Goal: Information Seeking & Learning: Learn about a topic

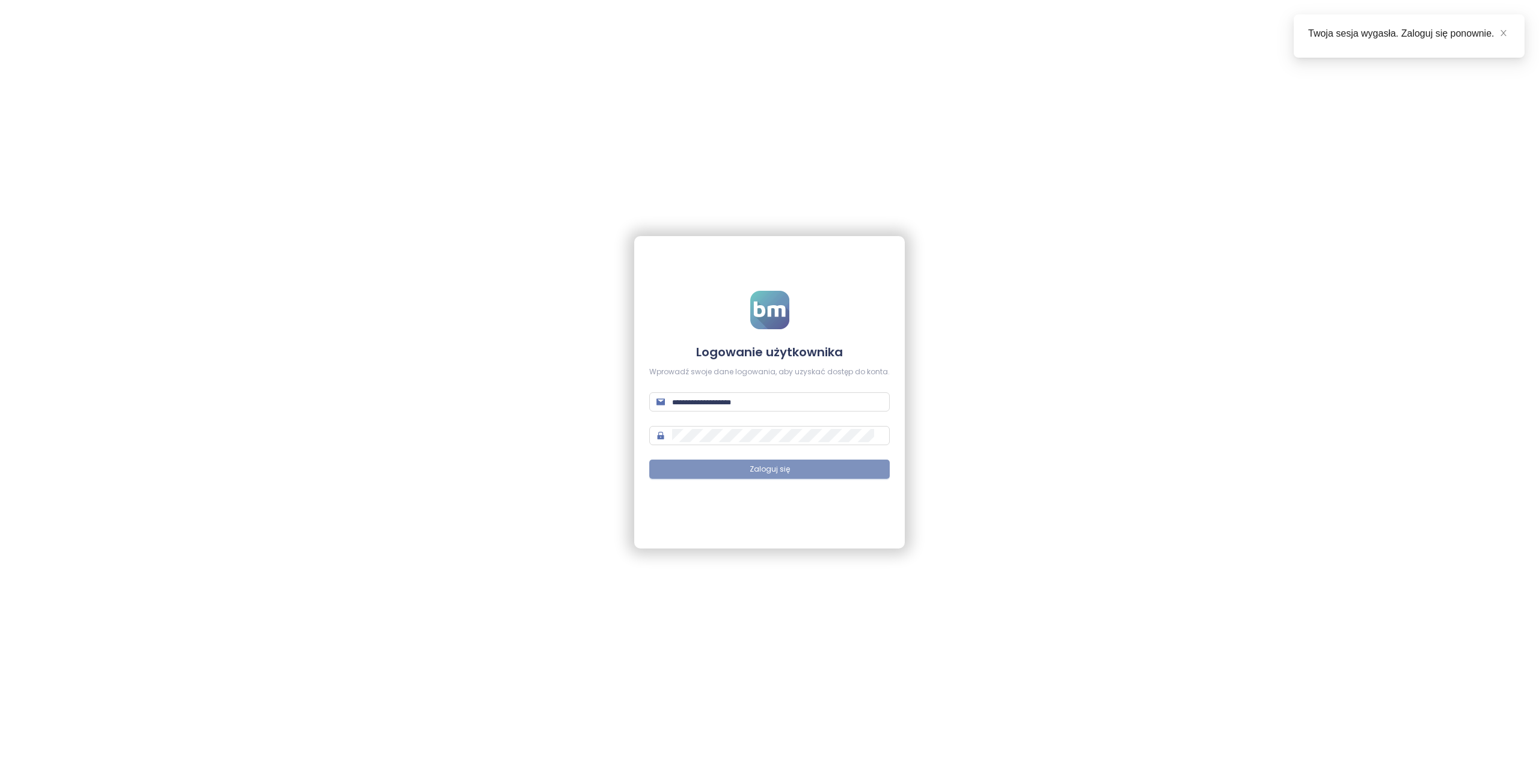
type input "**********"
click at [743, 478] on button "Zaloguj się" at bounding box center [770, 469] width 240 height 20
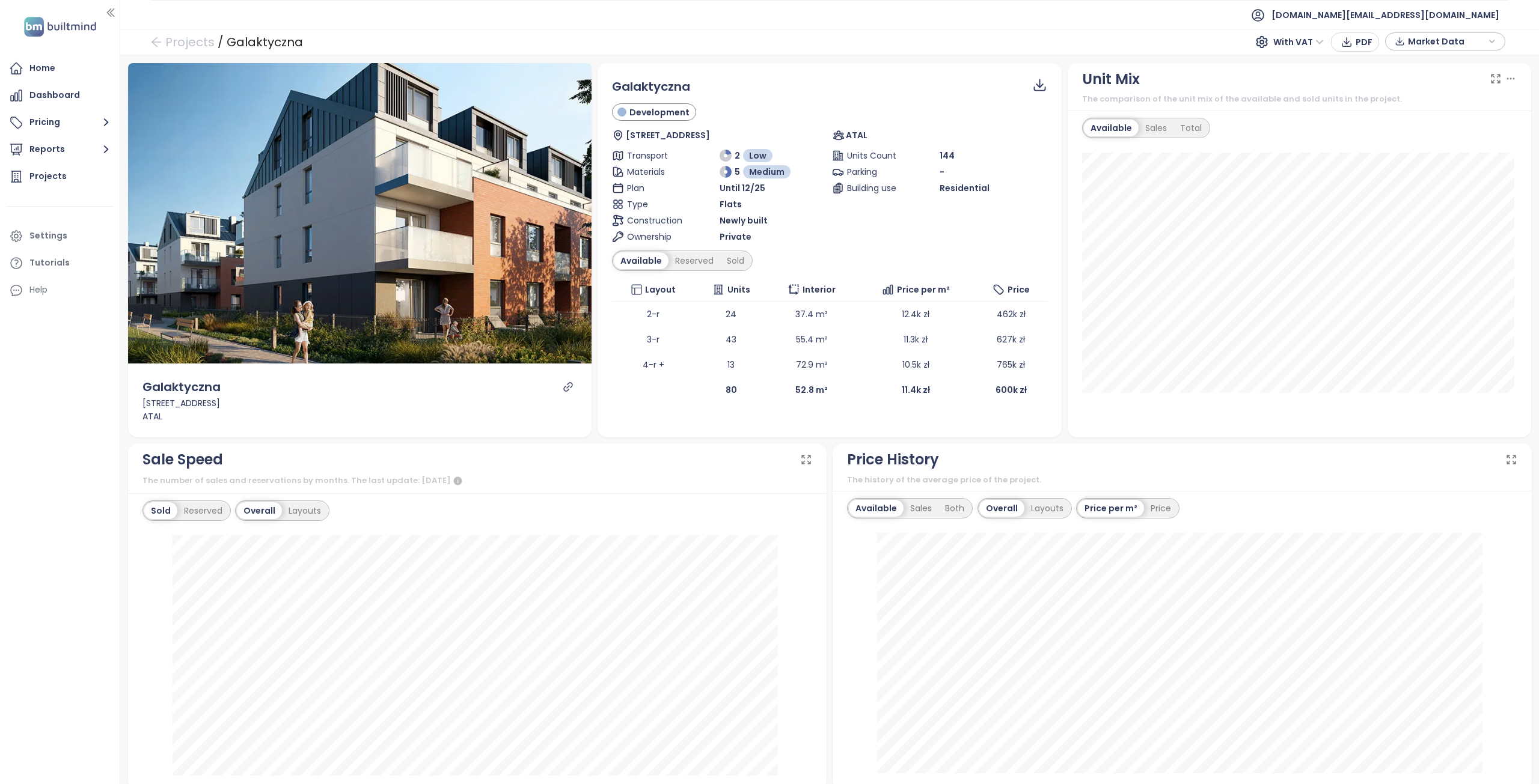
click at [161, 29] on div "Projects / Galaktyczna With VAT PDF Market Data" at bounding box center [830, 42] width 1419 height 26
click at [157, 37] on icon "arrow-left" at bounding box center [156, 42] width 12 height 12
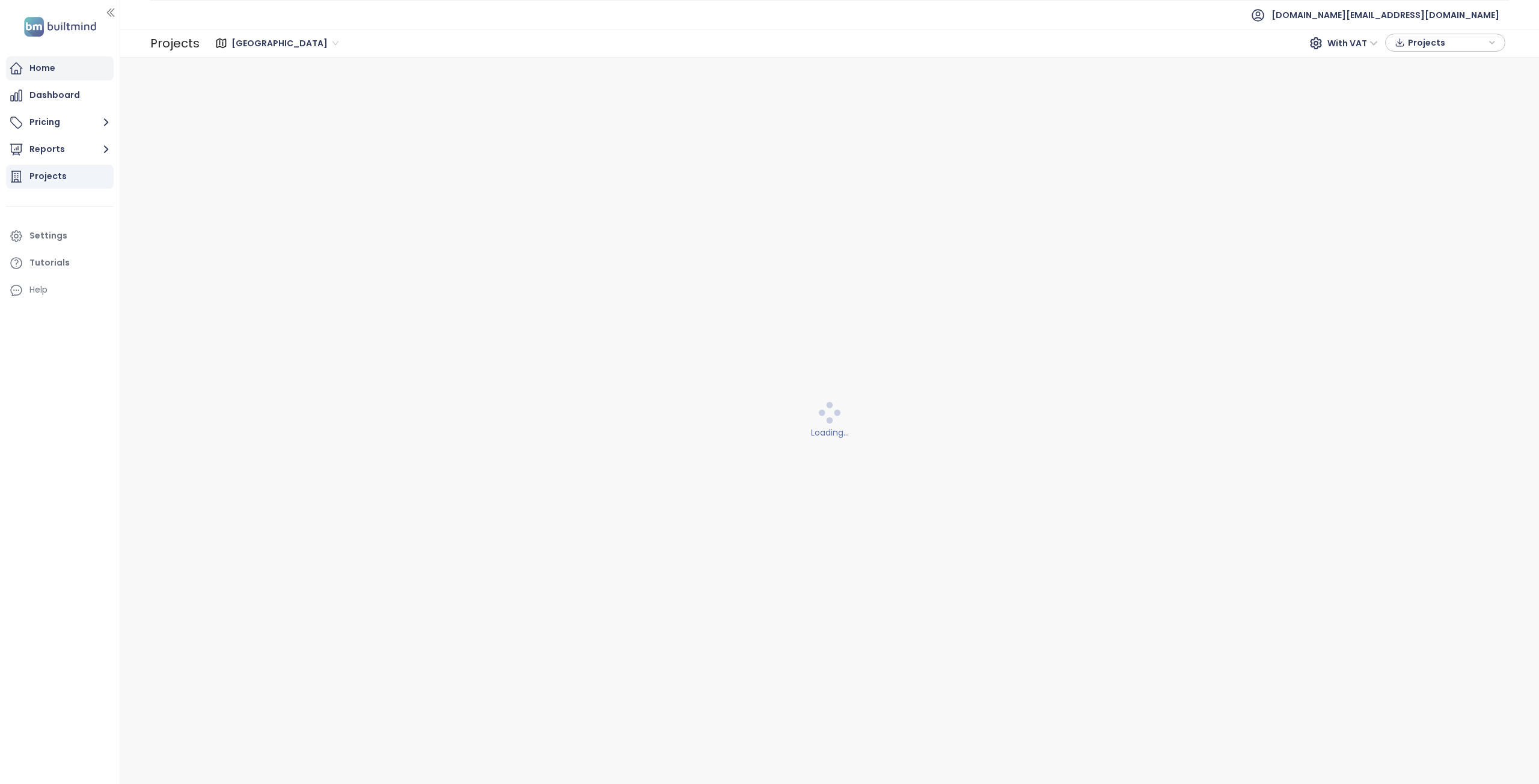
click at [46, 66] on div "Home" at bounding box center [42, 68] width 26 height 15
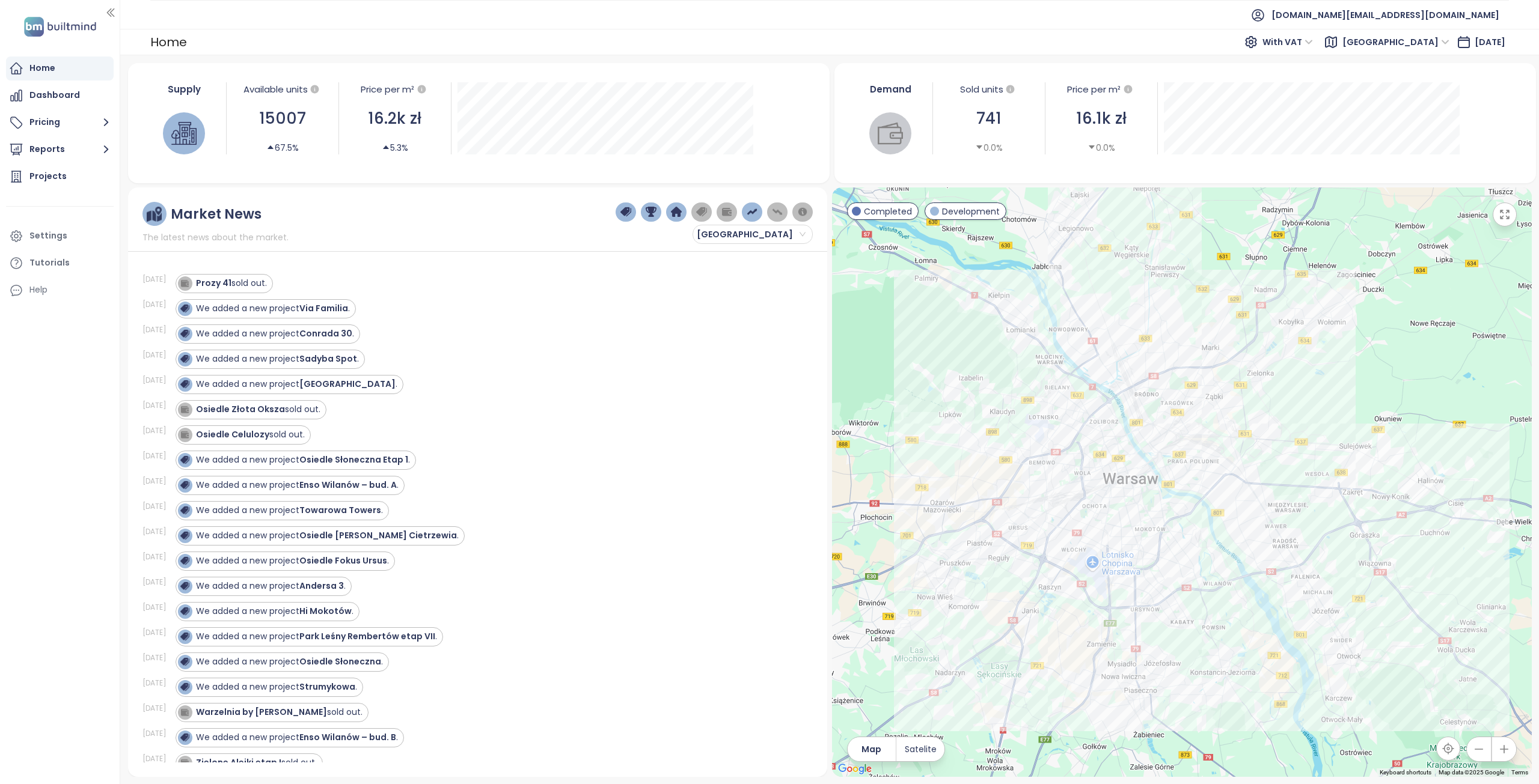
click at [1421, 40] on span "Warszawa" at bounding box center [1396, 42] width 107 height 18
click at [1405, 104] on div "Gdańsk" at bounding box center [1427, 104] width 96 height 13
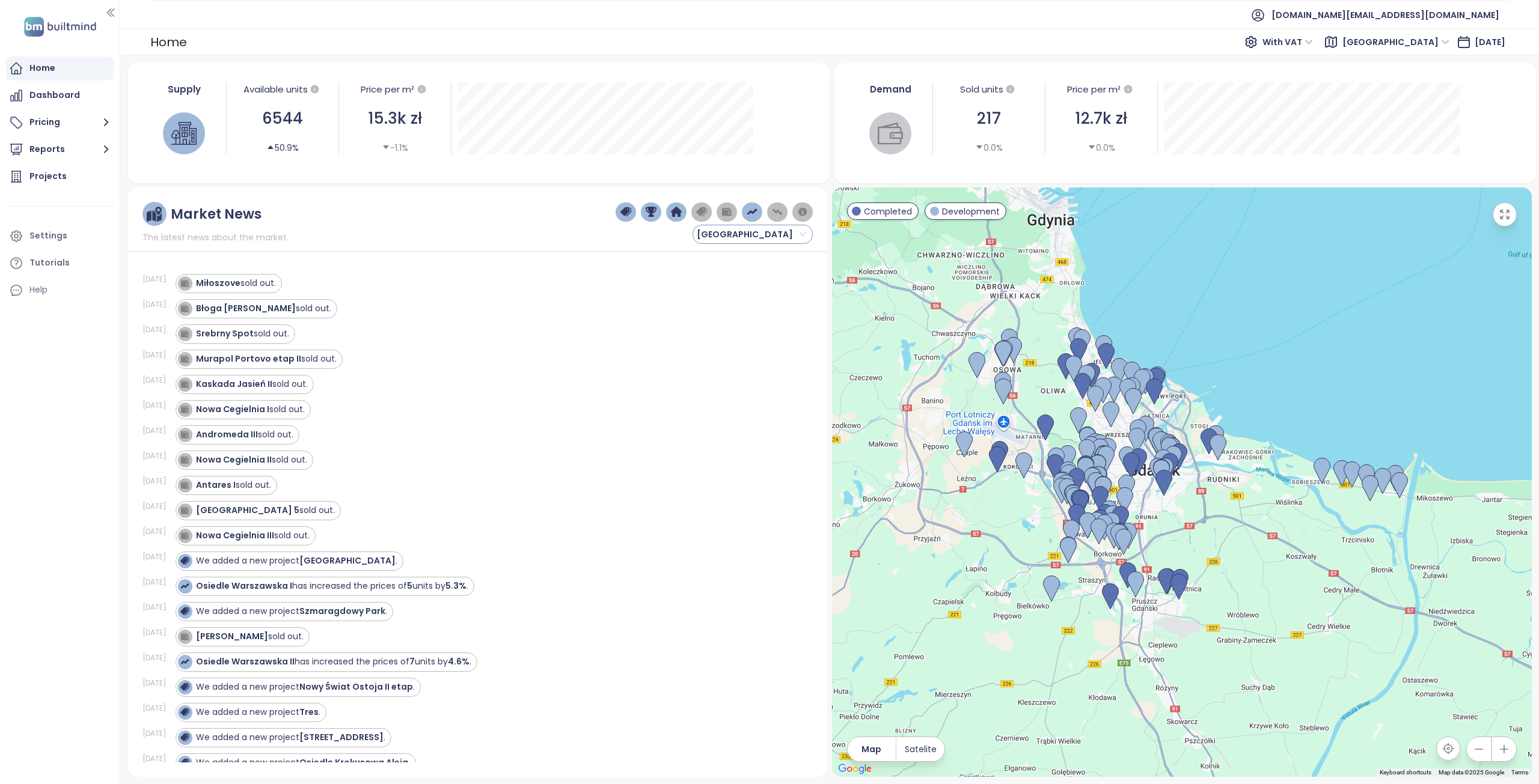
click at [791, 235] on span "[GEOGRAPHIC_DATA]" at bounding box center [751, 235] width 108 height 18
click at [513, 235] on div "Market News The latest news about the market. Gdańsk" at bounding box center [478, 223] width 671 height 42
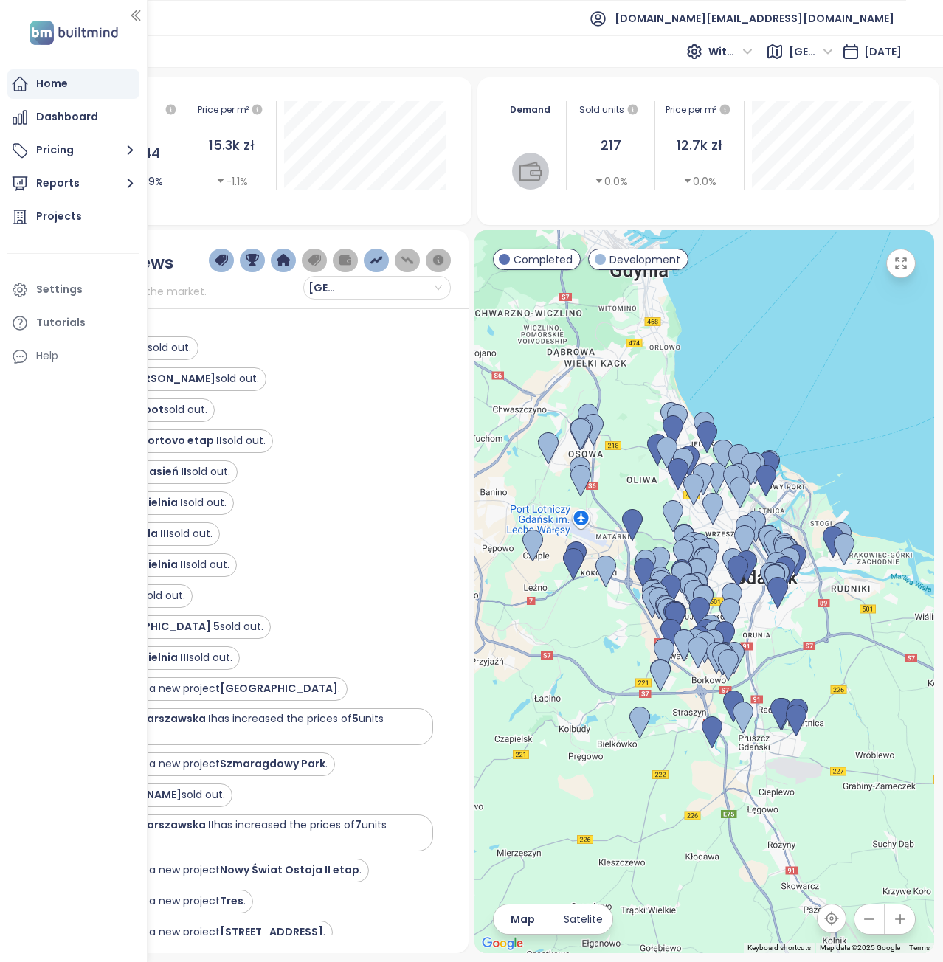
drag, startPoint x: 471, startPoint y: 434, endPoint x: 488, endPoint y: 434, distance: 17.0
click at [488, 434] on div "Market News The latest news about the market. Gdańsk Sep 15, 25 Miłoszove sold …" at bounding box center [472, 591] width 924 height 723
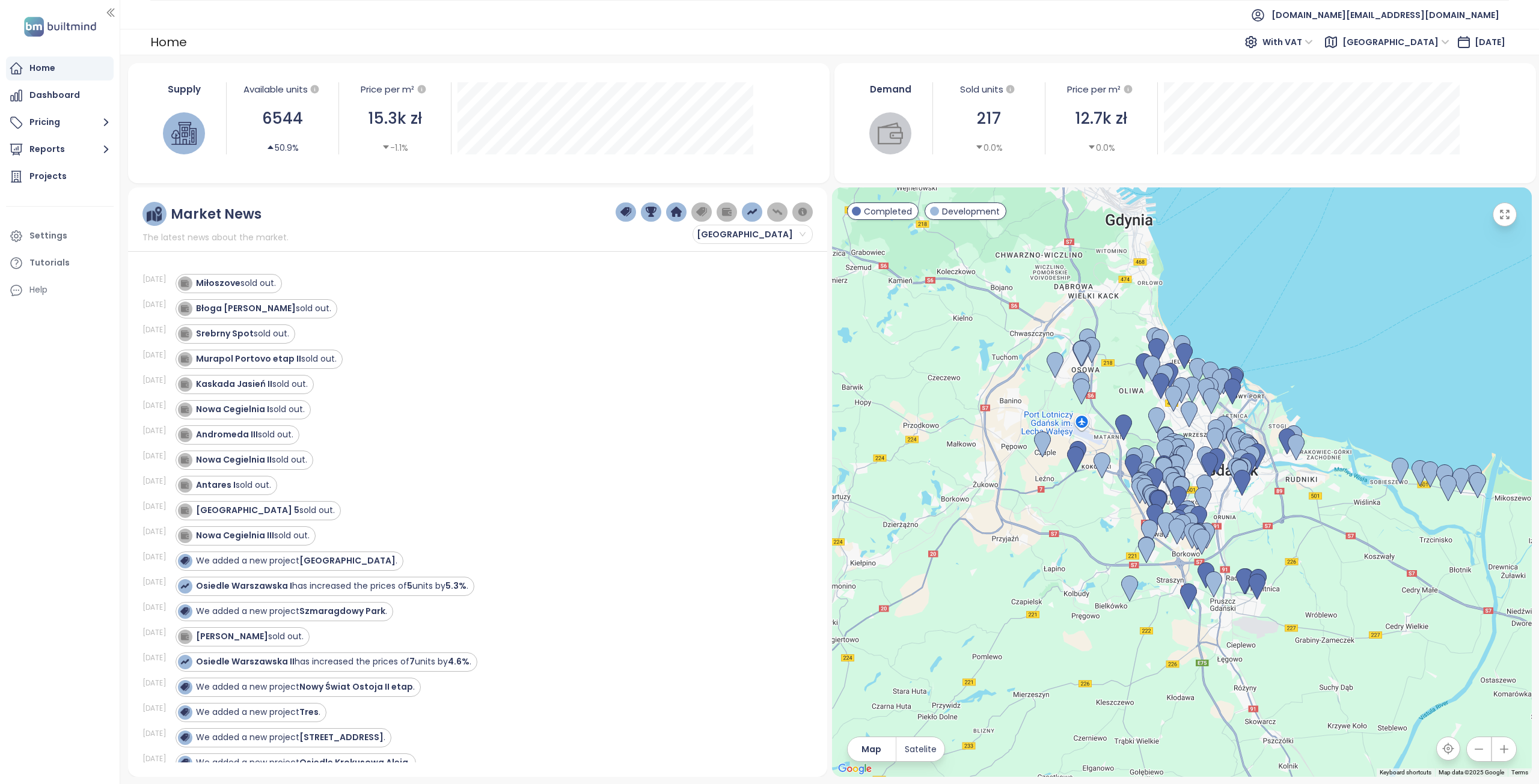
click at [1121, 26] on ul "test.pl@builtmind.com" at bounding box center [829, 15] width 1359 height 29
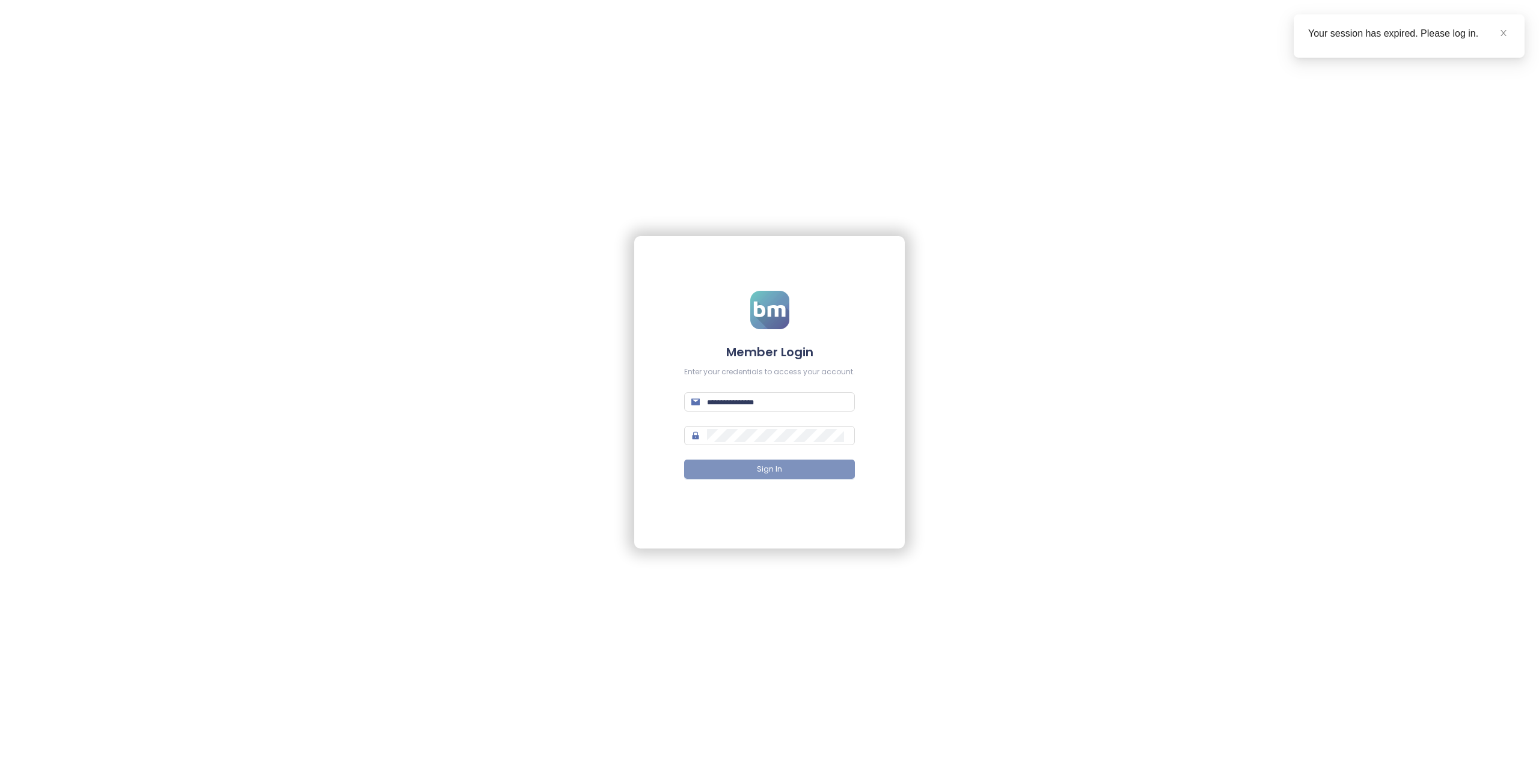
type input "**********"
click at [762, 470] on span "Sign In" at bounding box center [770, 469] width 25 height 11
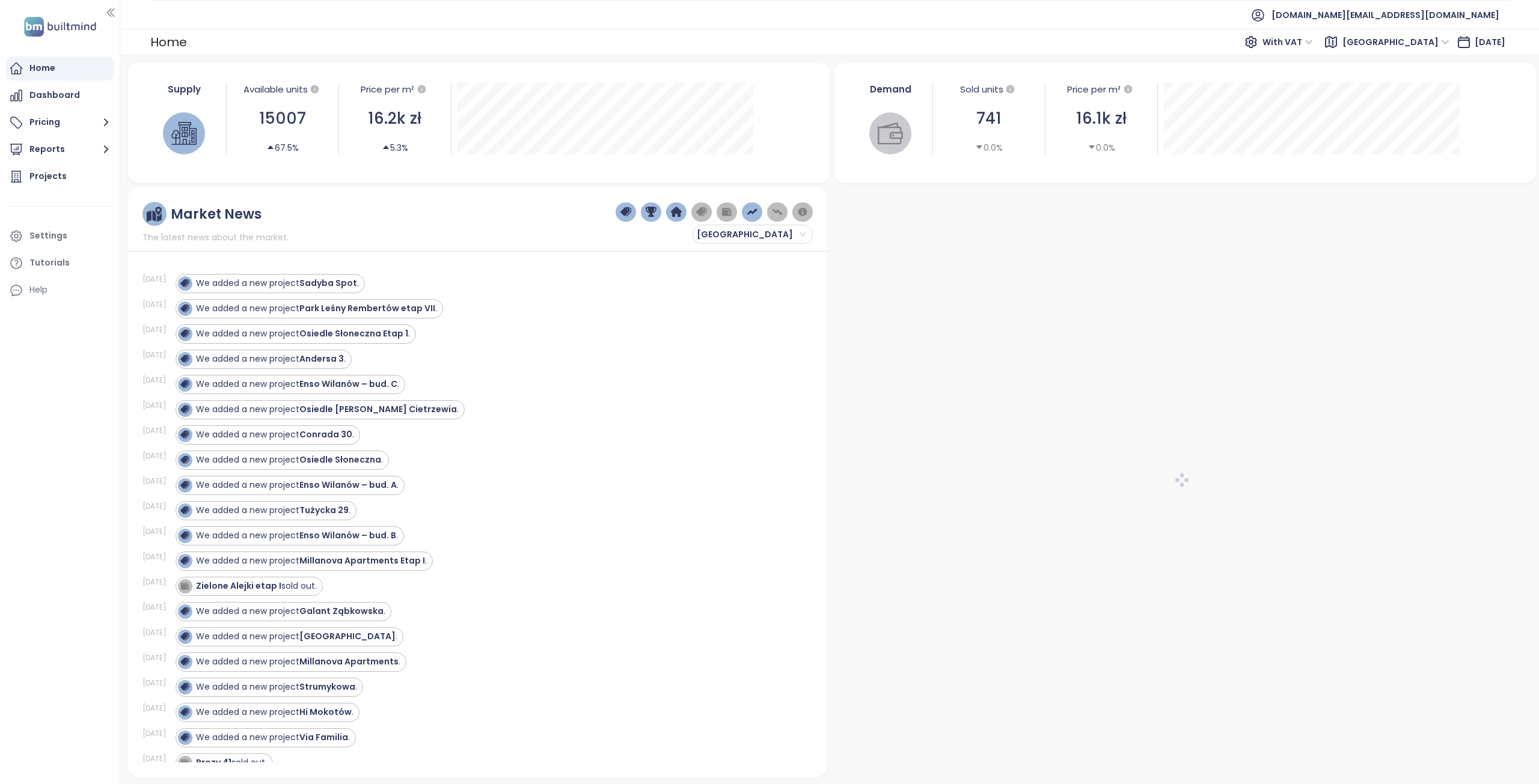
click at [1408, 40] on span "Warszawa" at bounding box center [1396, 42] width 107 height 18
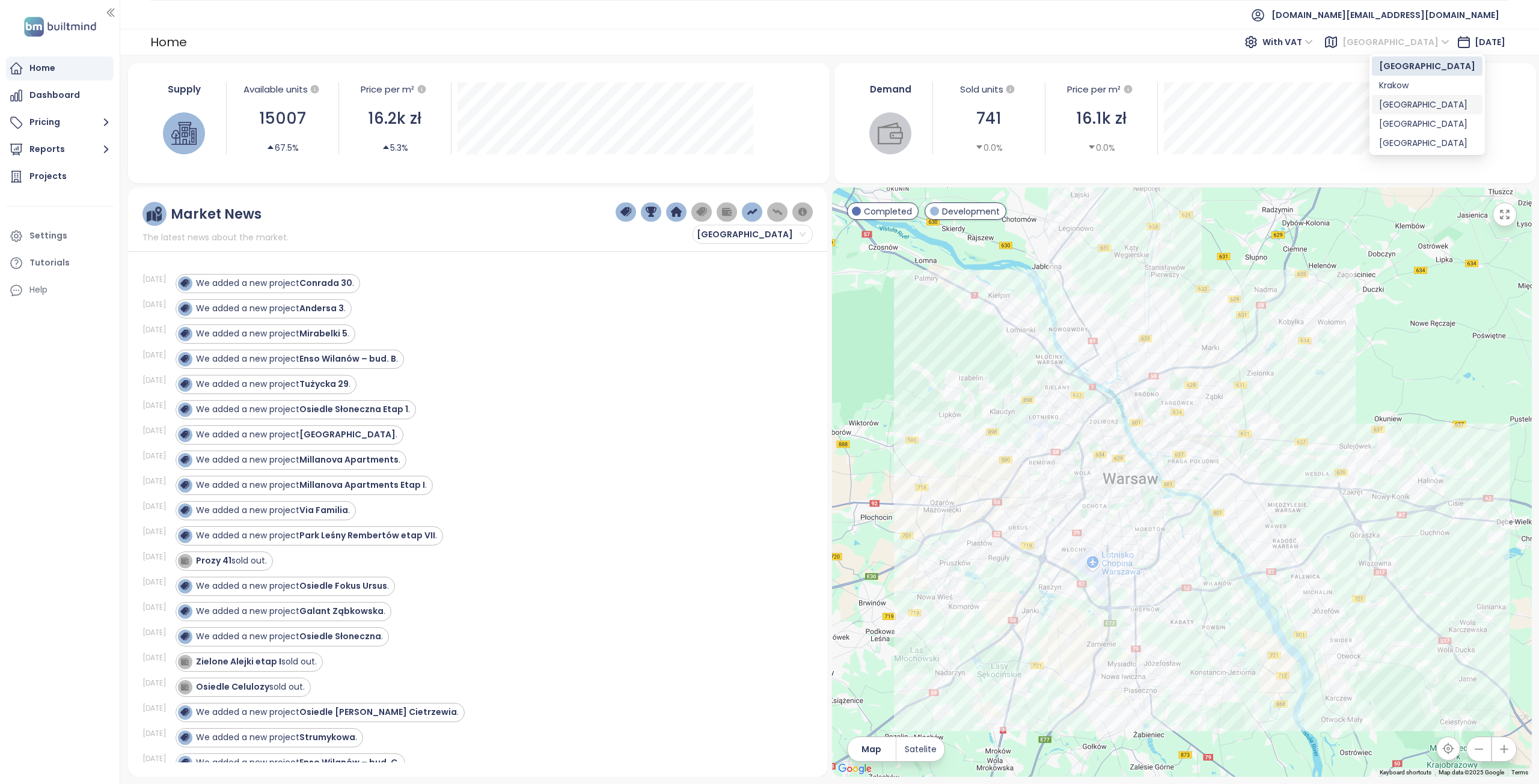
click at [1395, 104] on div "[GEOGRAPHIC_DATA]" at bounding box center [1427, 104] width 96 height 13
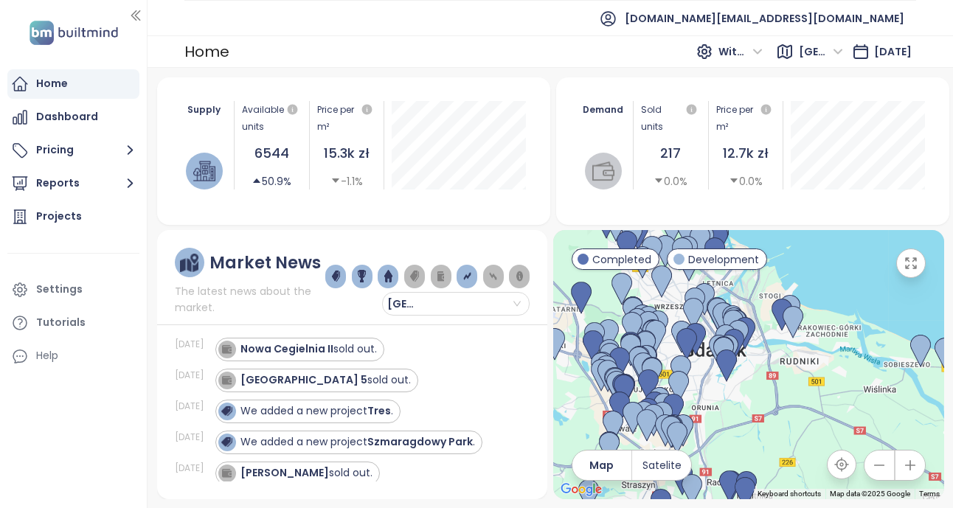
scroll to position [369, 0]
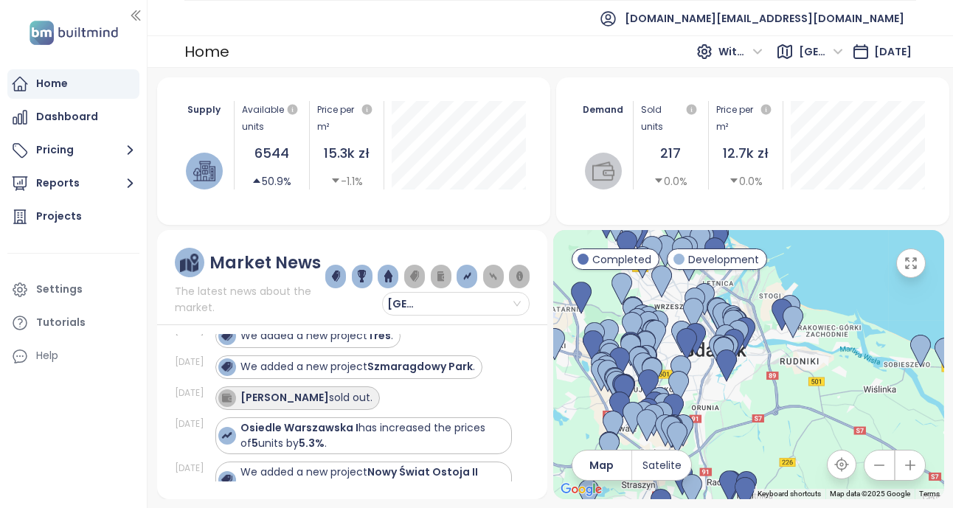
drag, startPoint x: 339, startPoint y: 389, endPoint x: 246, endPoint y: 392, distance: 92.2
click at [246, 392] on div "ATAL Zawiślańska sold out." at bounding box center [306, 397] width 132 height 15
copy strong "ATAL Zawiślańska"
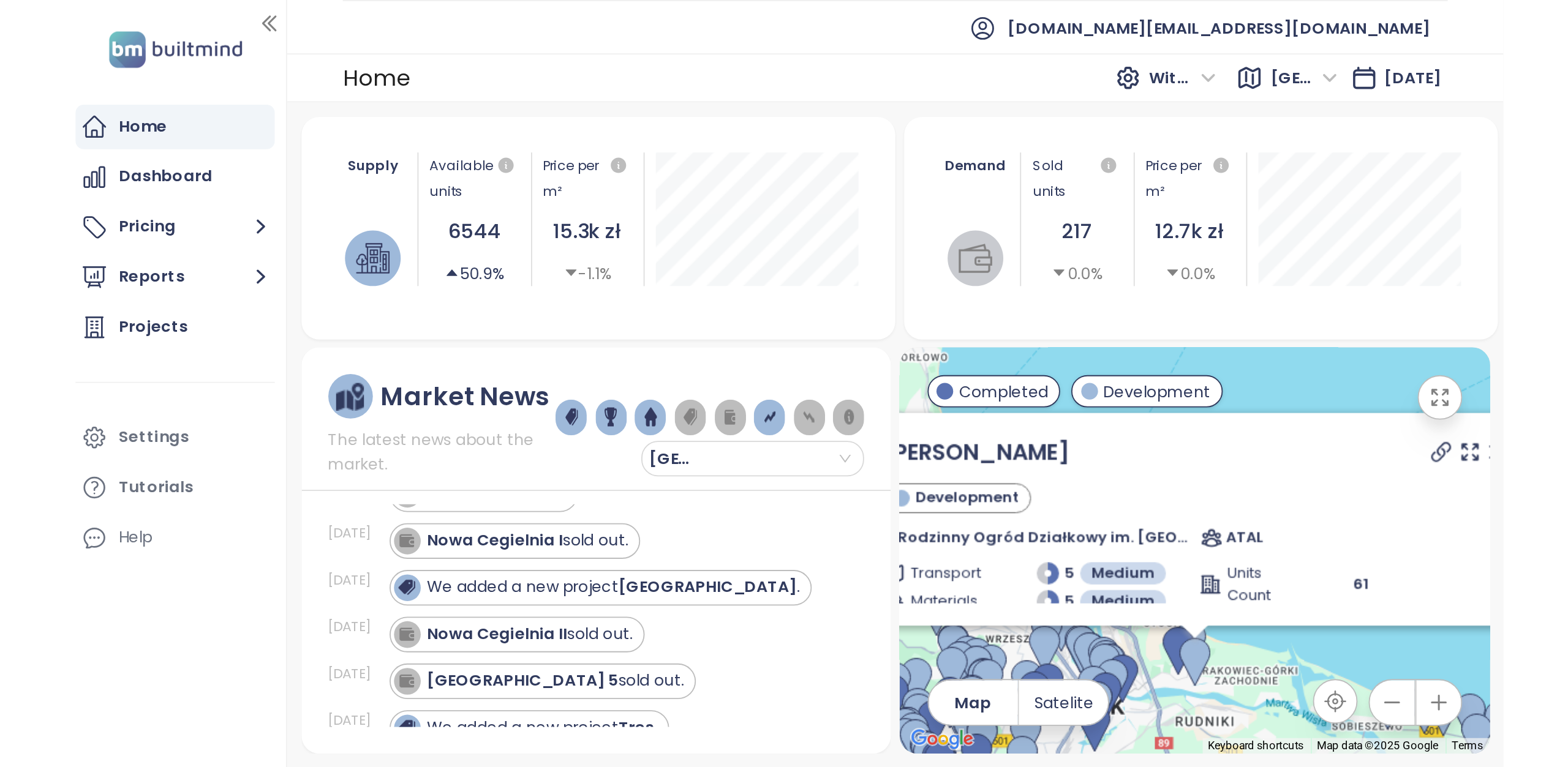
scroll to position [183, 0]
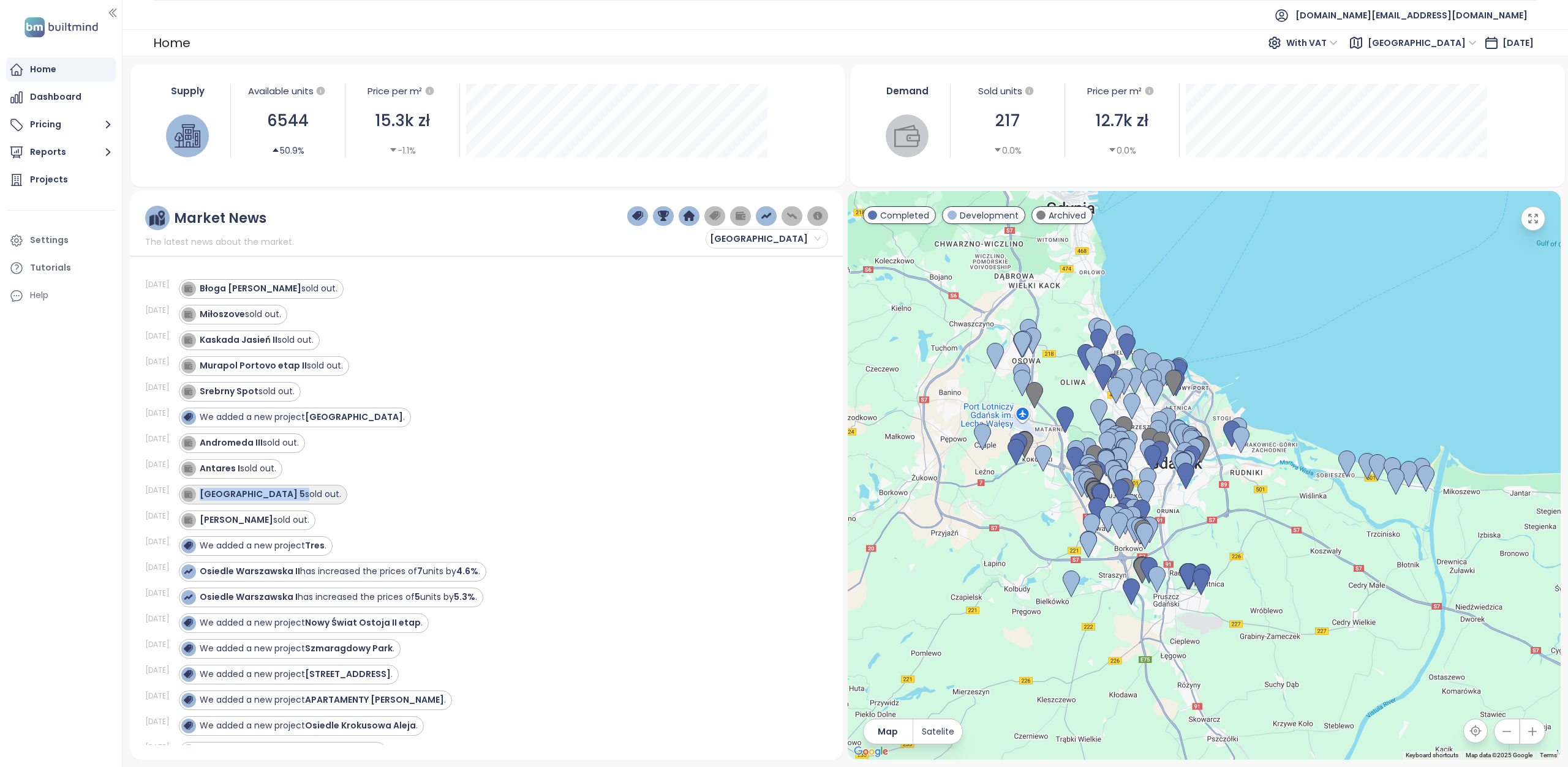
drag, startPoint x: 280, startPoint y: 489, endPoint x: 205, endPoint y: 491, distance: 75.0
click at [205, 491] on div "Cygańska Góra 5 sold out." at bounding box center [270, 494] width 141 height 12
copy div "Cygańska Góra 5"
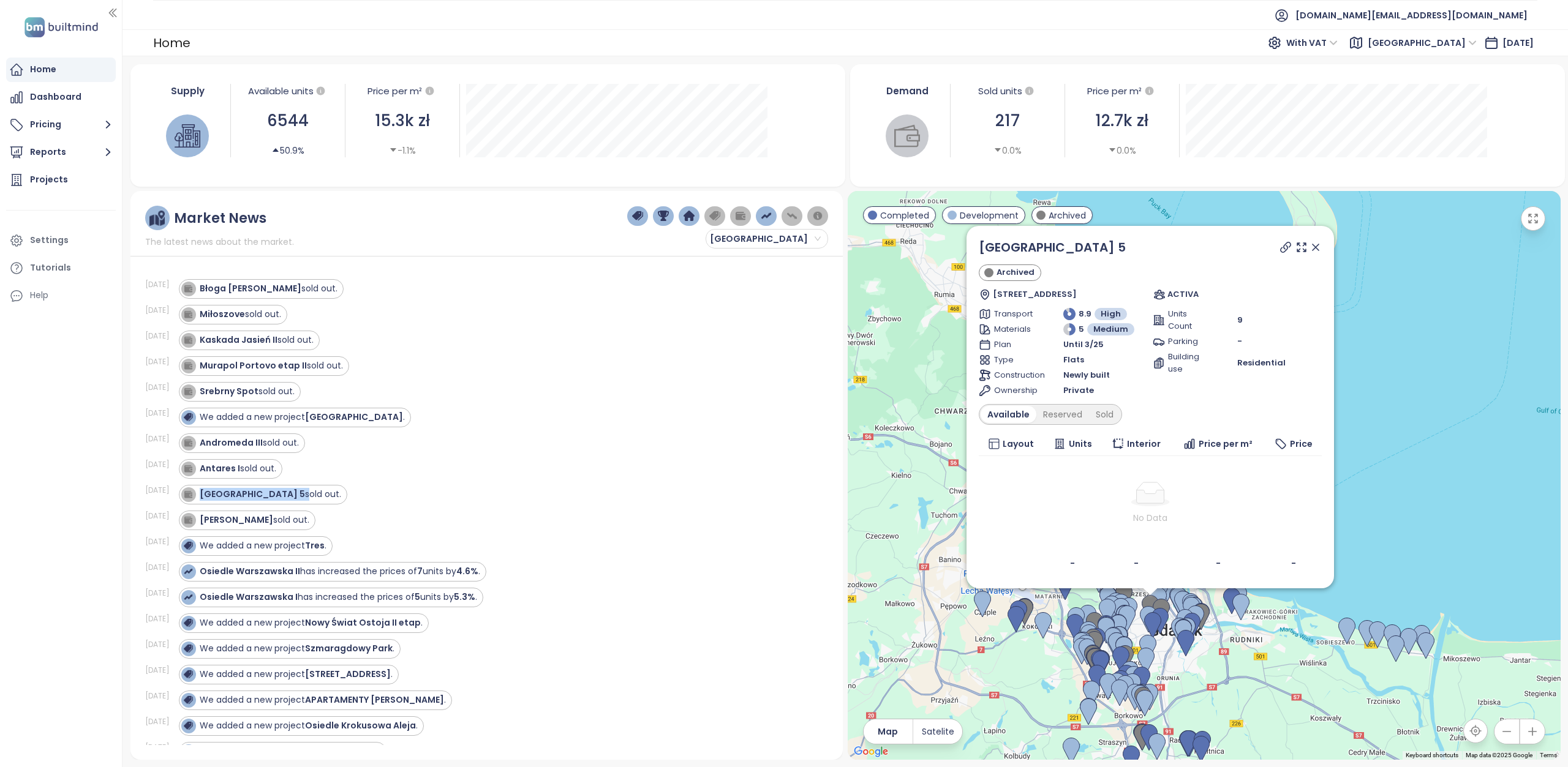
click at [51, 469] on div "Home Dashboard Pricing Reports Projects Settings Tutorials Help" at bounding box center [61, 384] width 122 height 767
click at [405, 465] on div "Antares I sold out." at bounding box center [496, 469] width 635 height 20
click at [1320, 251] on icon at bounding box center [1316, 247] width 12 height 12
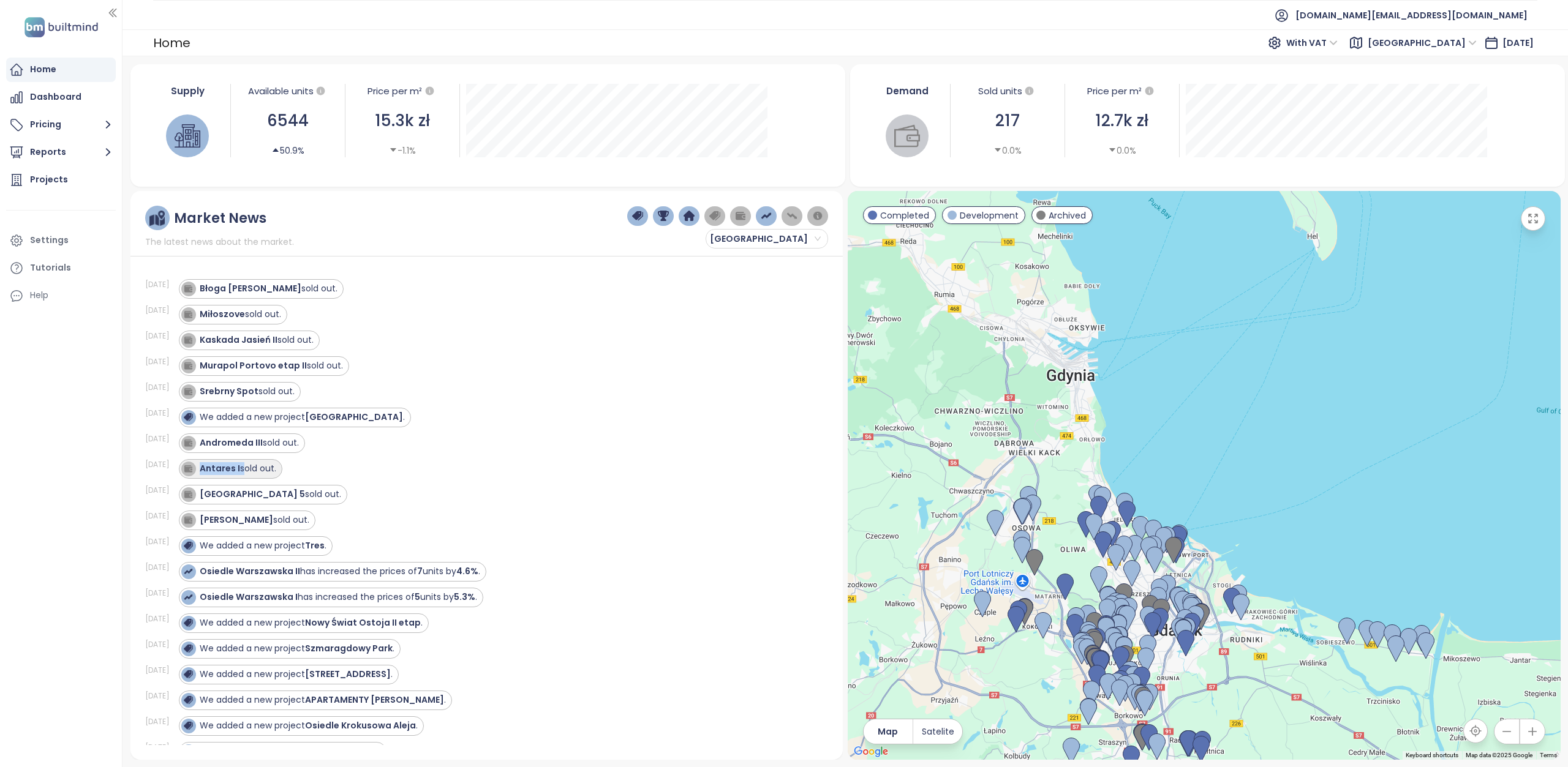
drag, startPoint x: 244, startPoint y: 466, endPoint x: 206, endPoint y: 465, distance: 38.0
click at [206, 465] on div "Antares I sold out." at bounding box center [238, 468] width 76 height 12
copy div "Antares I"
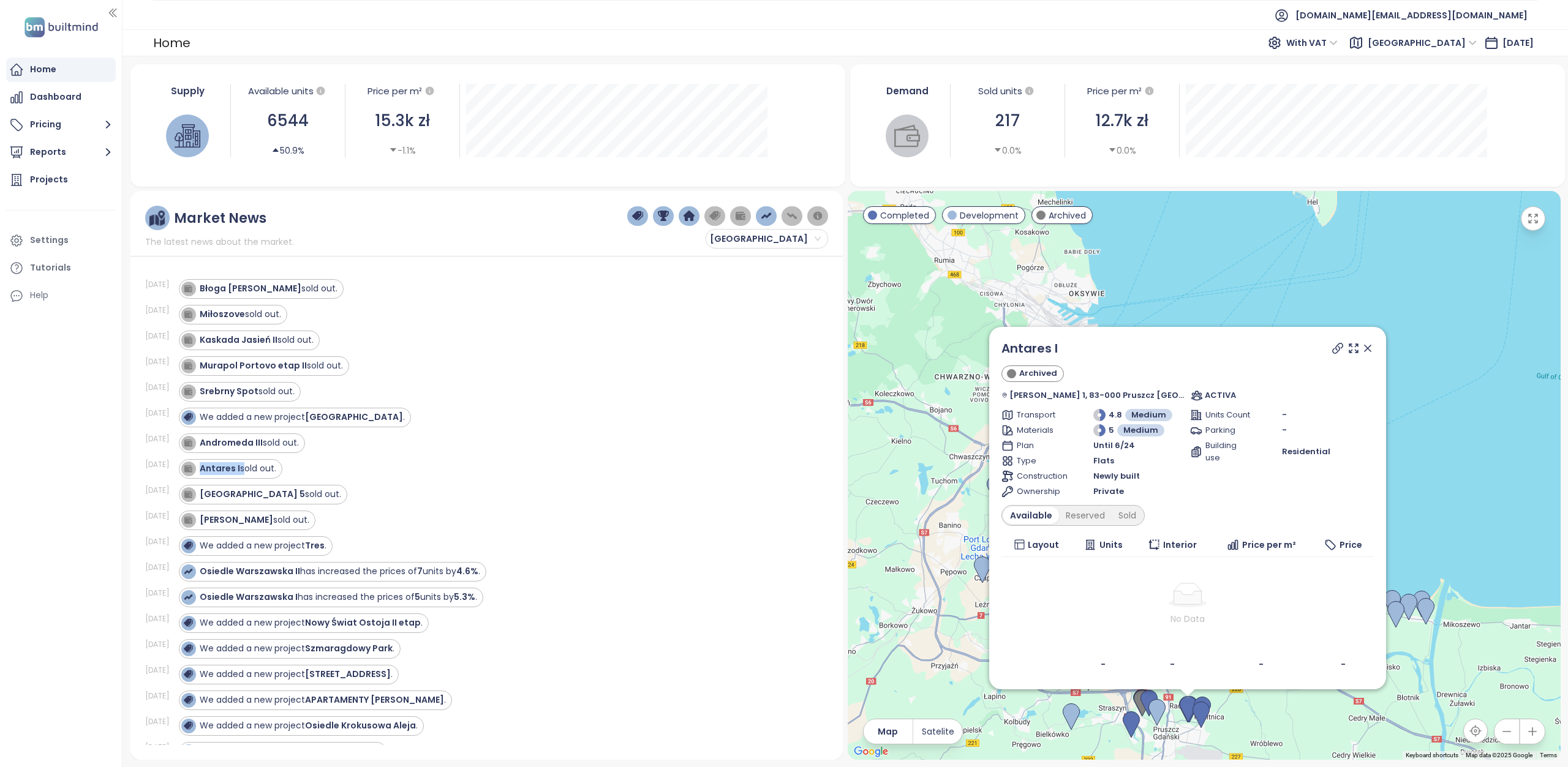
click at [1115, 548] on span "Units" at bounding box center [1110, 545] width 23 height 13
click at [1115, 545] on span "Units" at bounding box center [1110, 545] width 23 height 13
click at [1187, 547] on span "Interior" at bounding box center [1180, 545] width 34 height 13
click at [1026, 543] on icon at bounding box center [1019, 545] width 11 height 11
click at [1094, 520] on div "Reserved" at bounding box center [1085, 515] width 52 height 17
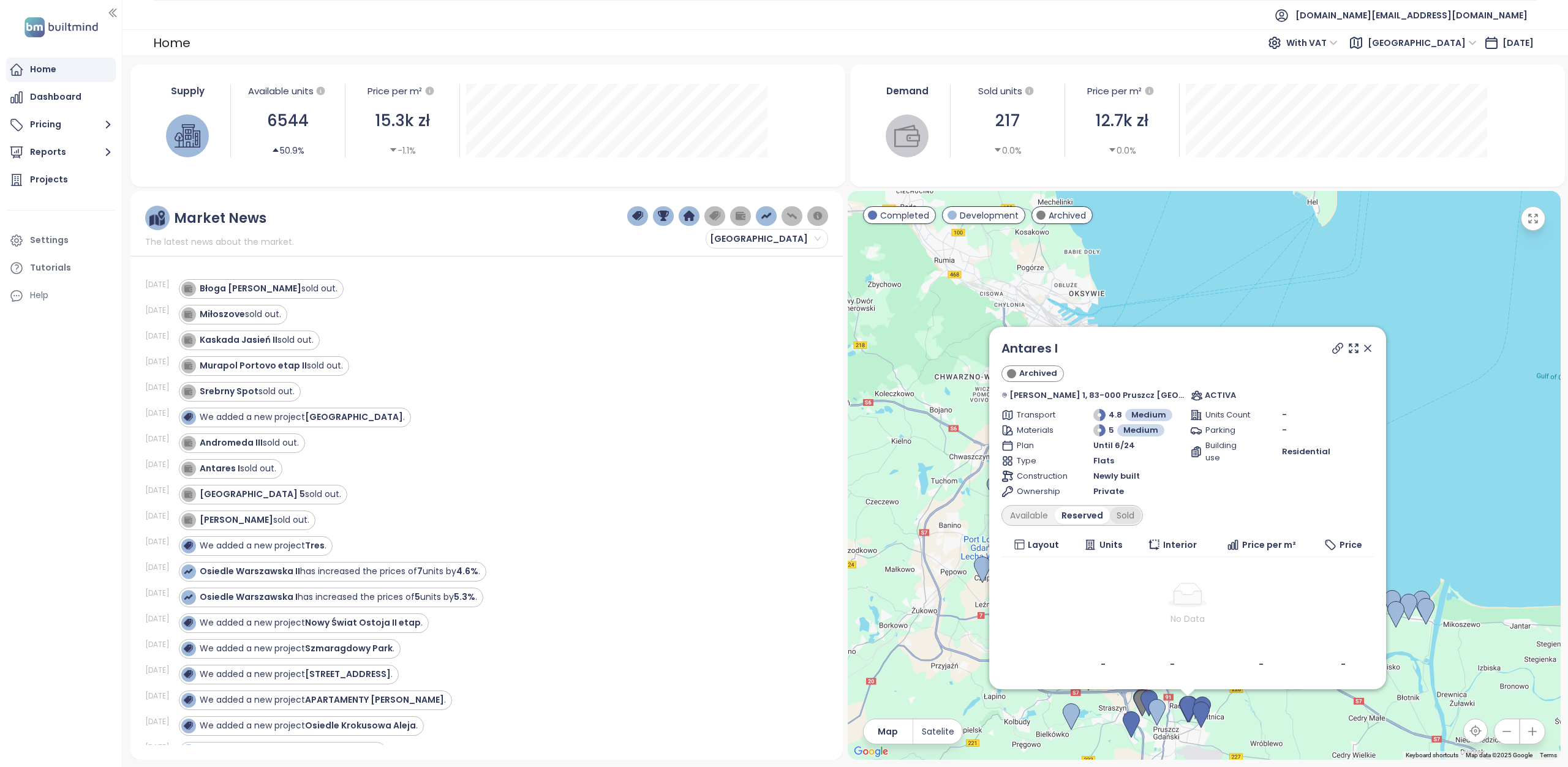
click at [1141, 517] on div "Sold" at bounding box center [1125, 515] width 32 height 17
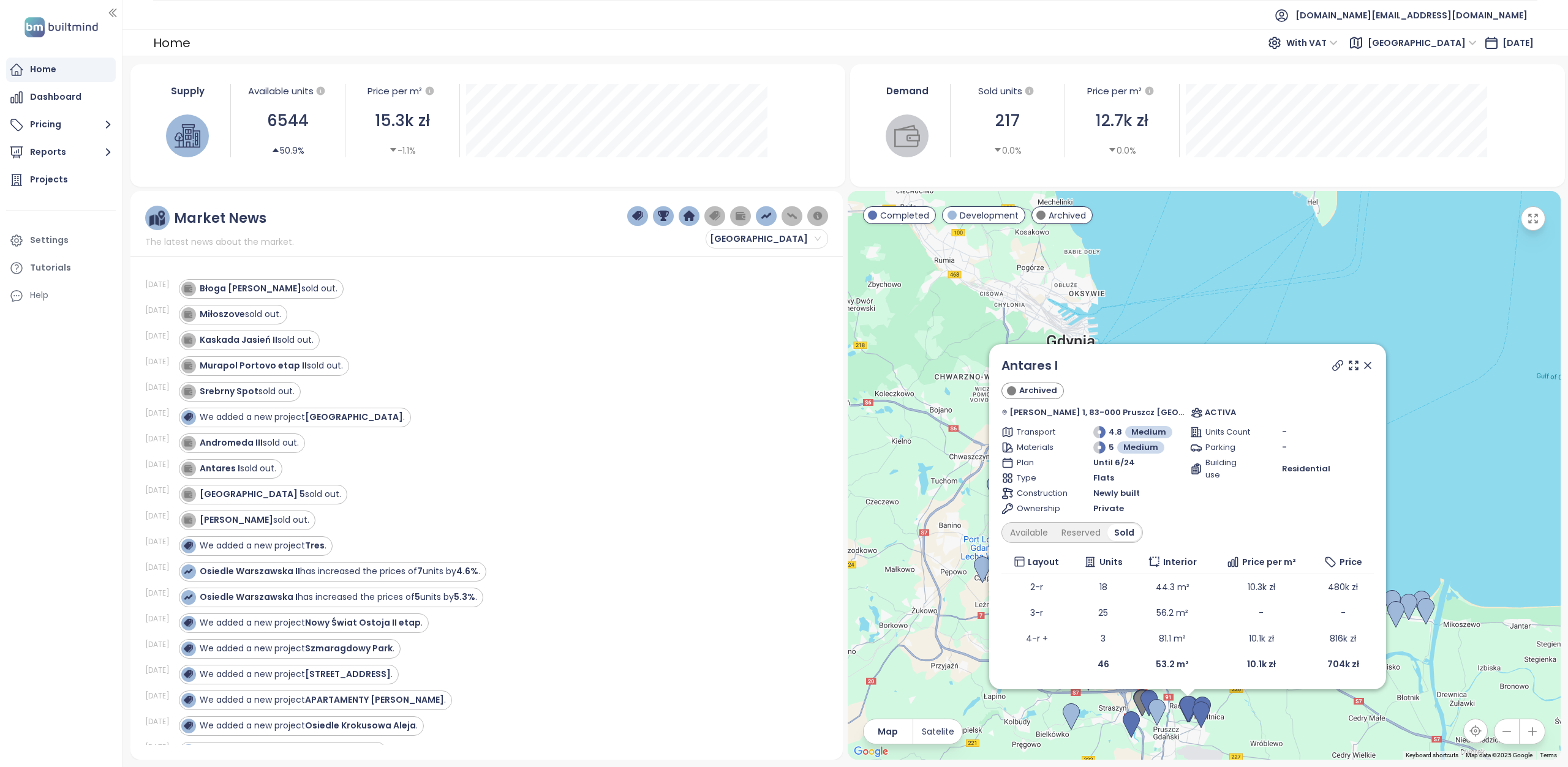
click at [1361, 365] on icon at bounding box center [1367, 365] width 12 height 12
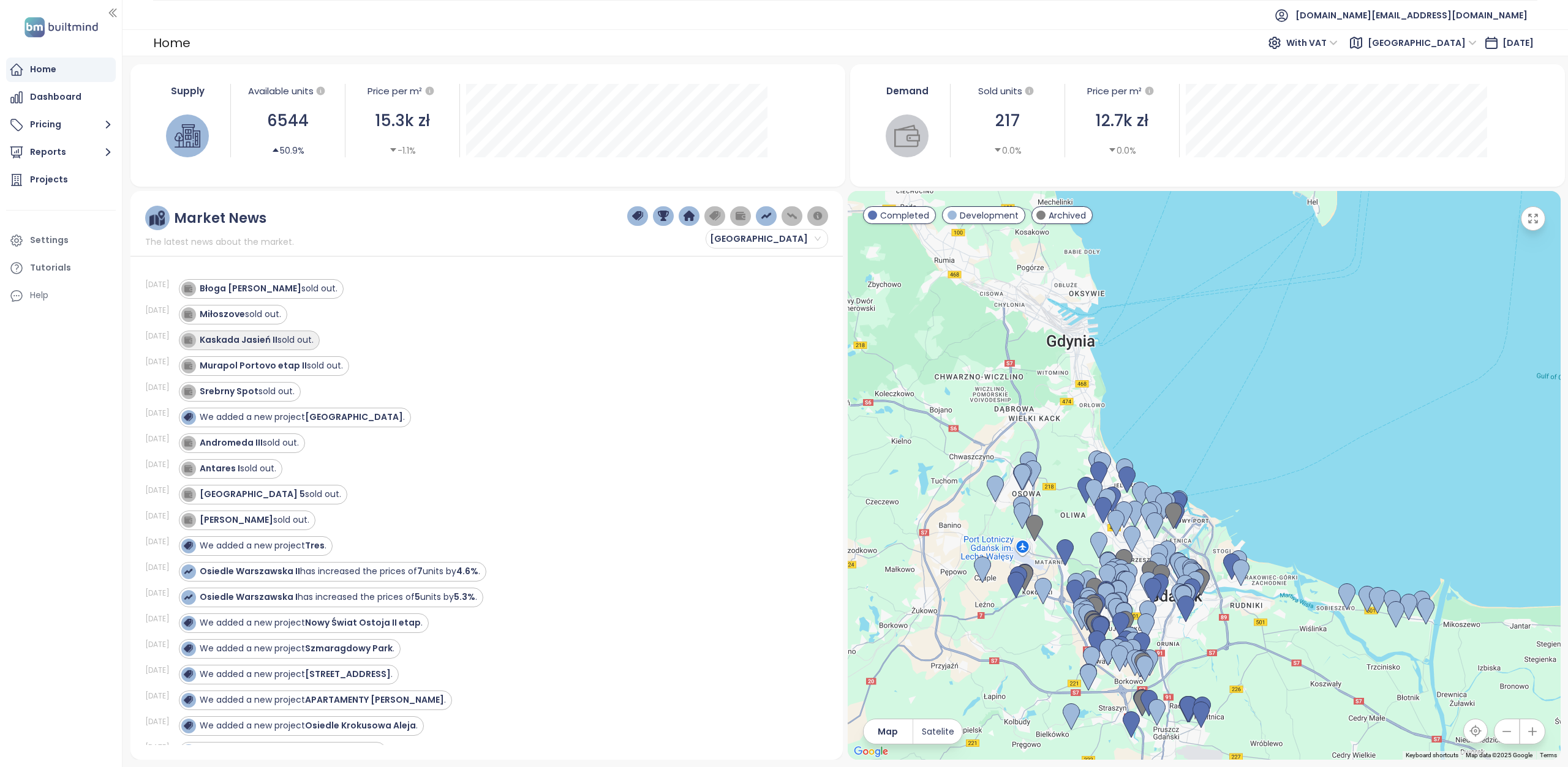
click at [258, 336] on strong "Kaskada Jasień II" at bounding box center [238, 340] width 78 height 12
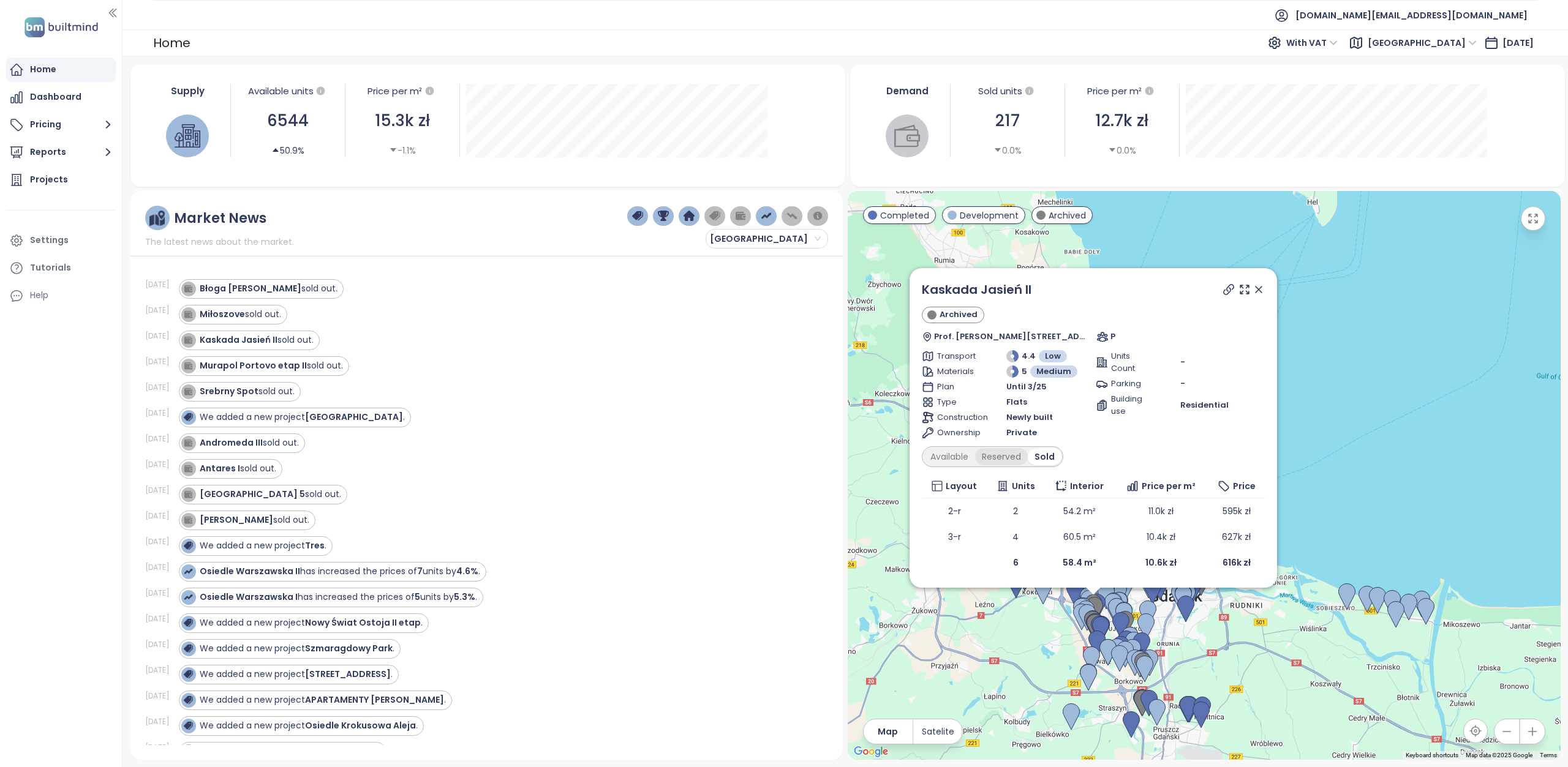
click at [1002, 462] on div "Reserved" at bounding box center [1001, 457] width 52 height 17
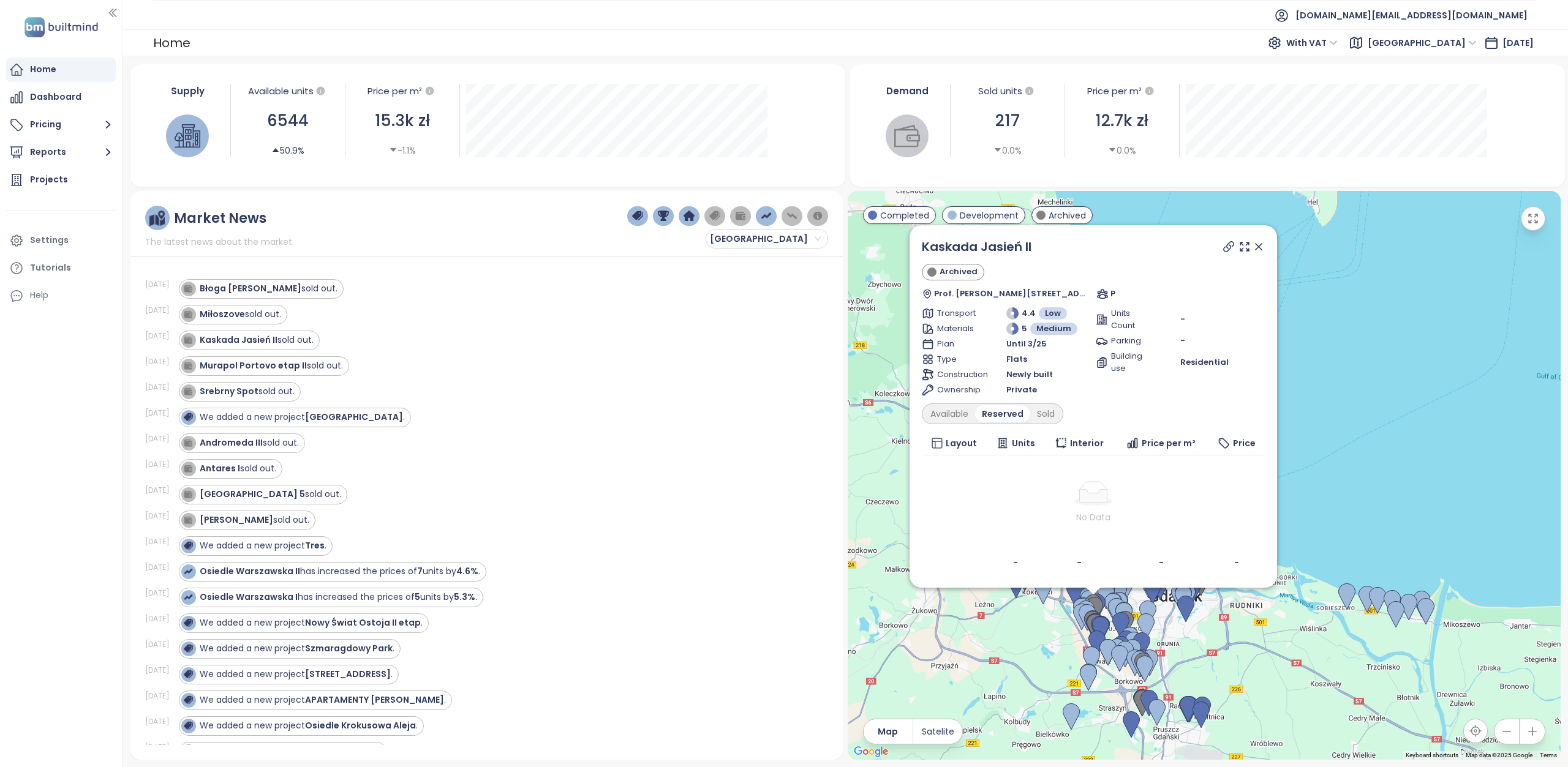
click at [957, 423] on div "Available Reserved Sold" at bounding box center [992, 413] width 141 height 21
click at [956, 418] on div "Available" at bounding box center [949, 413] width 51 height 17
click at [1265, 253] on div "Kaskada Jasień II Archived Prof. Jerzego Stankiewicza 7, 80-174 Gdańsk, Poland …" at bounding box center [1093, 406] width 368 height 363
click at [1262, 253] on icon at bounding box center [1258, 247] width 12 height 12
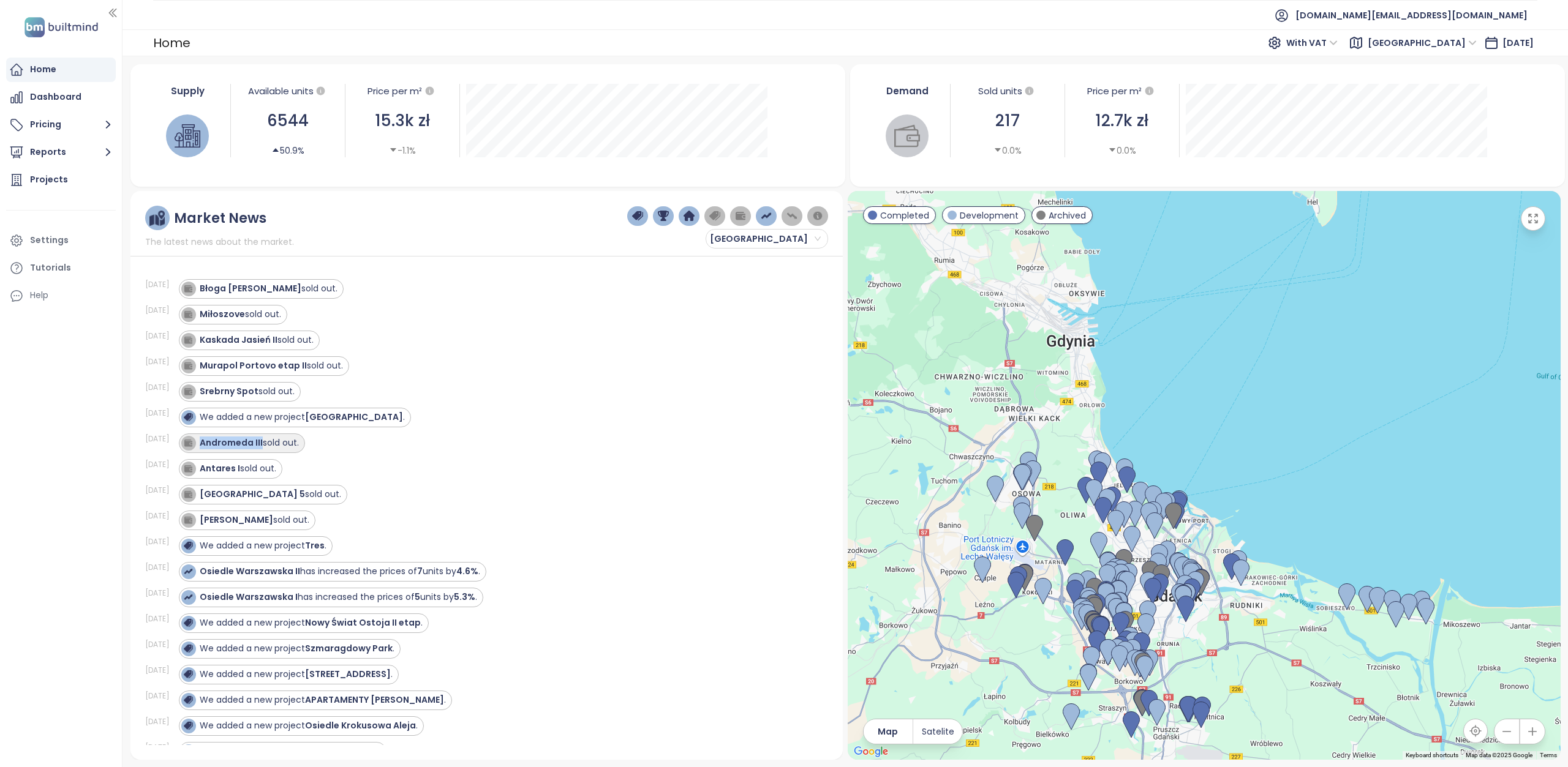
drag, startPoint x: 266, startPoint y: 439, endPoint x: 205, endPoint y: 439, distance: 61.0
click at [205, 439] on div "Andromeda III sold out." at bounding box center [248, 442] width 99 height 12
copy strong "Andromeda III"
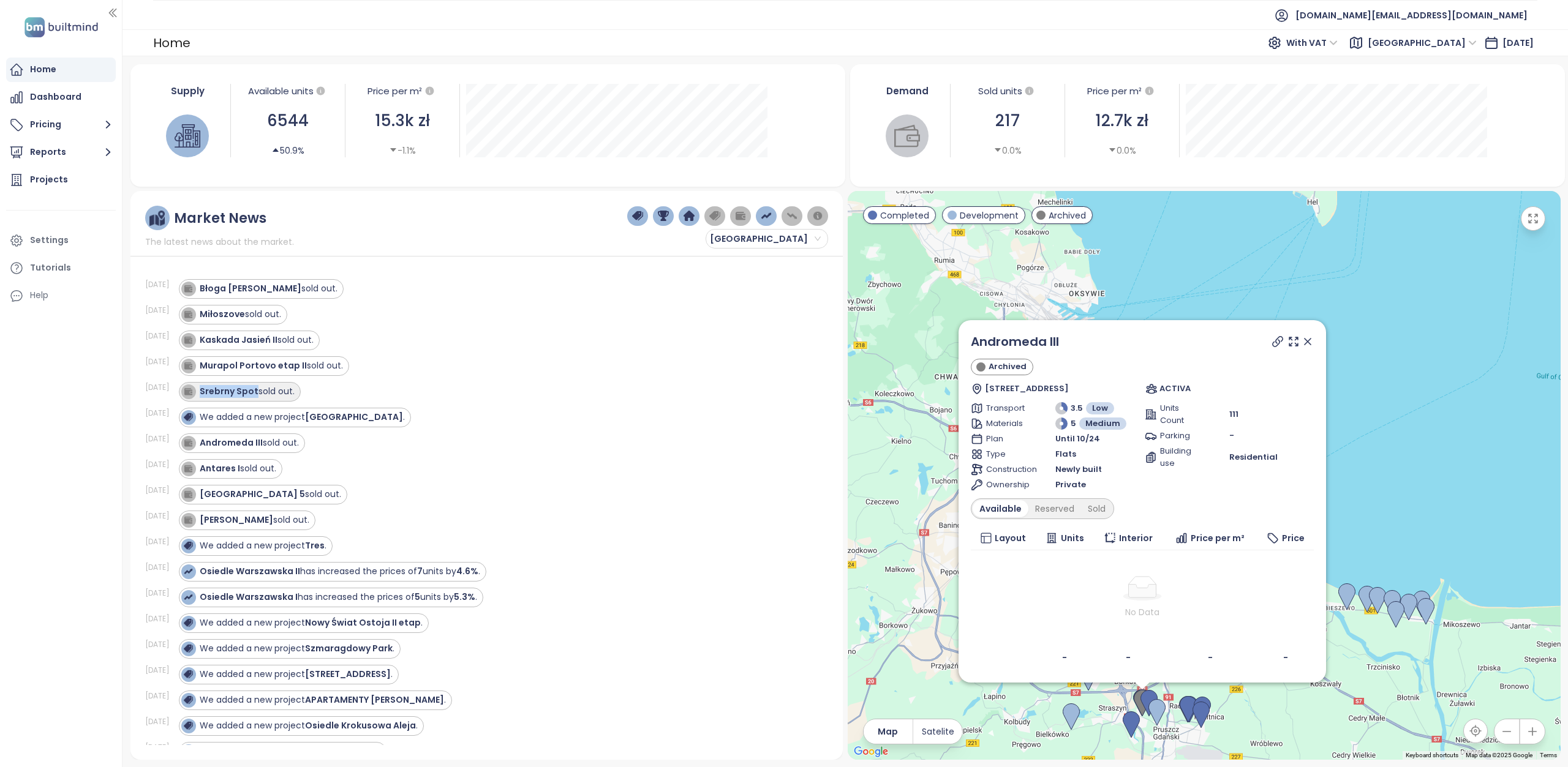
drag, startPoint x: 260, startPoint y: 386, endPoint x: 206, endPoint y: 388, distance: 54.0
click at [206, 388] on div "Srebrny Spot sold out." at bounding box center [247, 391] width 95 height 12
copy strong "Srebrny Spot"
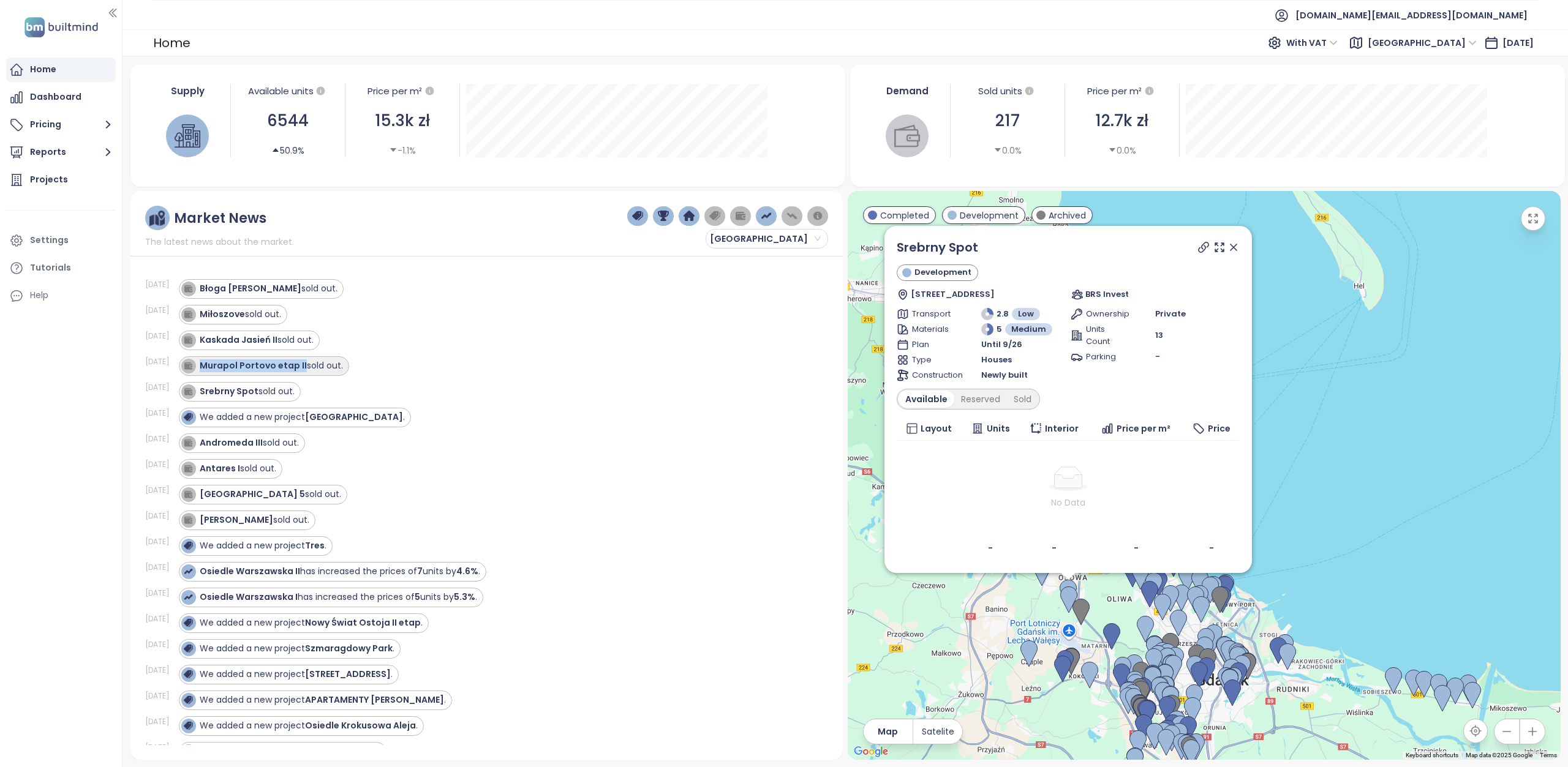
drag, startPoint x: 305, startPoint y: 364, endPoint x: 204, endPoint y: 365, distance: 101.0
click at [204, 365] on div "Murapol Portovo etap II sold out." at bounding box center [271, 365] width 144 height 12
copy strong "Murapol Portovo etap II"
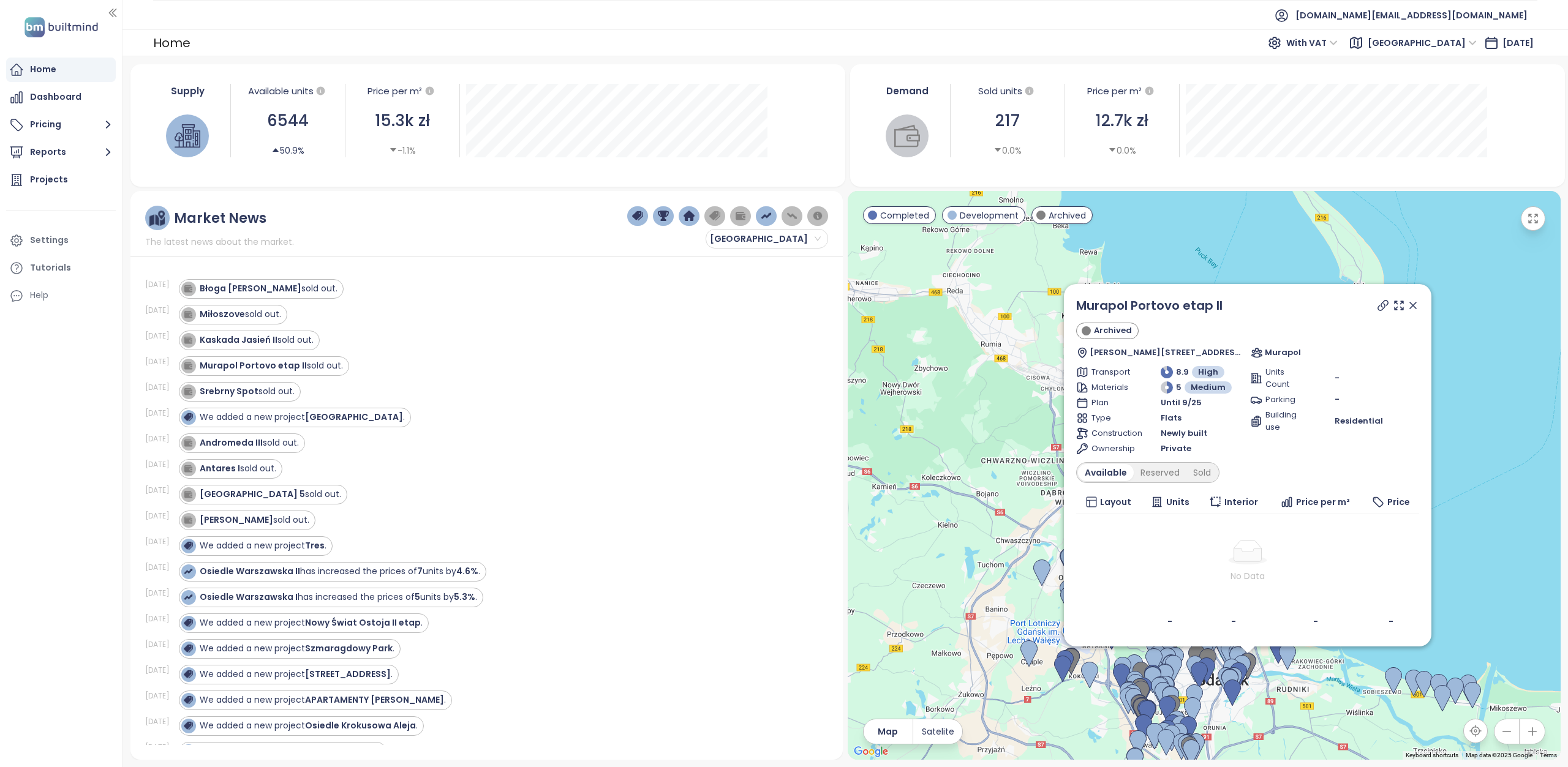
click at [1416, 305] on icon at bounding box center [1413, 305] width 12 height 12
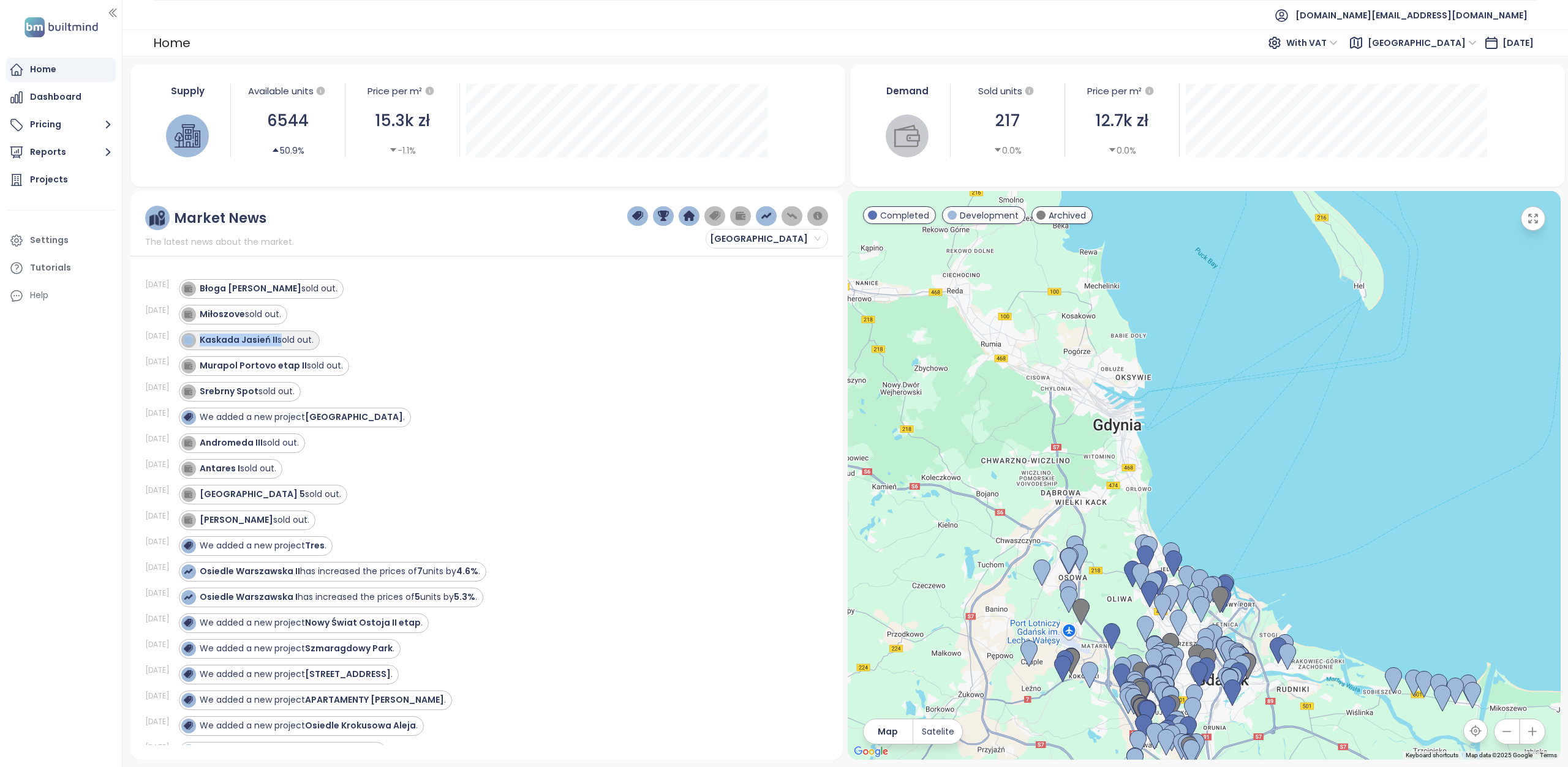
drag, startPoint x: 283, startPoint y: 338, endPoint x: 203, endPoint y: 340, distance: 80.0
click at [203, 340] on div "Kaskada Jasień II sold out." at bounding box center [247, 340] width 132 height 15
copy div "Kaskada Jasień II"
click at [1125, 11] on ul "[DOMAIN_NAME][EMAIL_ADDRESS][DOMAIN_NAME]" at bounding box center [845, 15] width 1384 height 30
drag, startPoint x: 246, startPoint y: 314, endPoint x: 207, endPoint y: 315, distance: 39.0
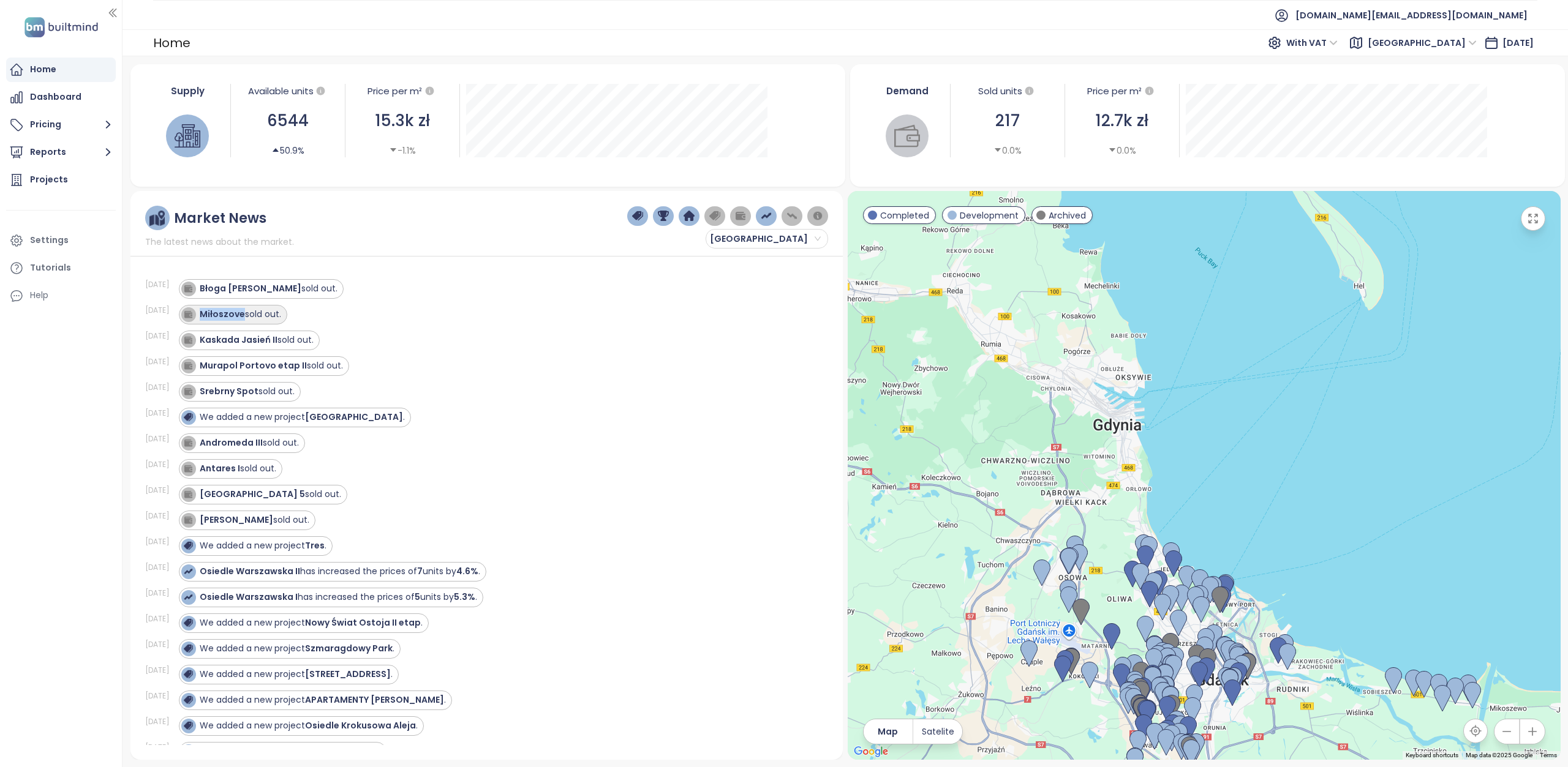
click at [207, 315] on div "Miłoszove sold out." at bounding box center [240, 314] width 81 height 12
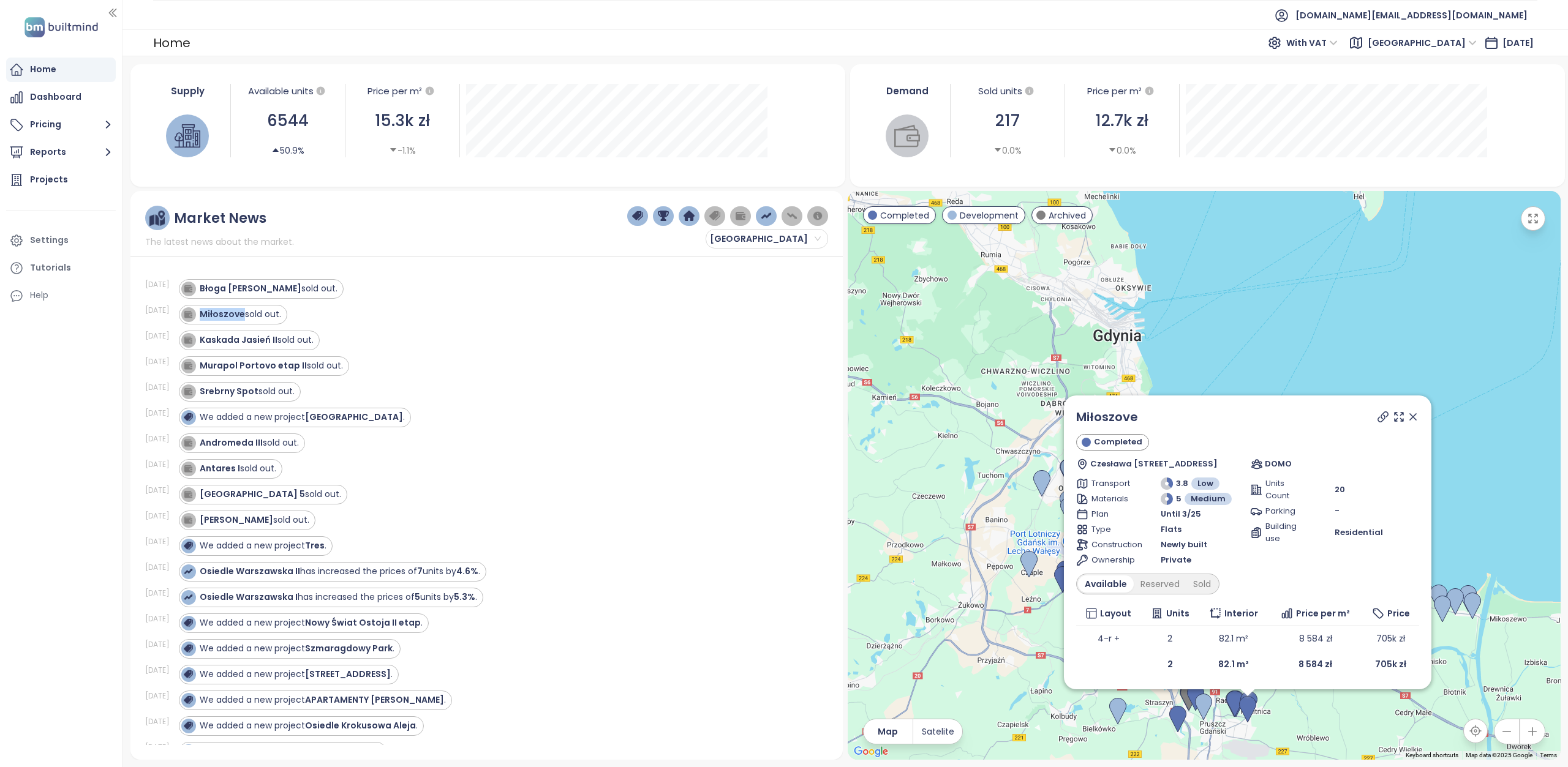
click at [60, 471] on div "Home Dashboard Pricing Reports Projects Settings Tutorials Help" at bounding box center [61, 384] width 122 height 767
copy strong "Miłoszove"
drag, startPoint x: 274, startPoint y: 288, endPoint x: 204, endPoint y: 291, distance: 70.1
click at [204, 291] on div "Błoga Bysewska sold out." at bounding box center [268, 288] width 138 height 12
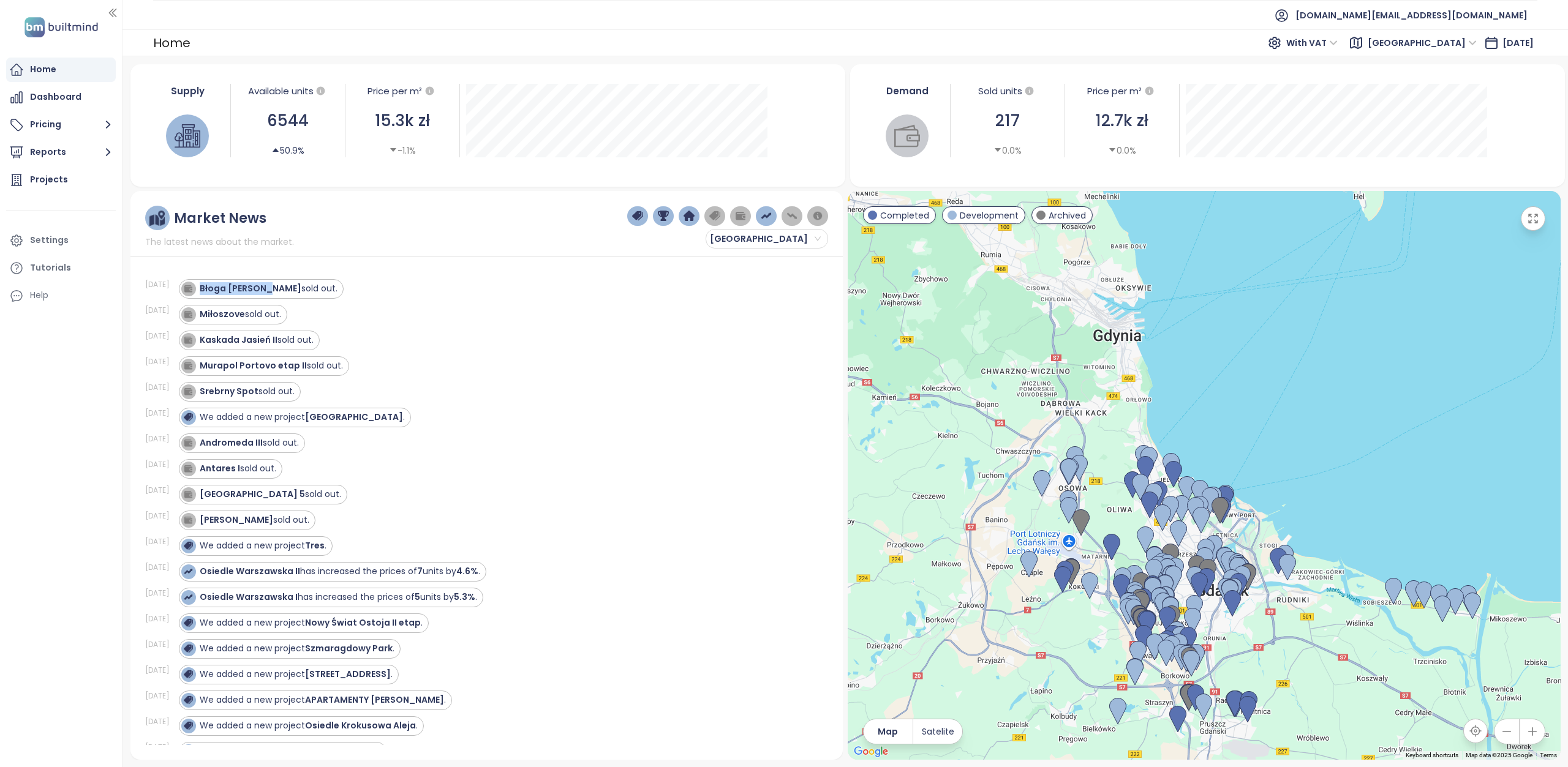
copy strong "Błoga Bysewska"
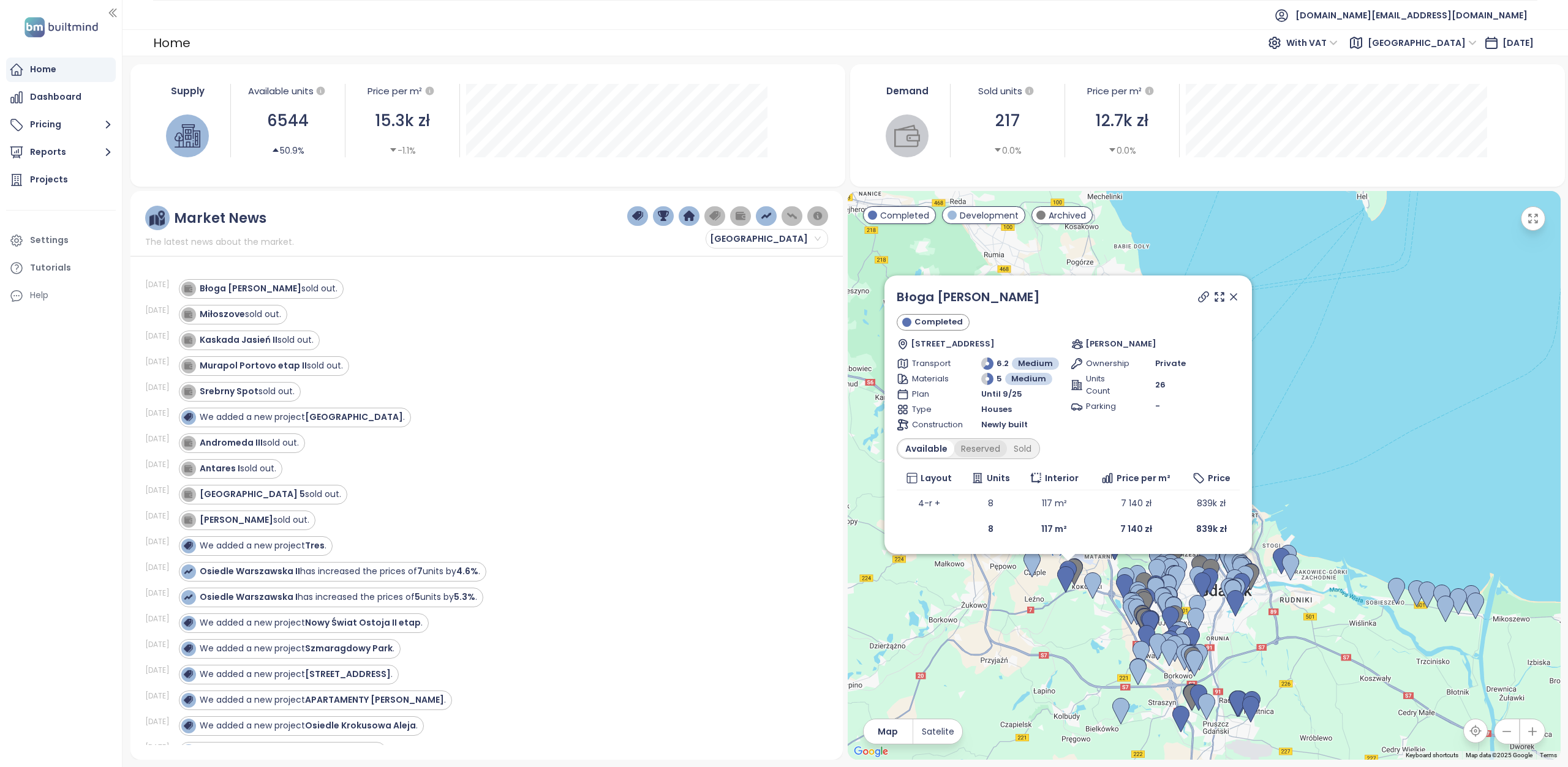
click at [973, 451] on div "Reserved" at bounding box center [980, 448] width 52 height 17
click at [1027, 450] on div "Sold" at bounding box center [1021, 448] width 32 height 17
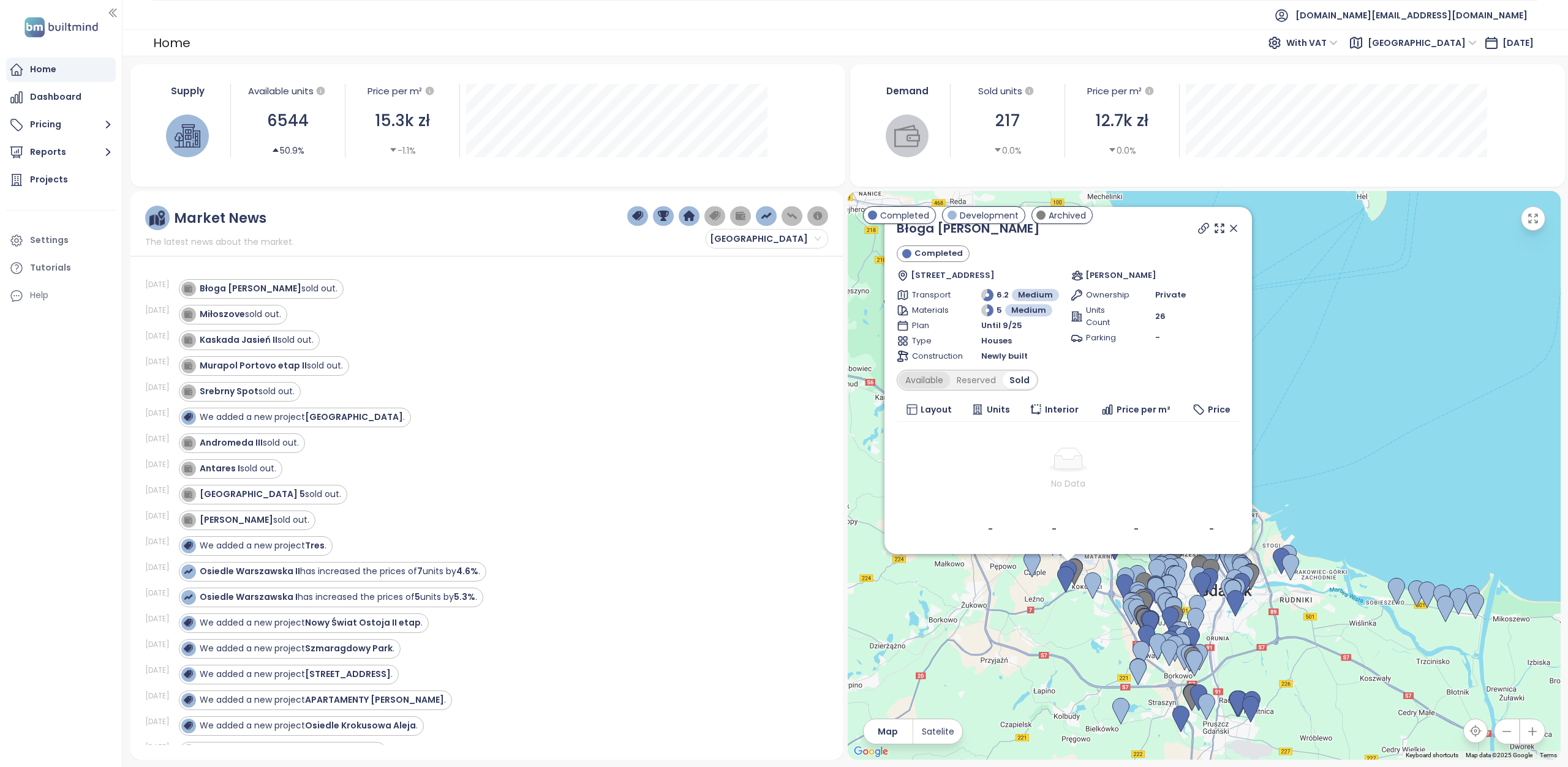
click at [918, 379] on div "Available" at bounding box center [924, 380] width 51 height 17
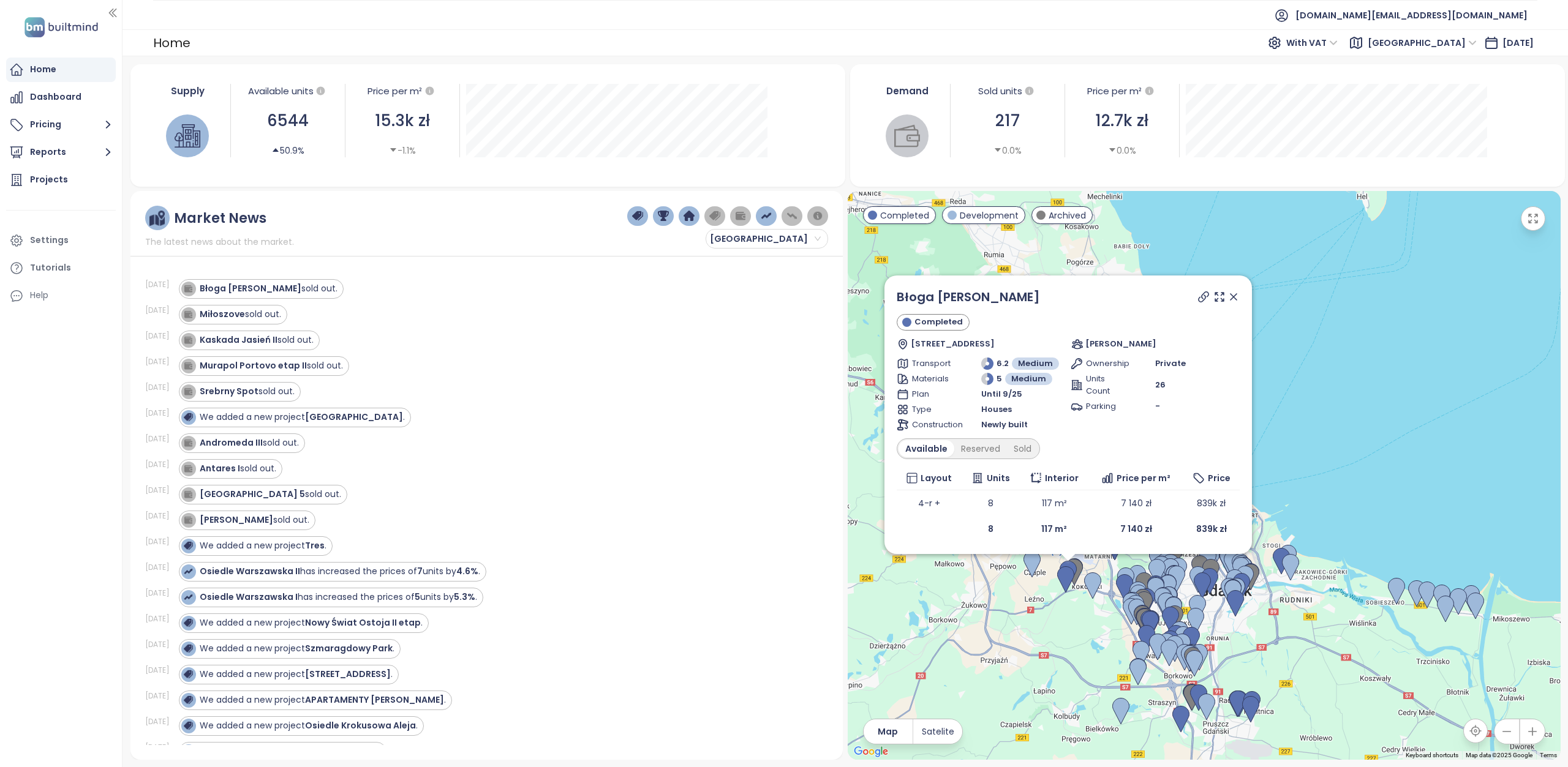
click at [1238, 298] on icon at bounding box center [1233, 296] width 12 height 12
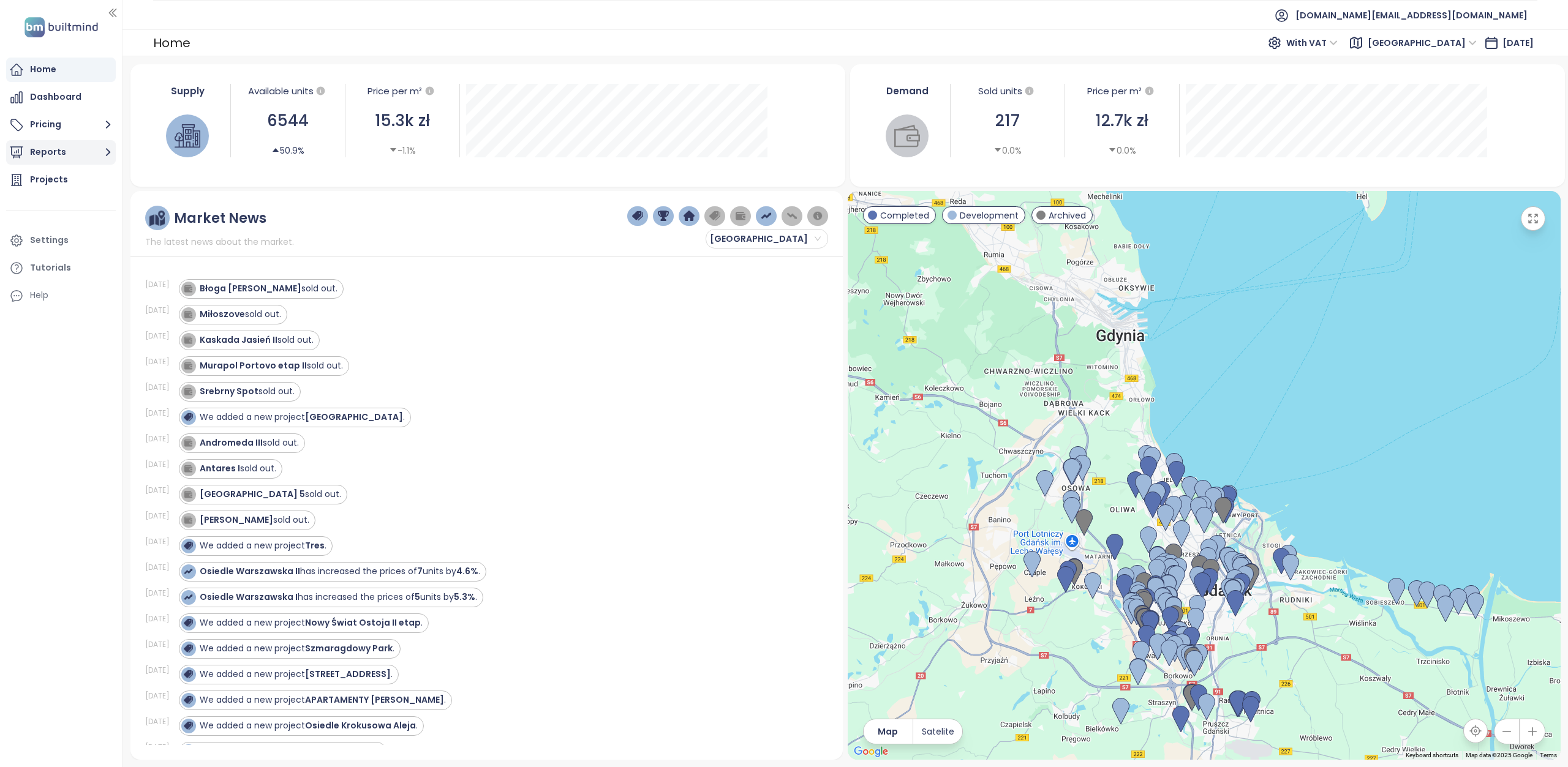
click at [73, 155] on button "Reports" at bounding box center [61, 153] width 110 height 25
click at [67, 247] on div "[GEOGRAPHIC_DATA]" at bounding box center [74, 248] width 71 height 15
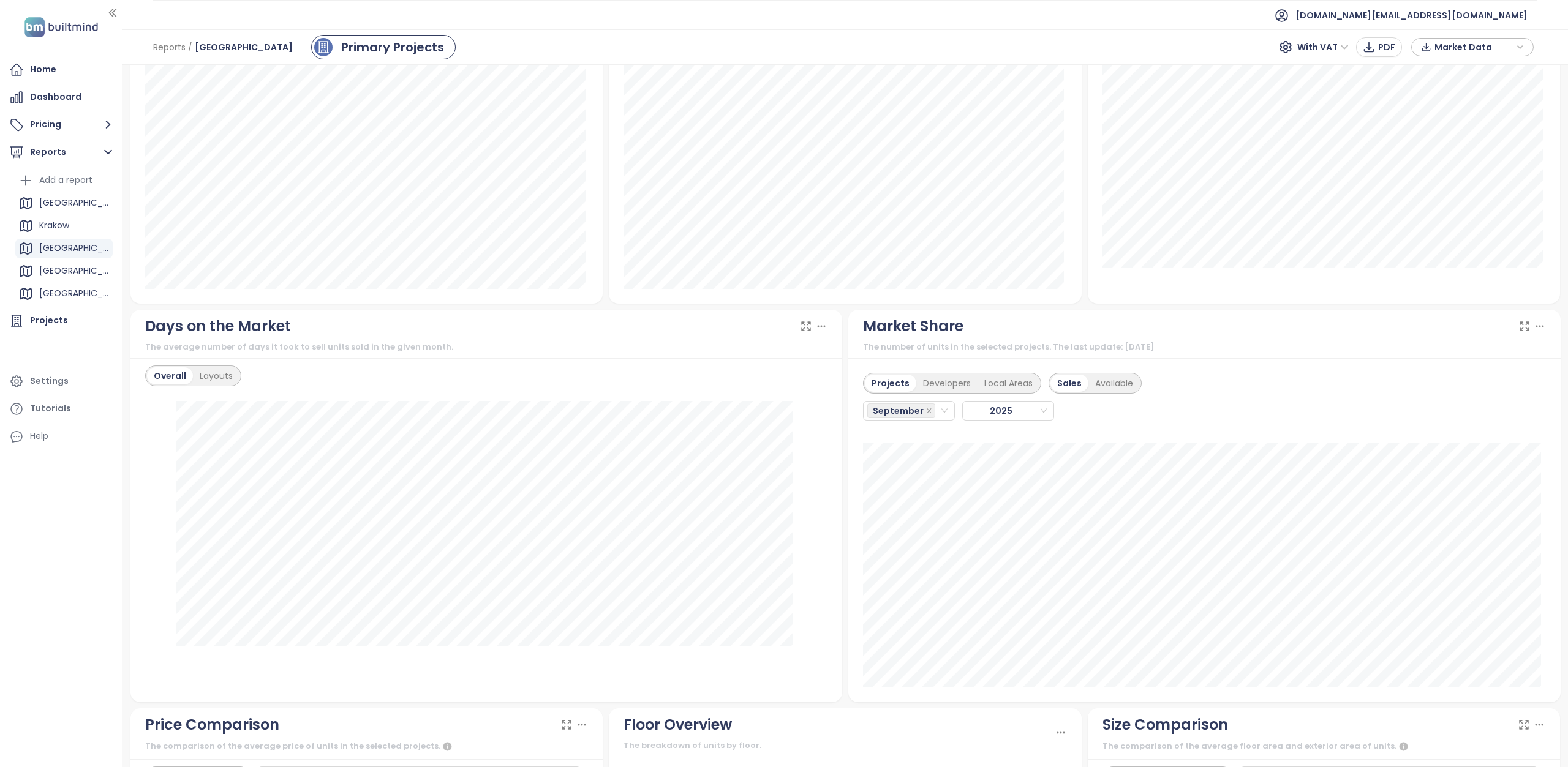
scroll to position [799, 0]
click at [1101, 381] on div "Available" at bounding box center [1115, 384] width 51 height 17
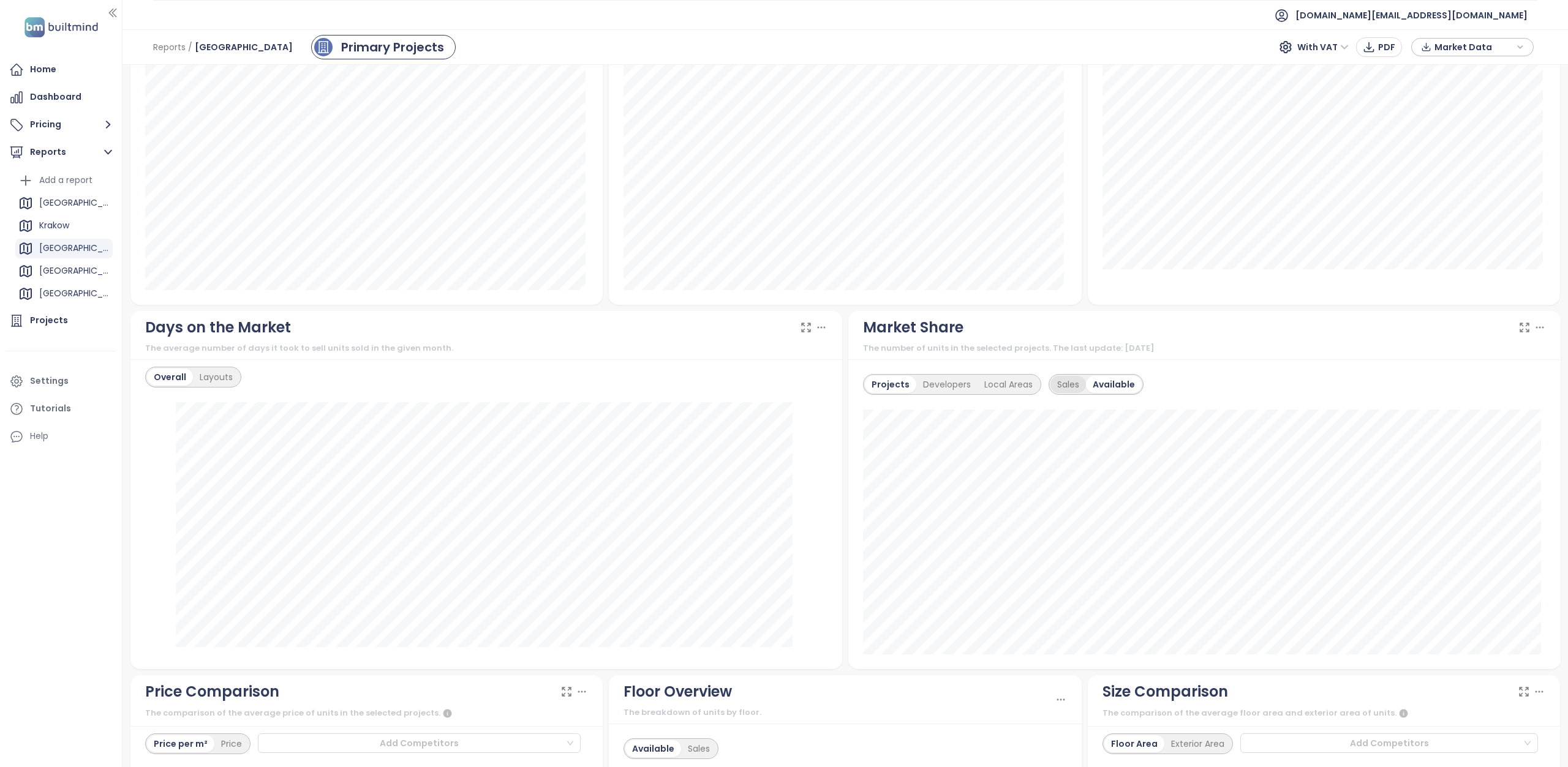
click at [1063, 380] on div "Sales" at bounding box center [1068, 384] width 36 height 17
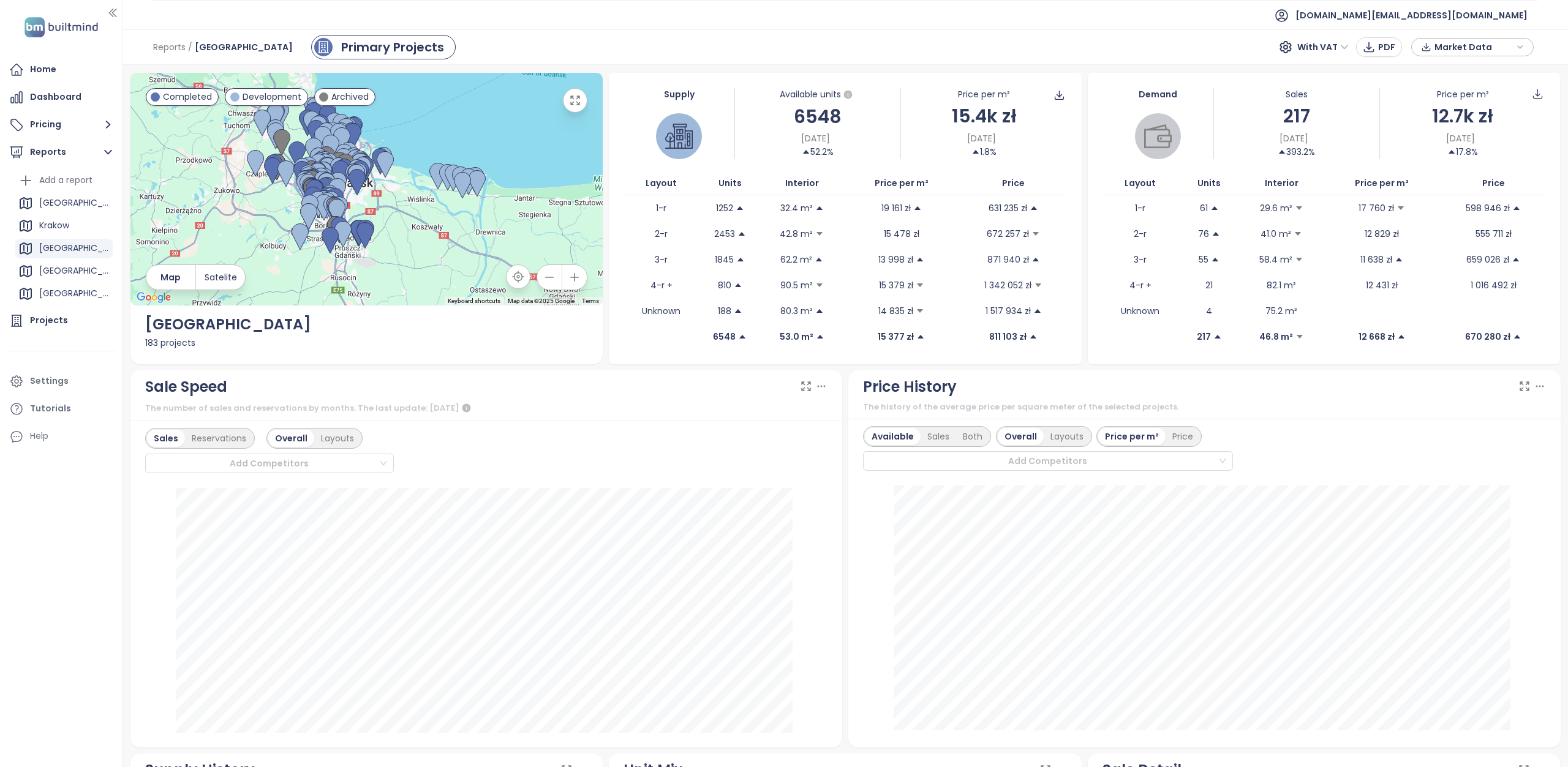
scroll to position [0, 0]
click at [837, 34] on div "Reports / Gdańsk Primary Projects With VAT PDF Market Data" at bounding box center [845, 46] width 1446 height 36
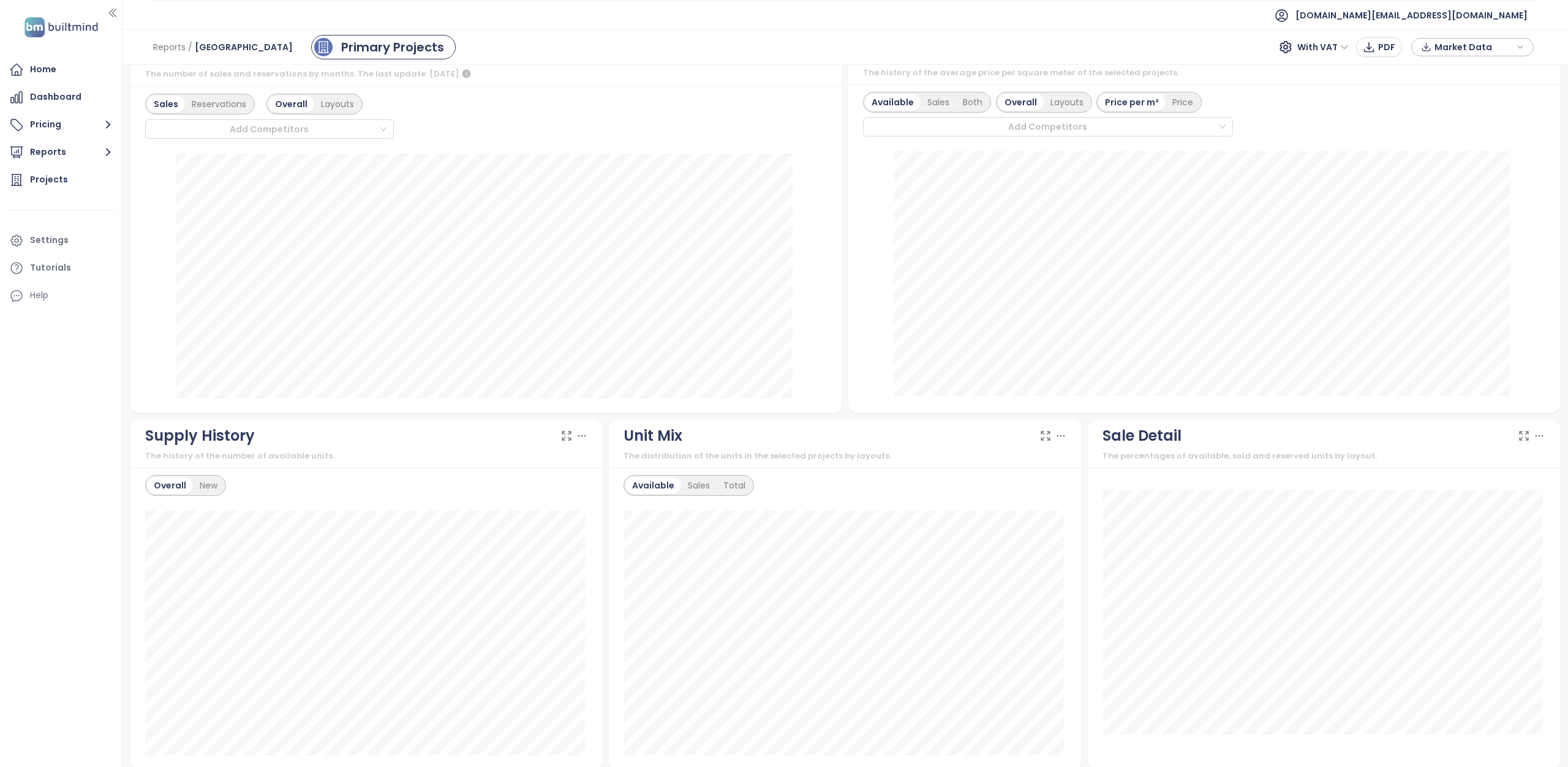
scroll to position [245, 0]
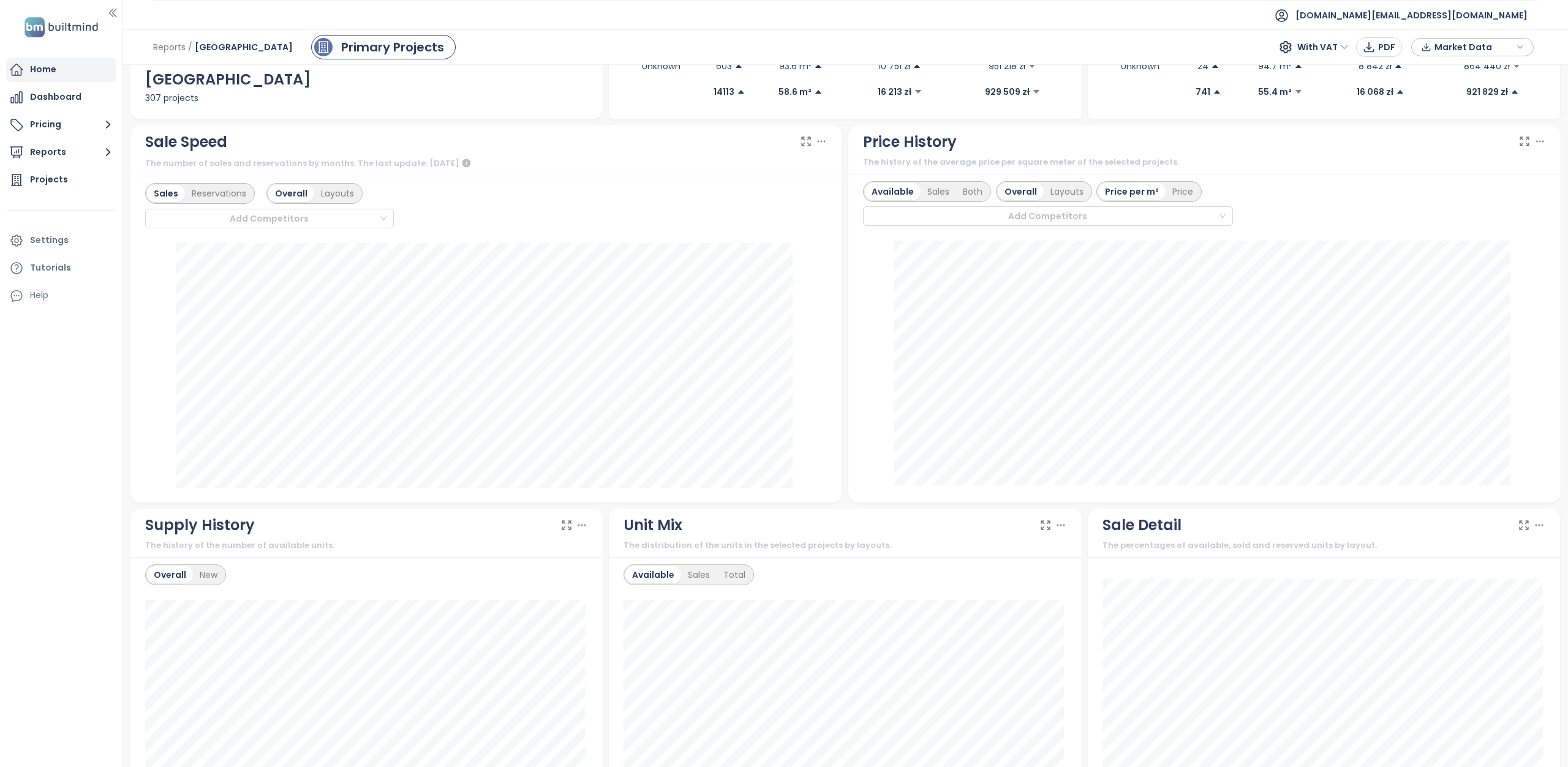
click at [71, 77] on div "Home" at bounding box center [61, 70] width 110 height 25
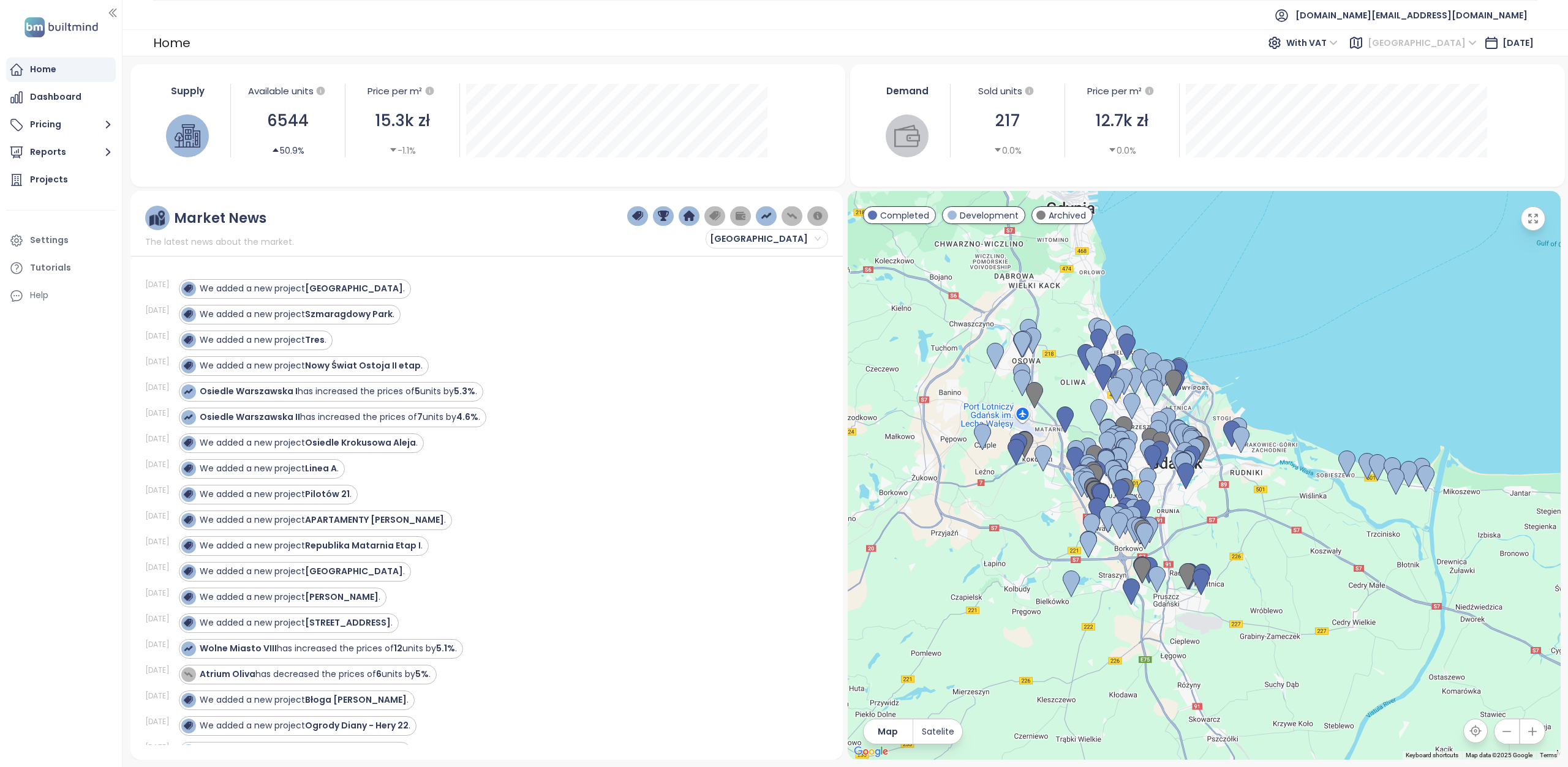
click at [1448, 45] on span "Gdańsk" at bounding box center [1422, 43] width 109 height 18
click at [1446, 66] on div "Warszawa" at bounding box center [1467, 67] width 98 height 13
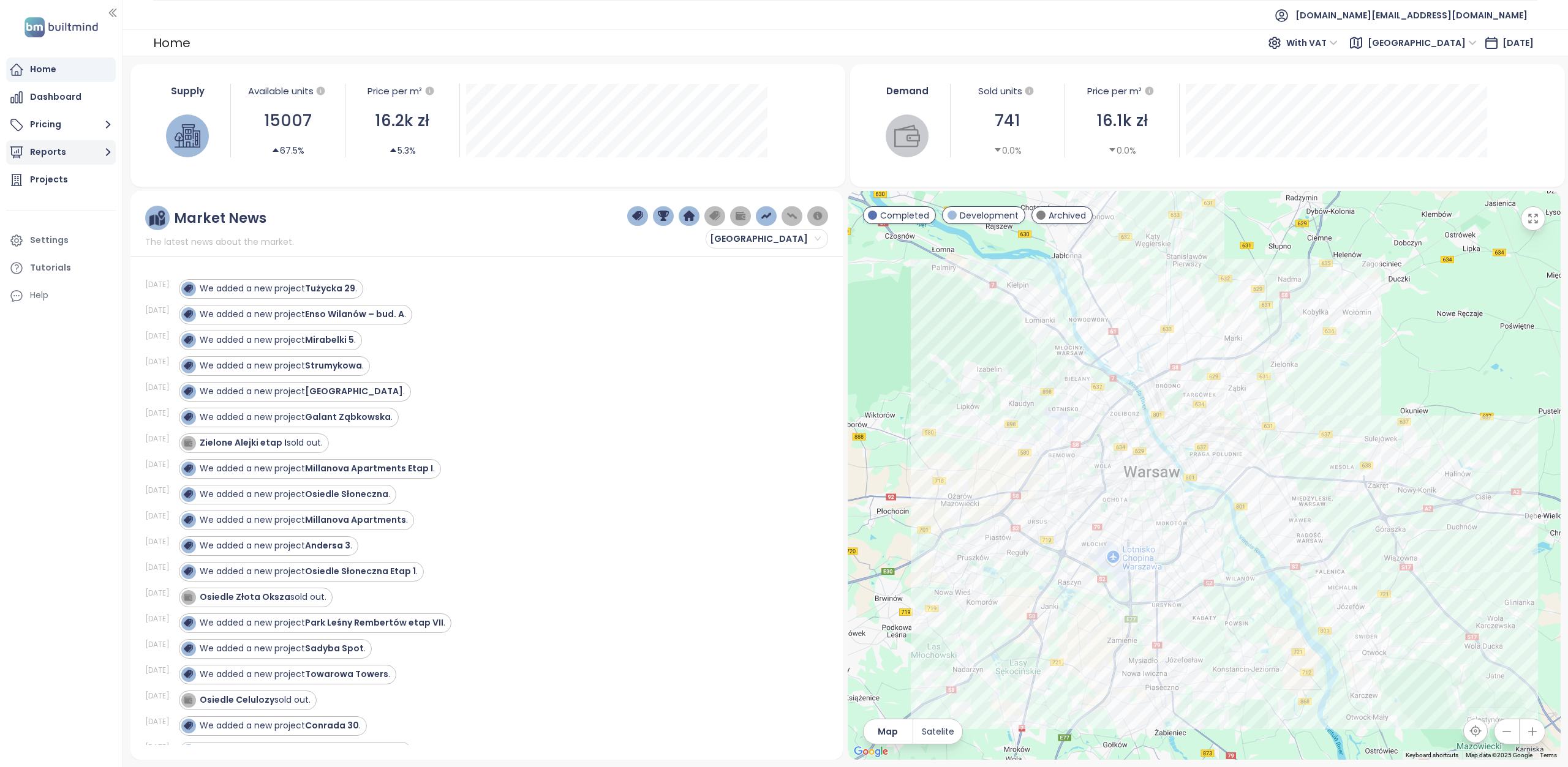
click at [30, 157] on button "Reports" at bounding box center [61, 153] width 110 height 25
click at [47, 202] on div "Warszawa" at bounding box center [74, 203] width 71 height 15
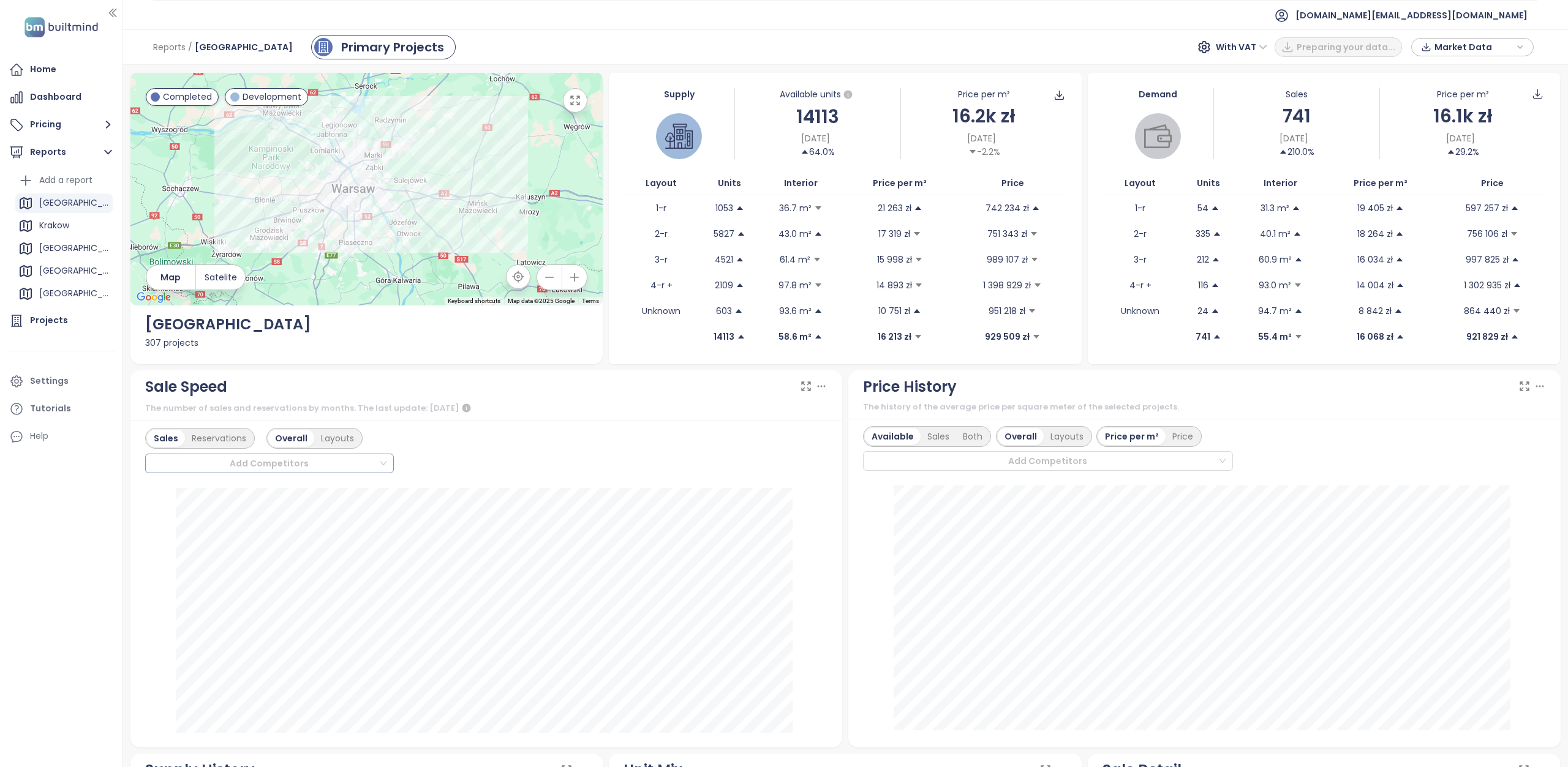
click at [273, 461] on div at bounding box center [264, 463] width 229 height 15
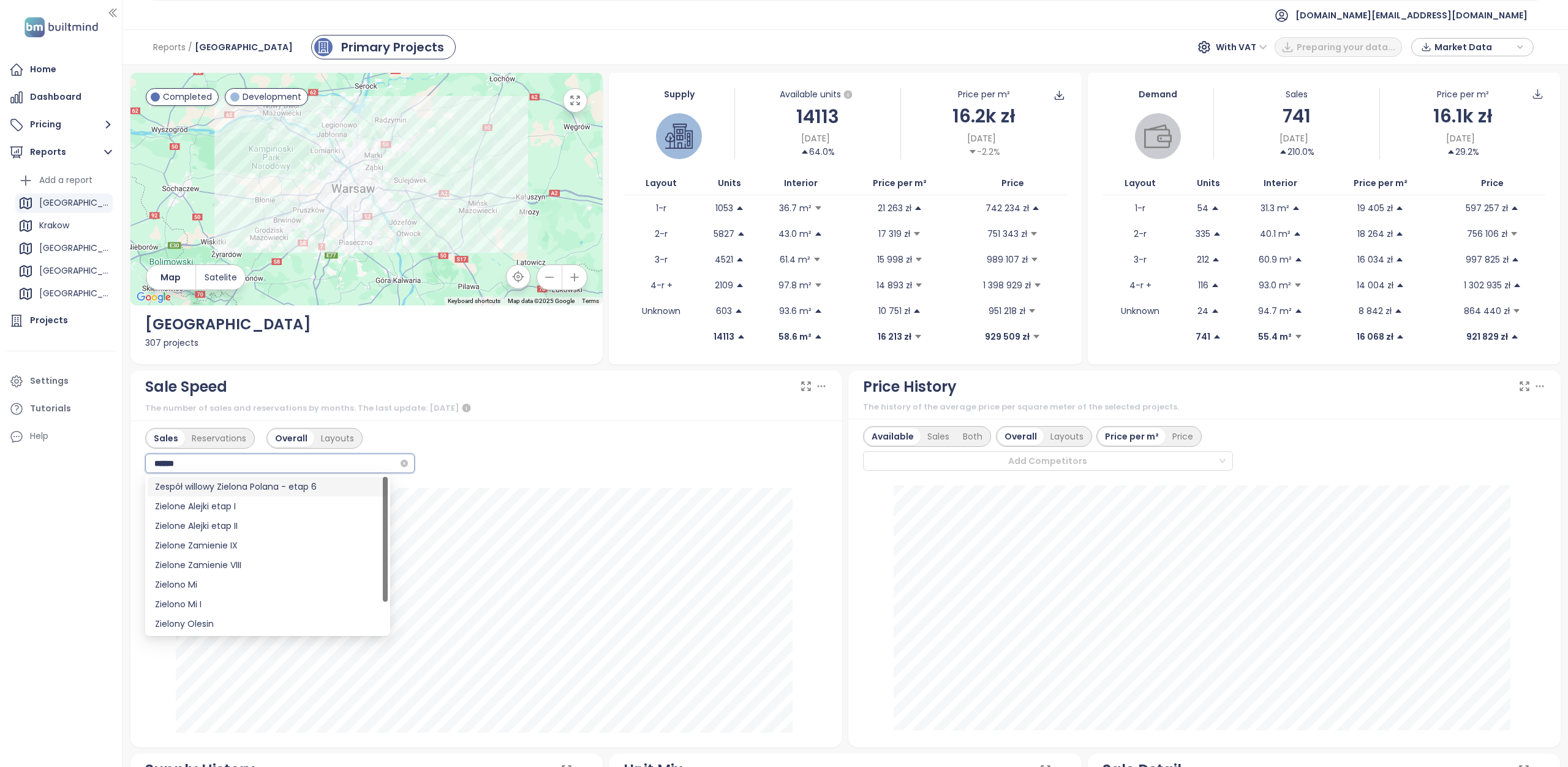
type input "*******"
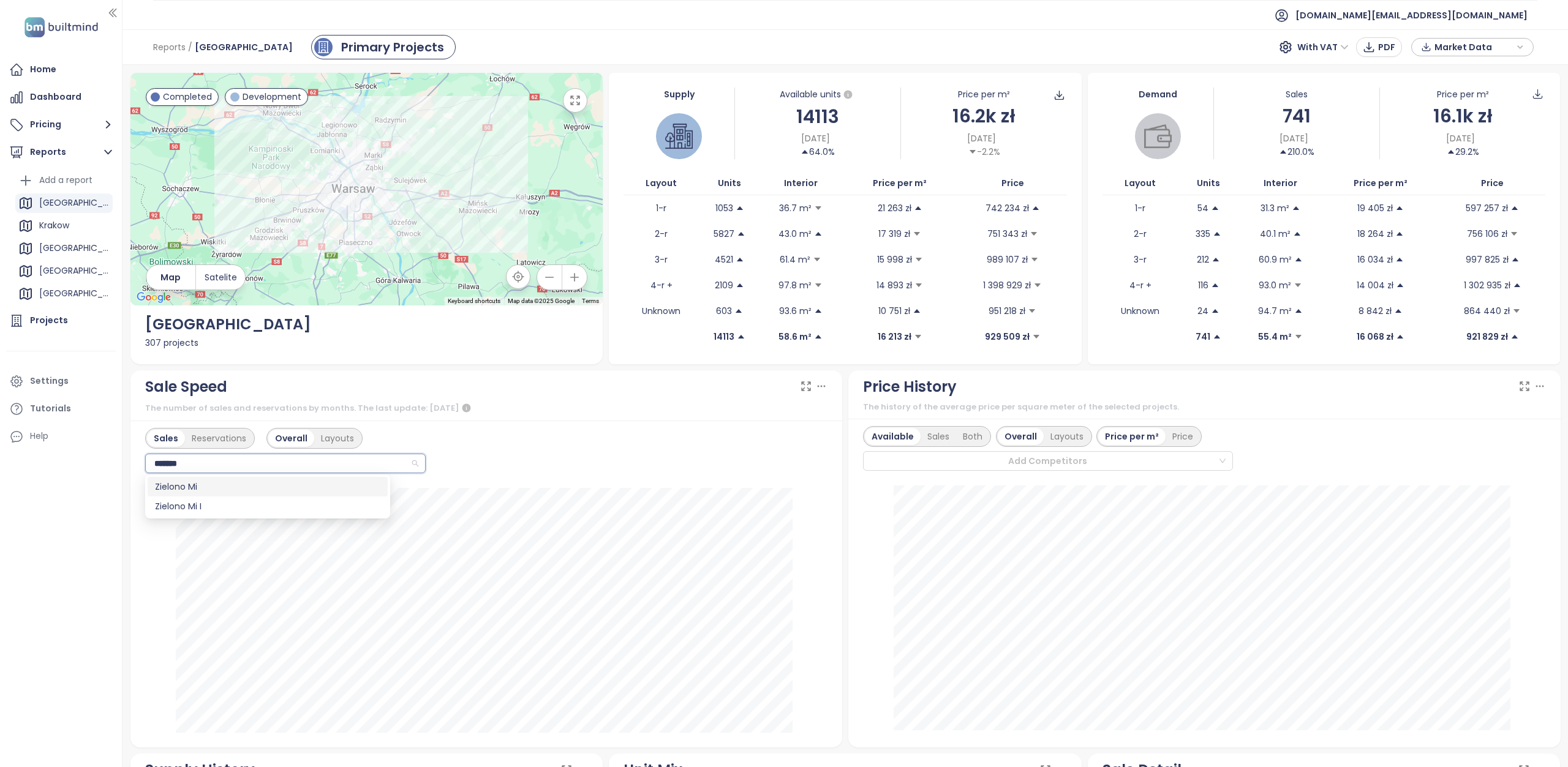
click at [246, 489] on div "Zielono Mi" at bounding box center [267, 486] width 225 height 13
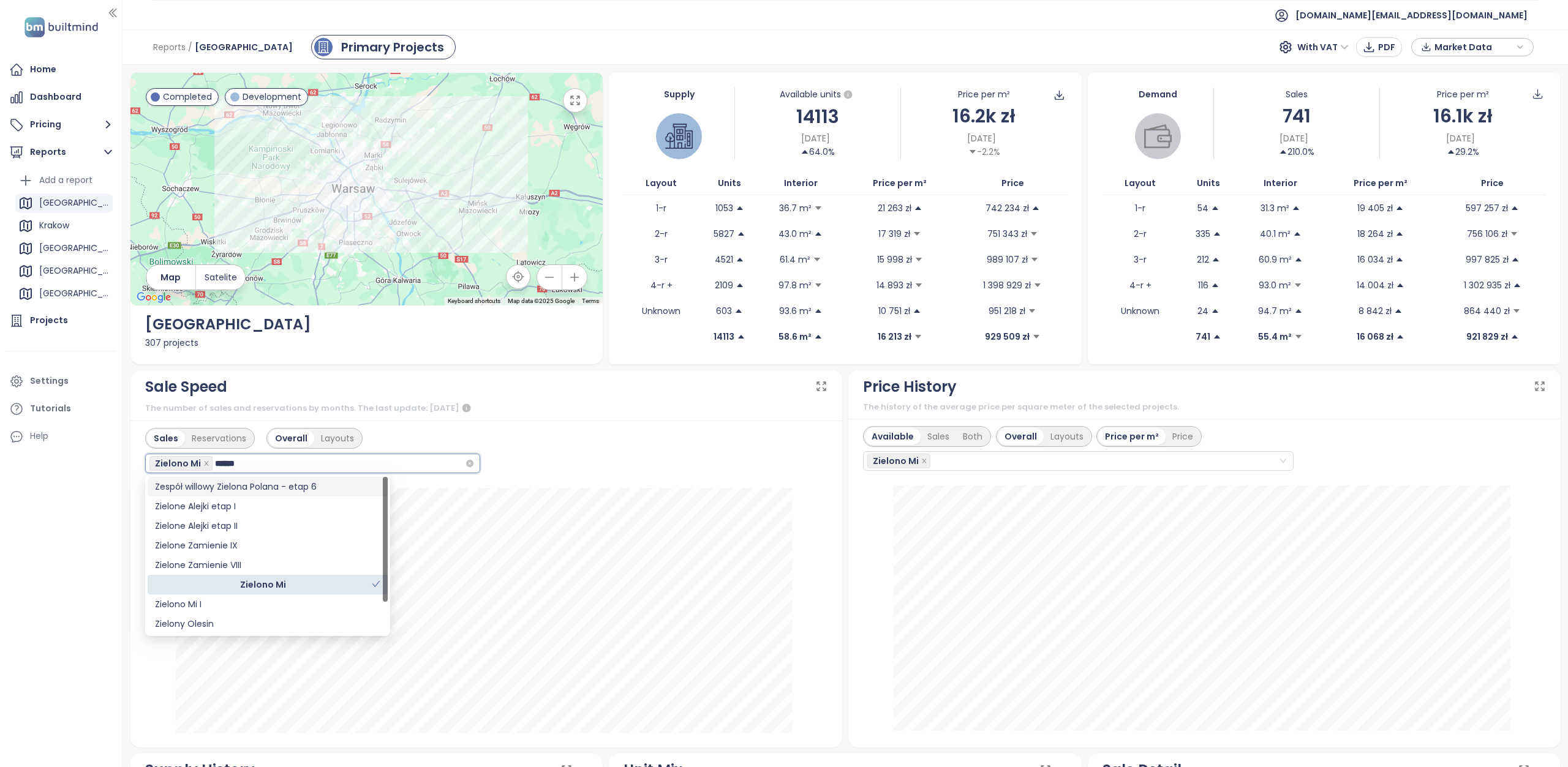
type input "*******"
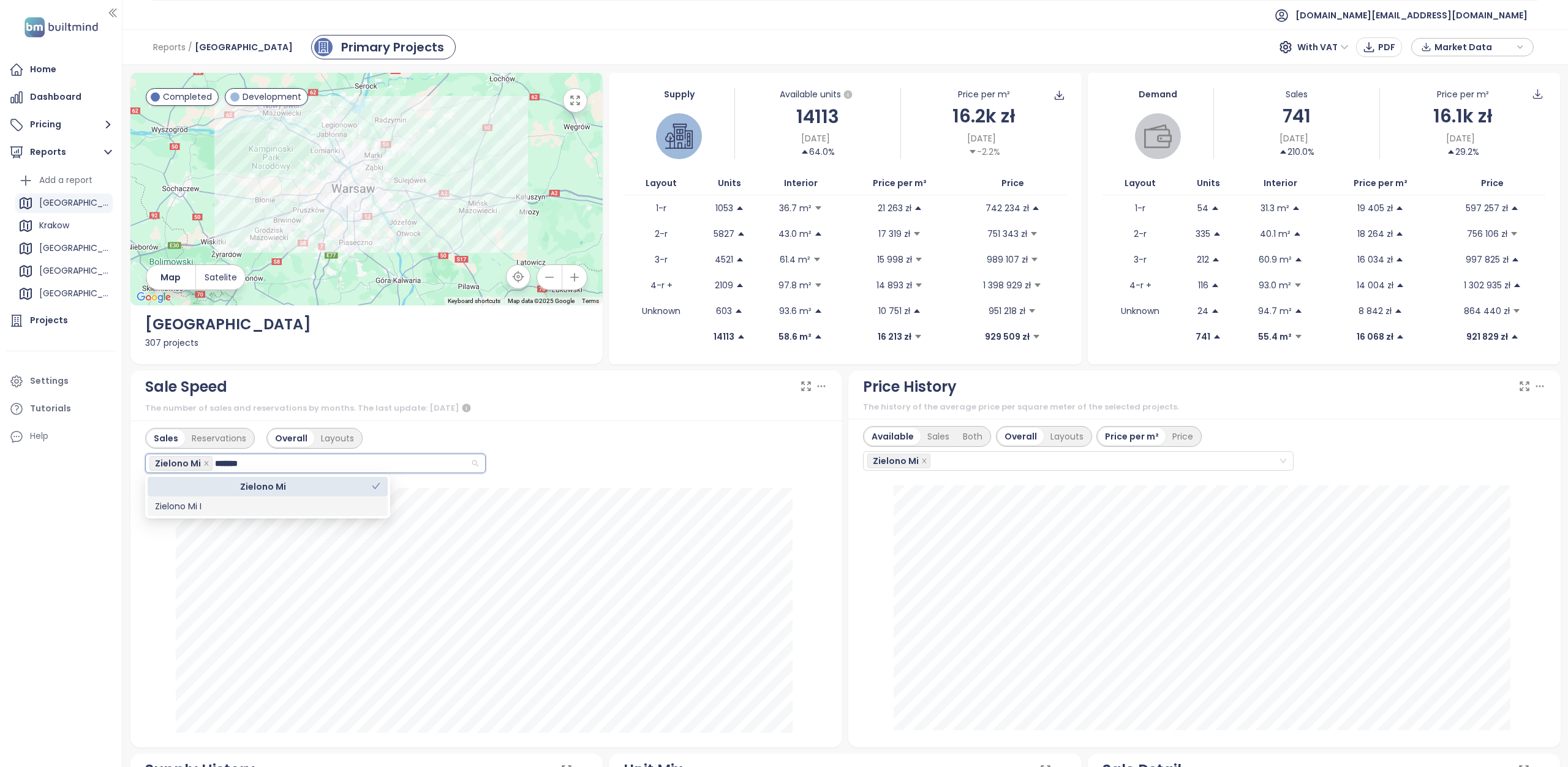
click at [283, 509] on div "Zielono Mi I" at bounding box center [267, 506] width 225 height 13
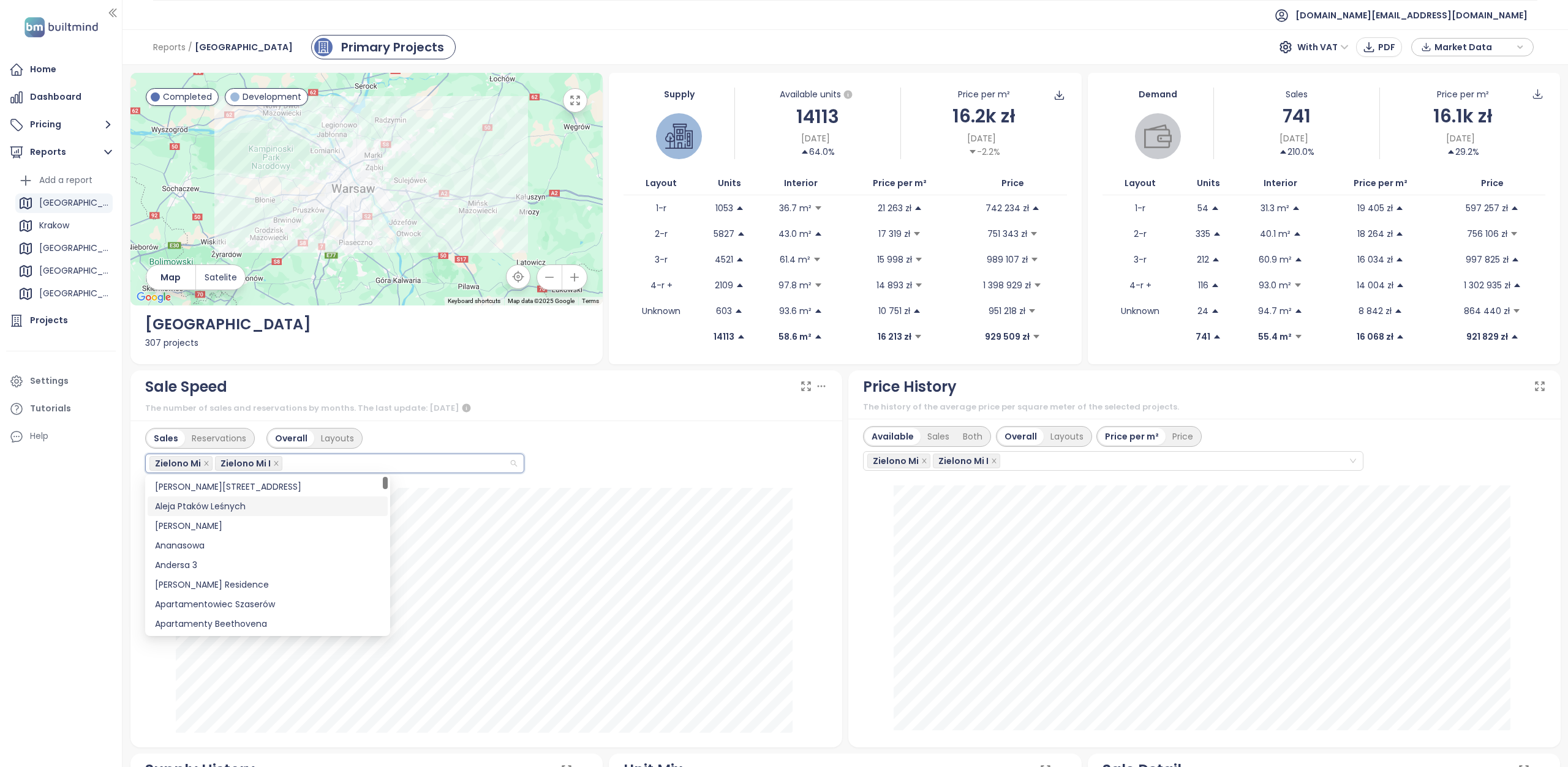
click at [606, 418] on div "Sale Speed The number of sales and reservations by months. The last update: Sep…" at bounding box center [487, 396] width 713 height 51
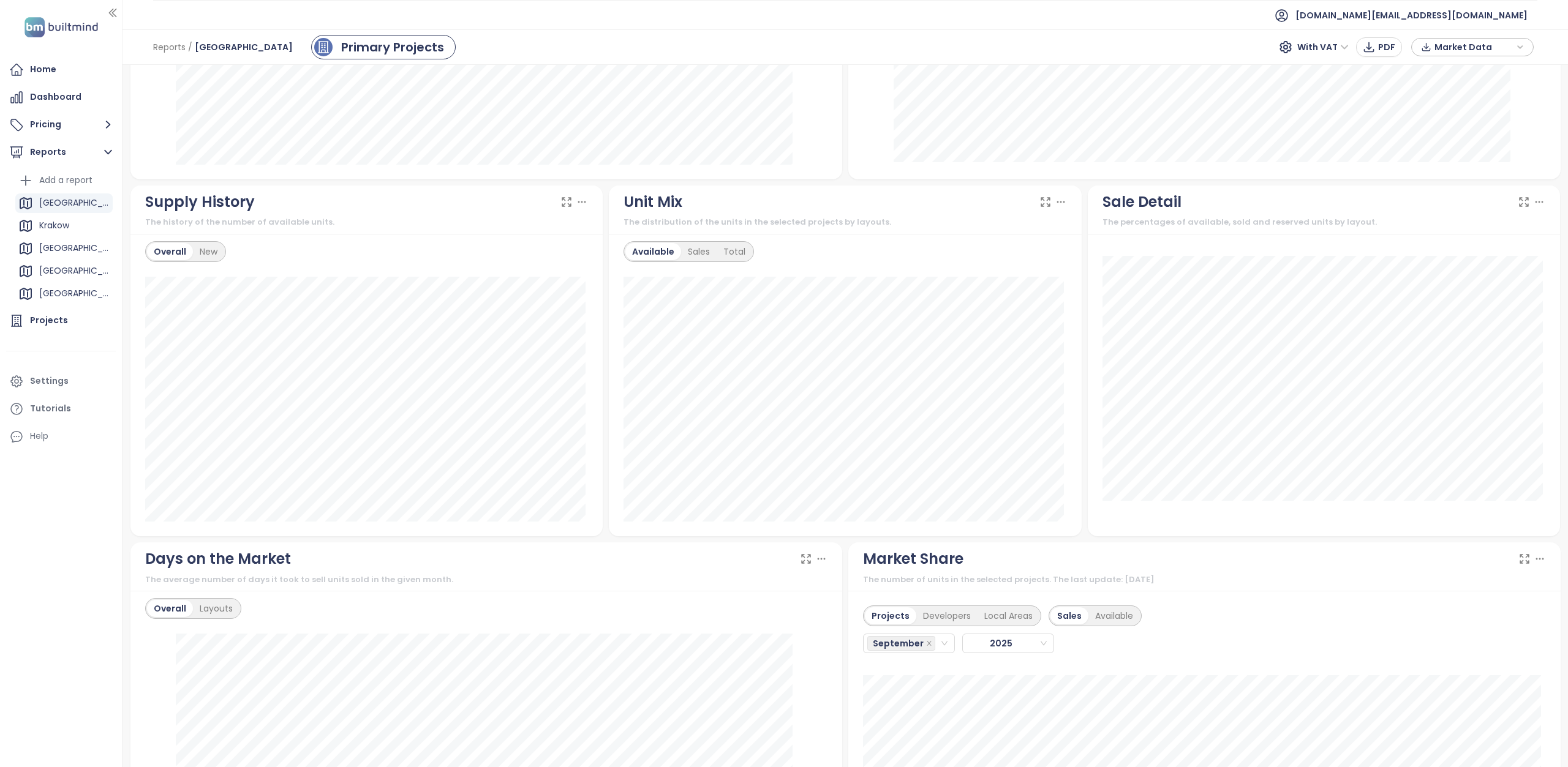
scroll to position [245, 0]
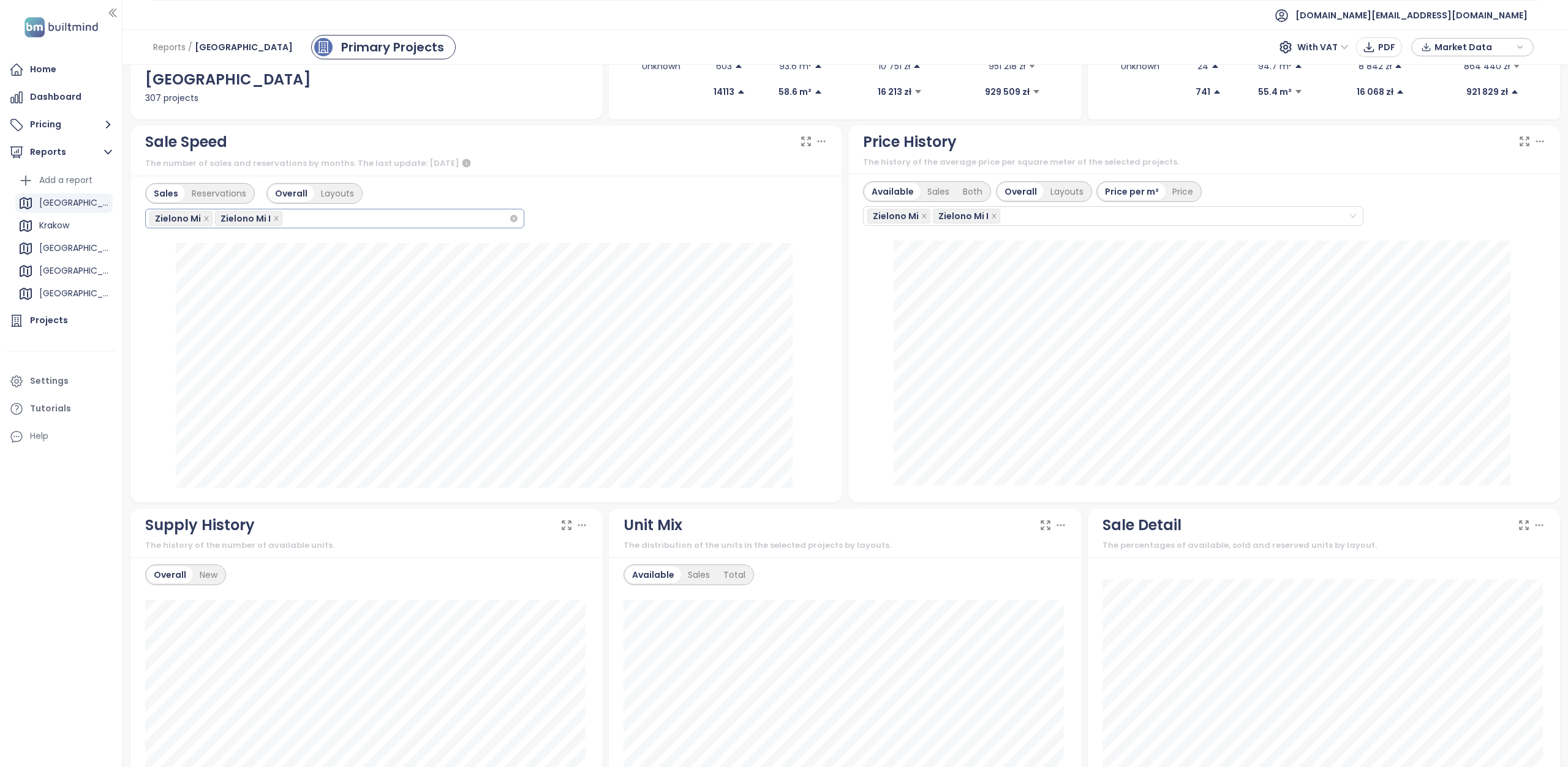
click at [376, 218] on div "Zielono Mi Zielono Mi I" at bounding box center [329, 218] width 360 height 17
type input "********"
click at [355, 256] on div "Ursus Centralny etap VI" at bounding box center [331, 261] width 351 height 13
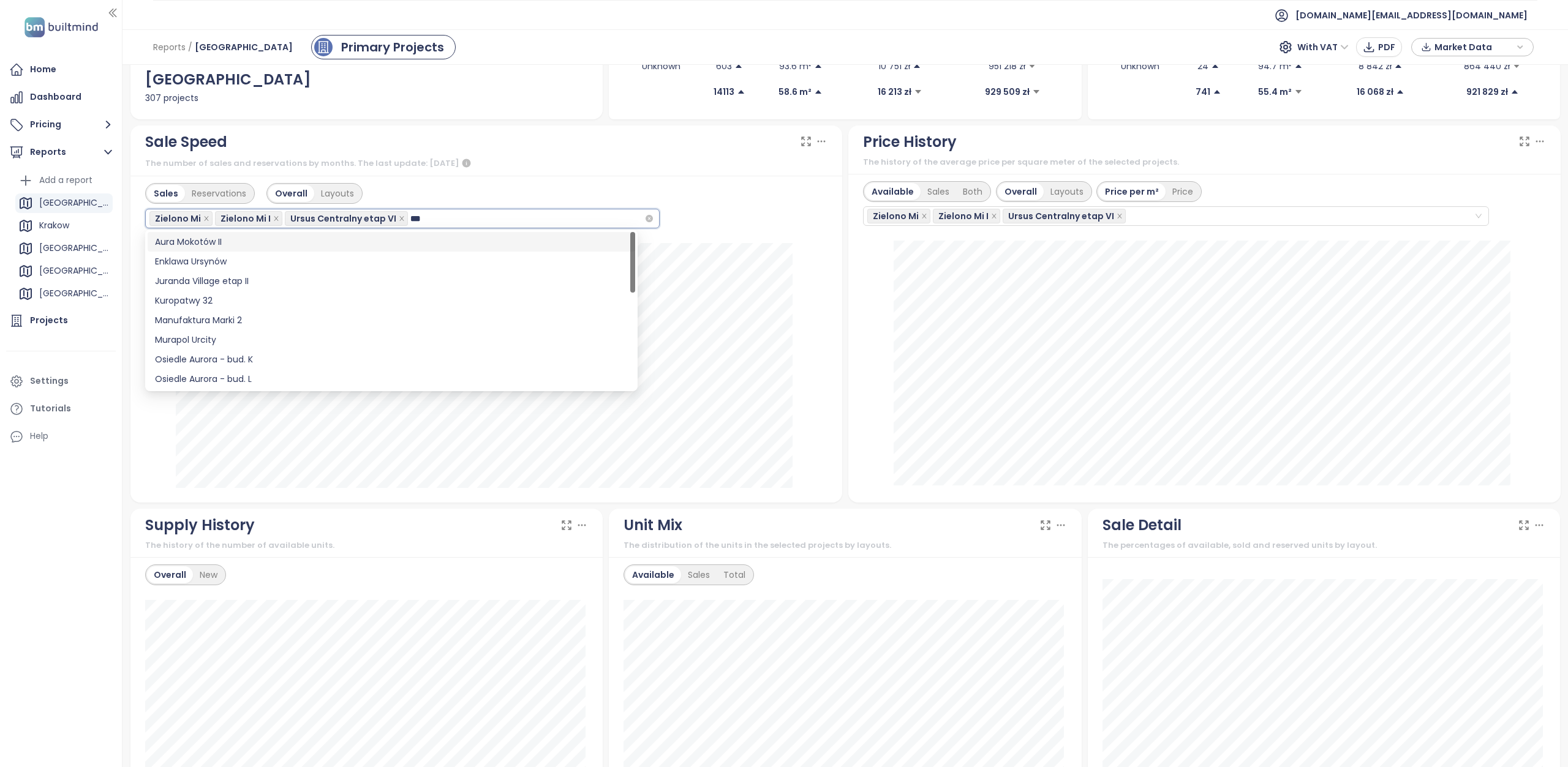
type input "****"
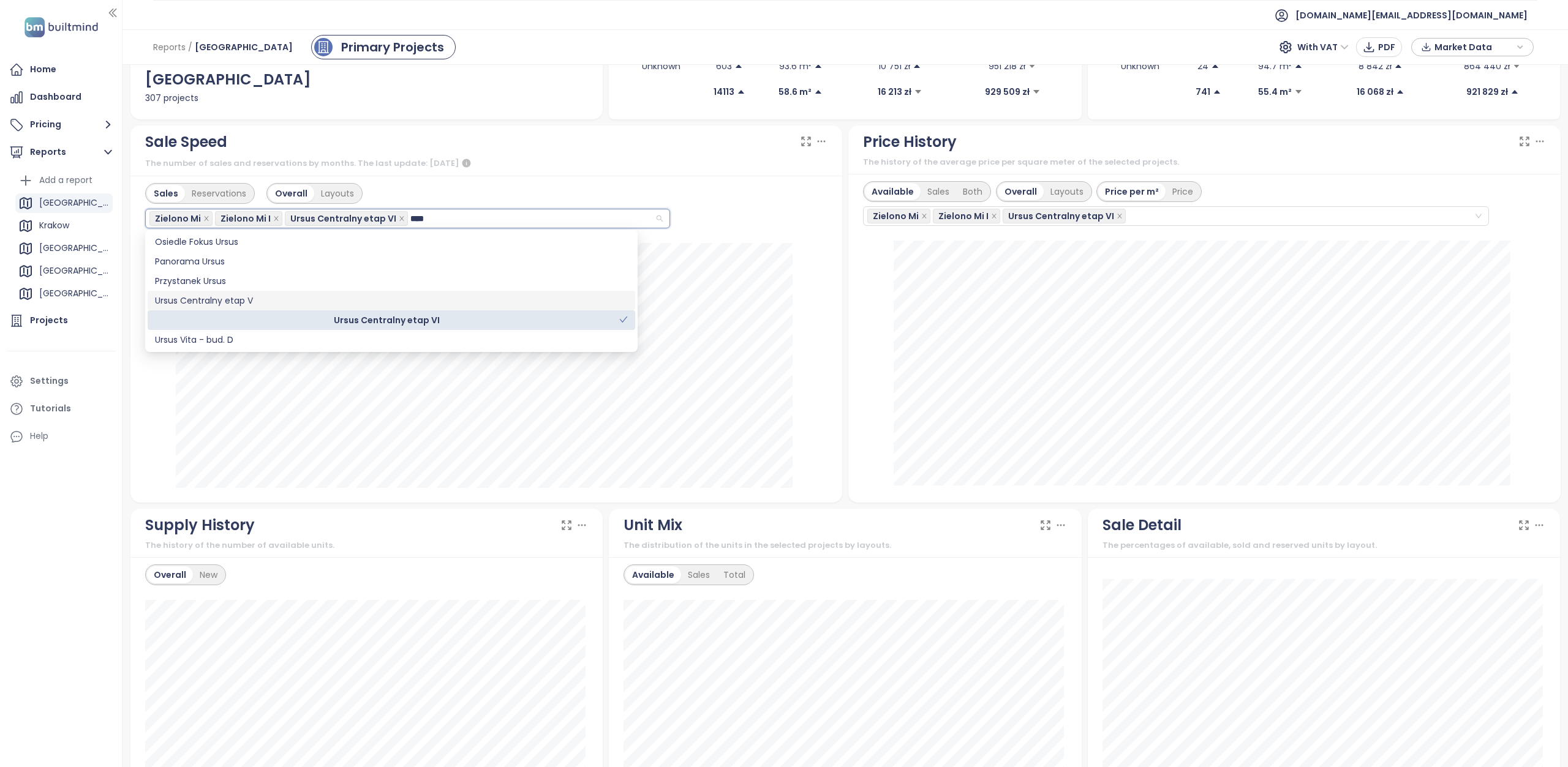
click at [295, 297] on div "Ursus Centralny etap V" at bounding box center [391, 300] width 473 height 13
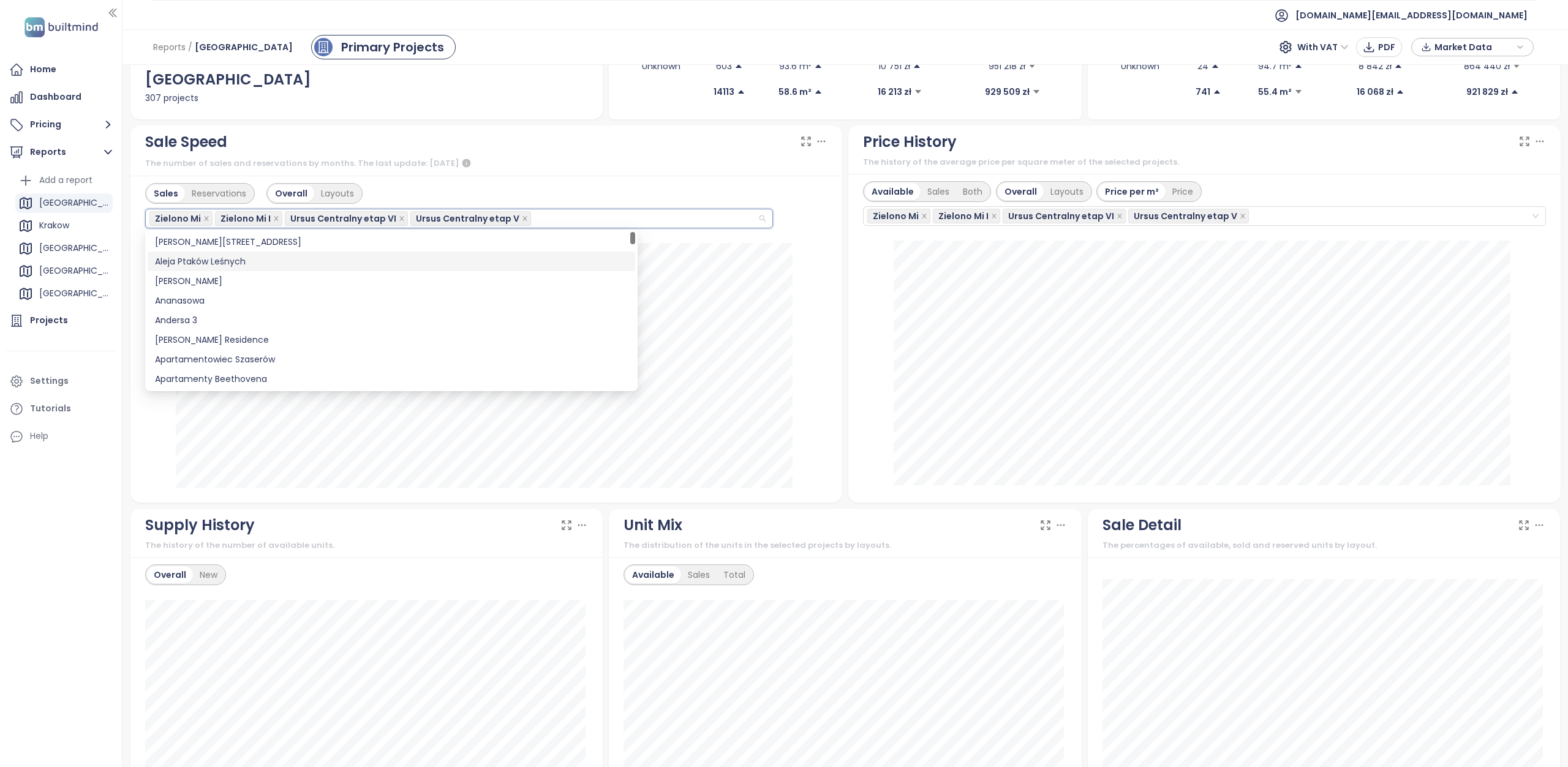
click at [848, 267] on div "Available Sales Both Overall Layouts Price per m² Price Zielono Mi Zielono Mi I…" at bounding box center [1204, 338] width 713 height 329
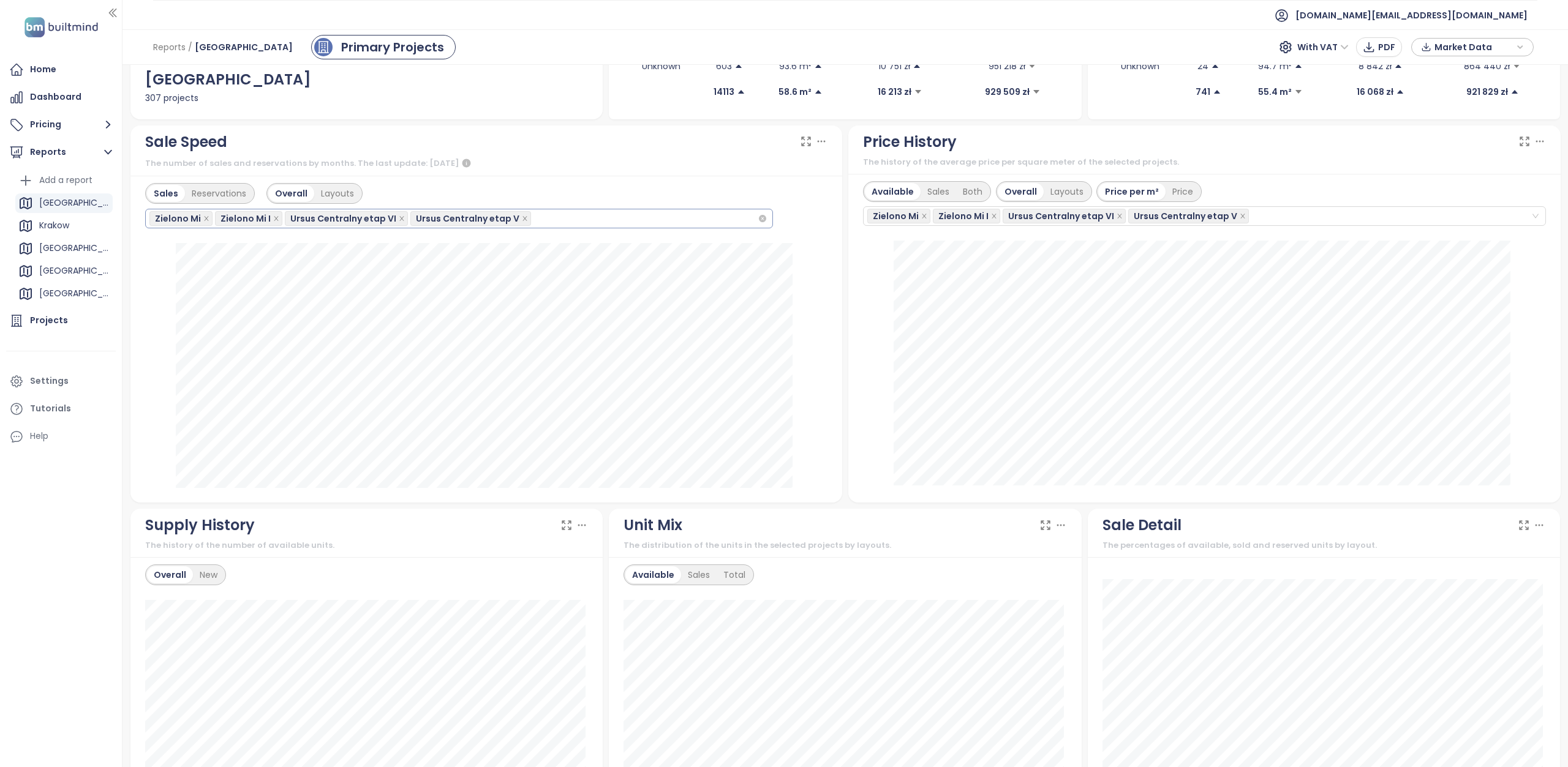
click at [587, 213] on div "Zielono Mi Zielono Mi I Ursus Centralny etap VI Ursus Centralny etap V" at bounding box center [453, 218] width 608 height 17
type input "******"
click at [183, 242] on div "Miasto Moje 8" at bounding box center [451, 242] width 592 height 13
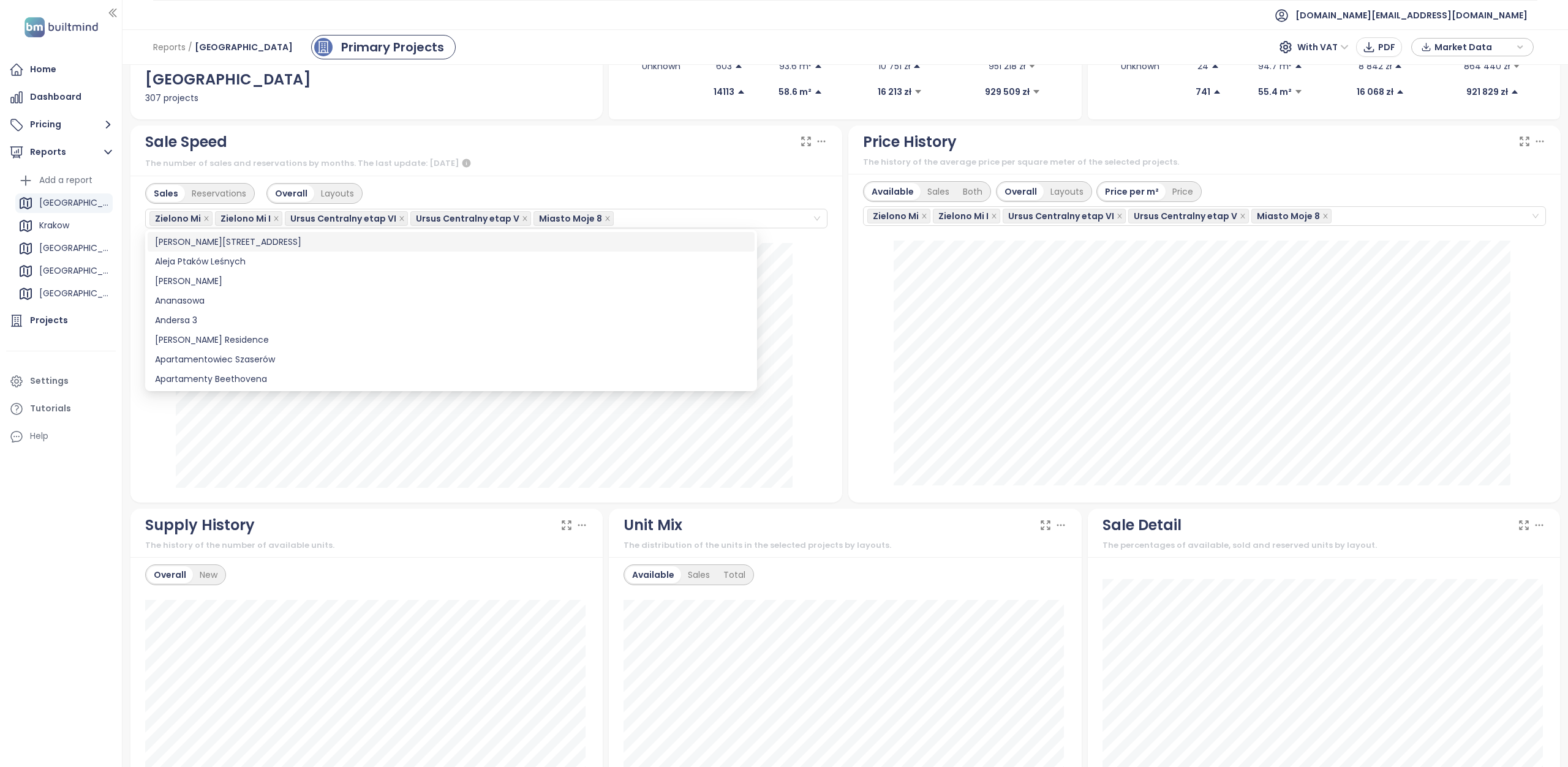
click at [607, 149] on div "Sale Speed" at bounding box center [487, 142] width 683 height 23
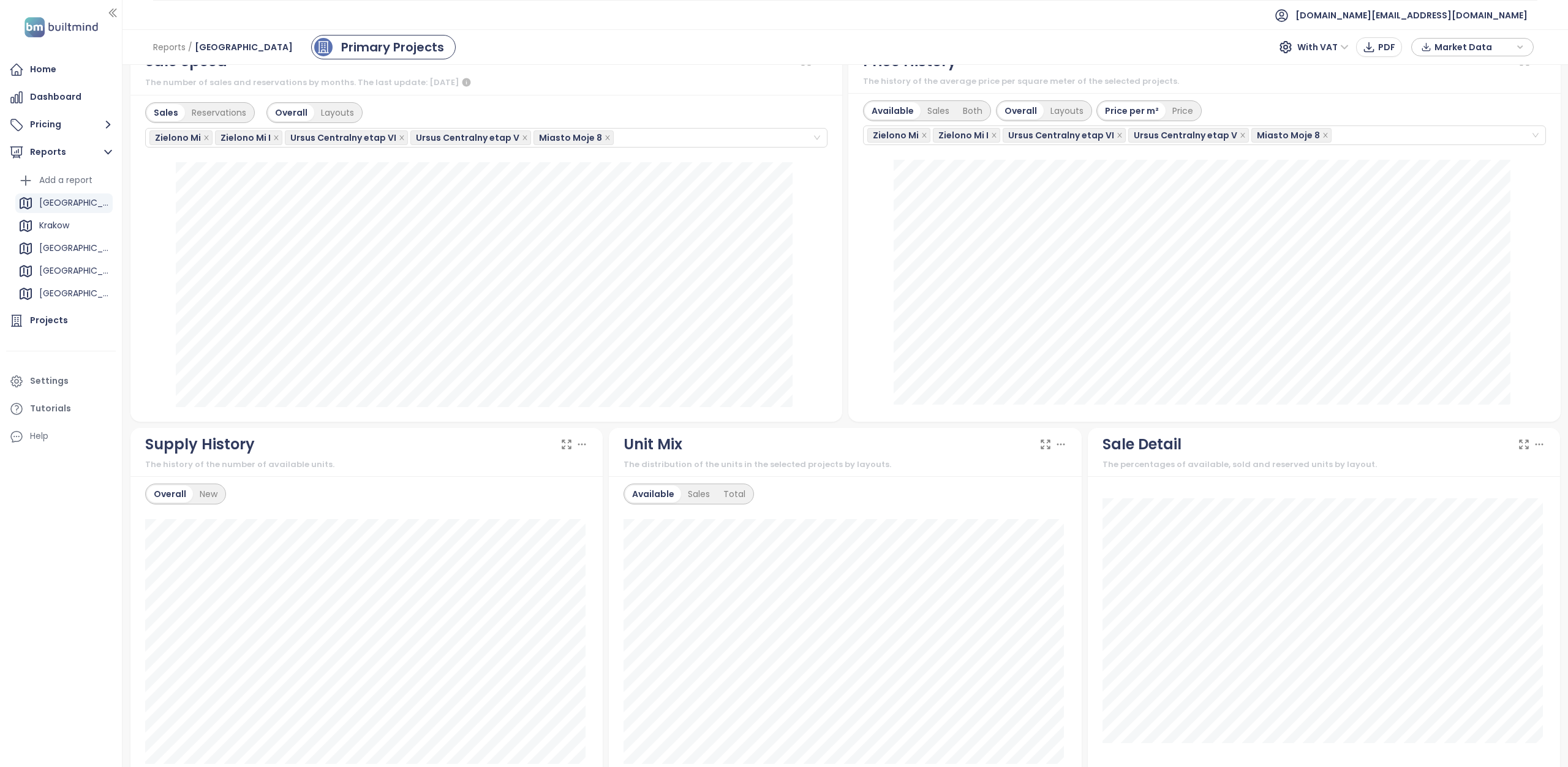
scroll to position [306, 0]
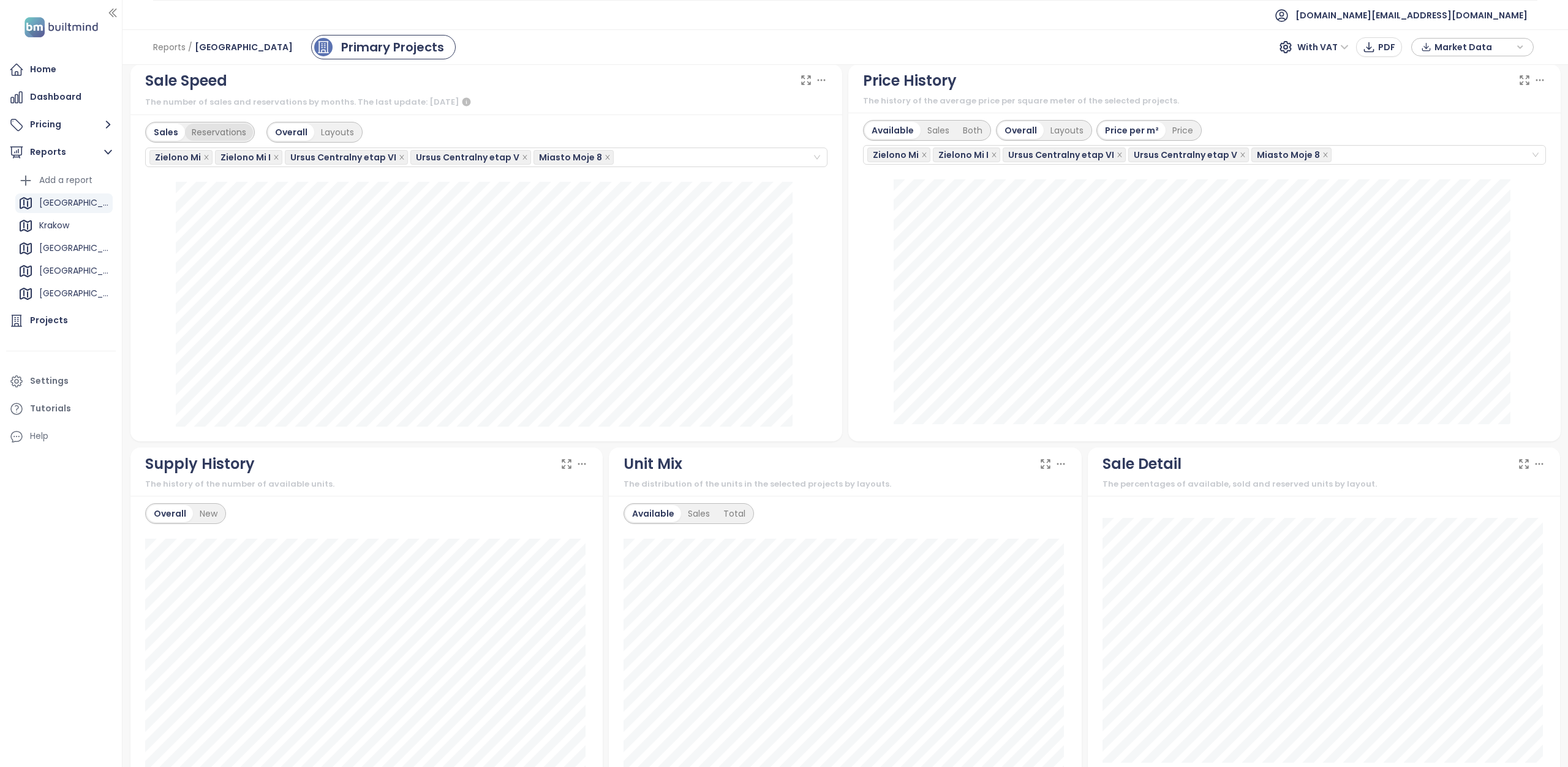
click at [244, 134] on div "Reservations" at bounding box center [219, 132] width 68 height 17
click at [169, 133] on div "Sales" at bounding box center [164, 132] width 36 height 17
click at [332, 133] on div "Layouts" at bounding box center [337, 132] width 47 height 17
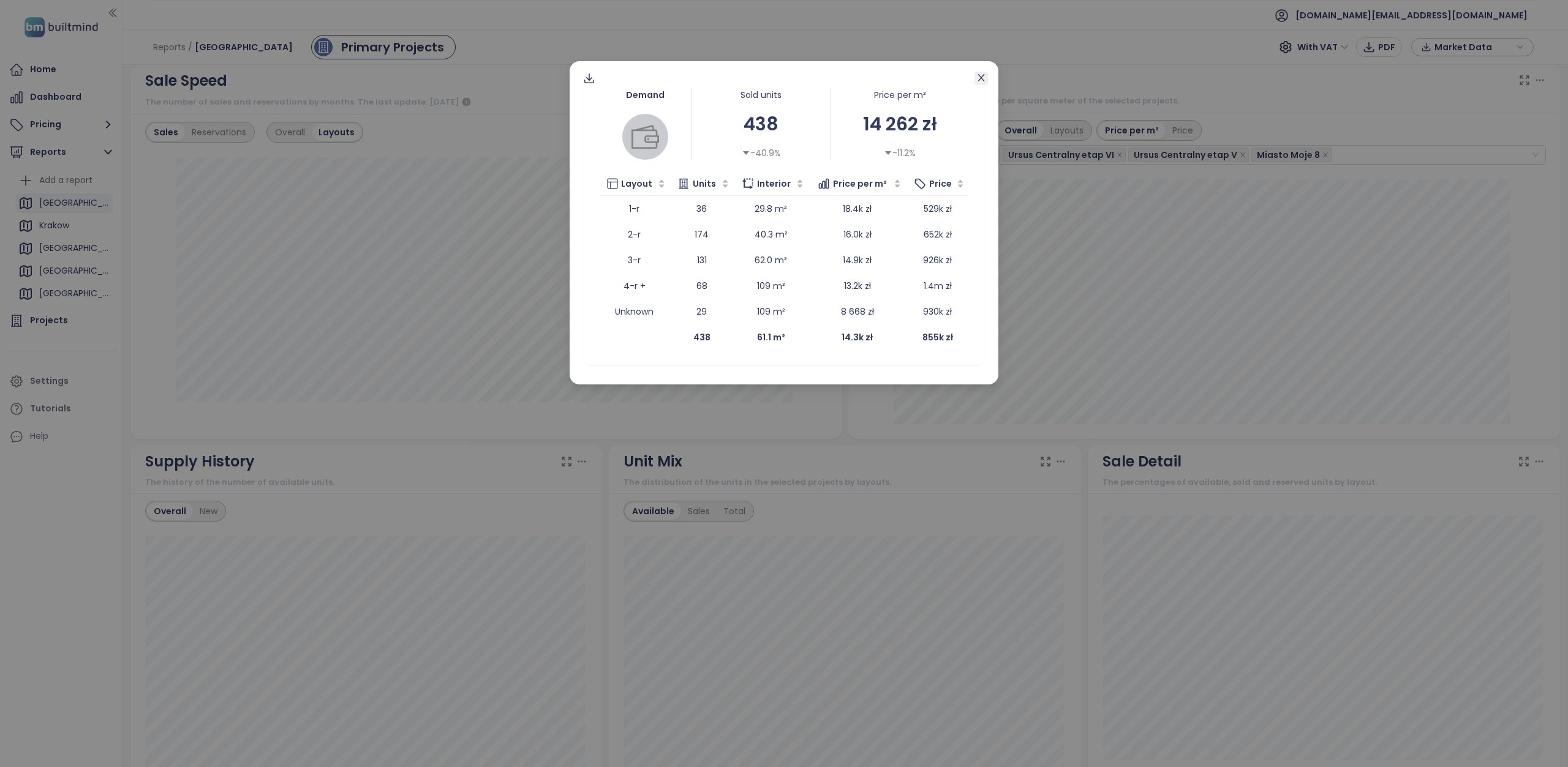
click at [982, 76] on icon "close" at bounding box center [982, 78] width 10 height 10
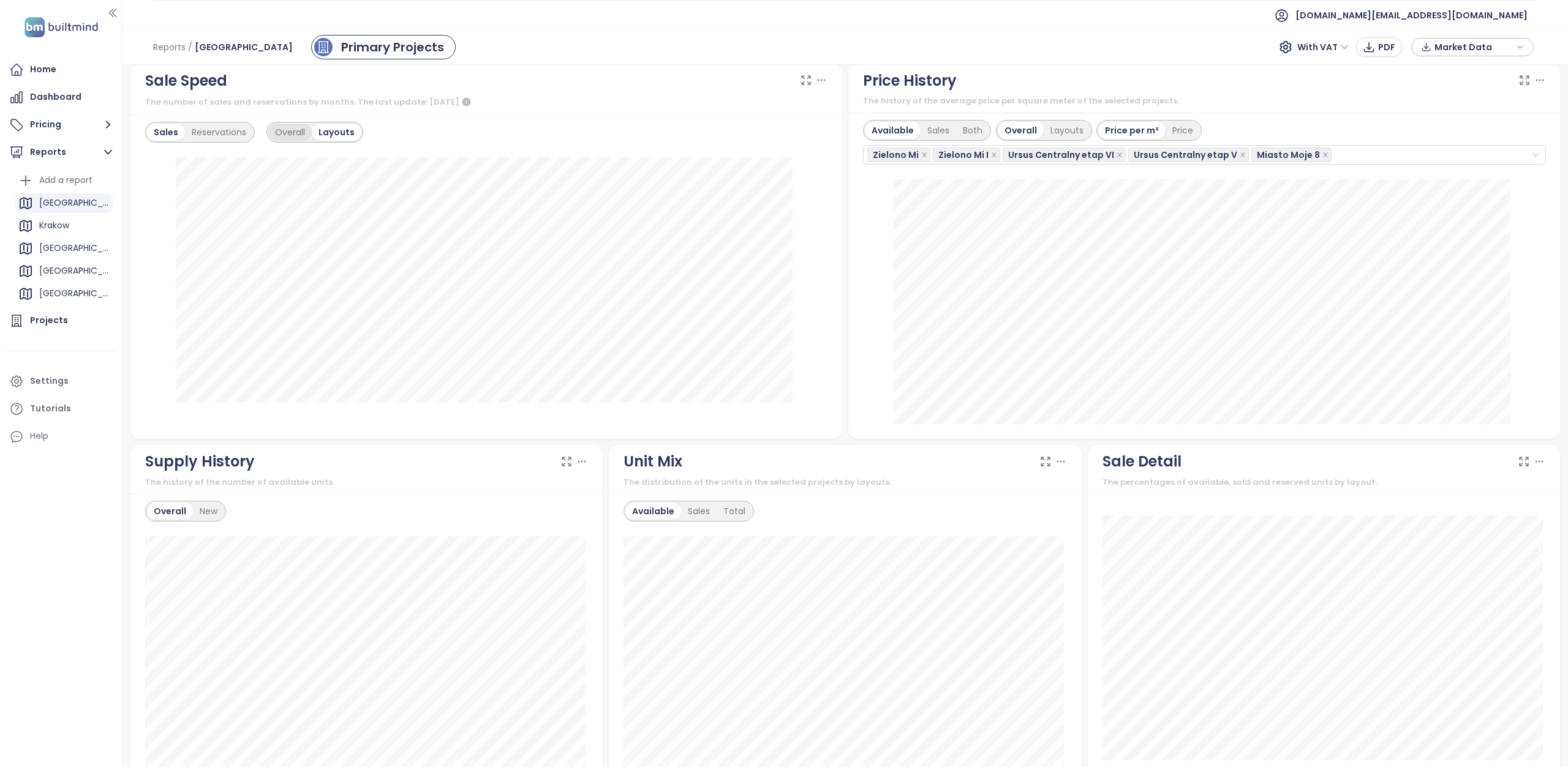
click at [277, 127] on div "Overall" at bounding box center [290, 132] width 43 height 17
click at [37, 320] on div "Projects" at bounding box center [49, 320] width 38 height 15
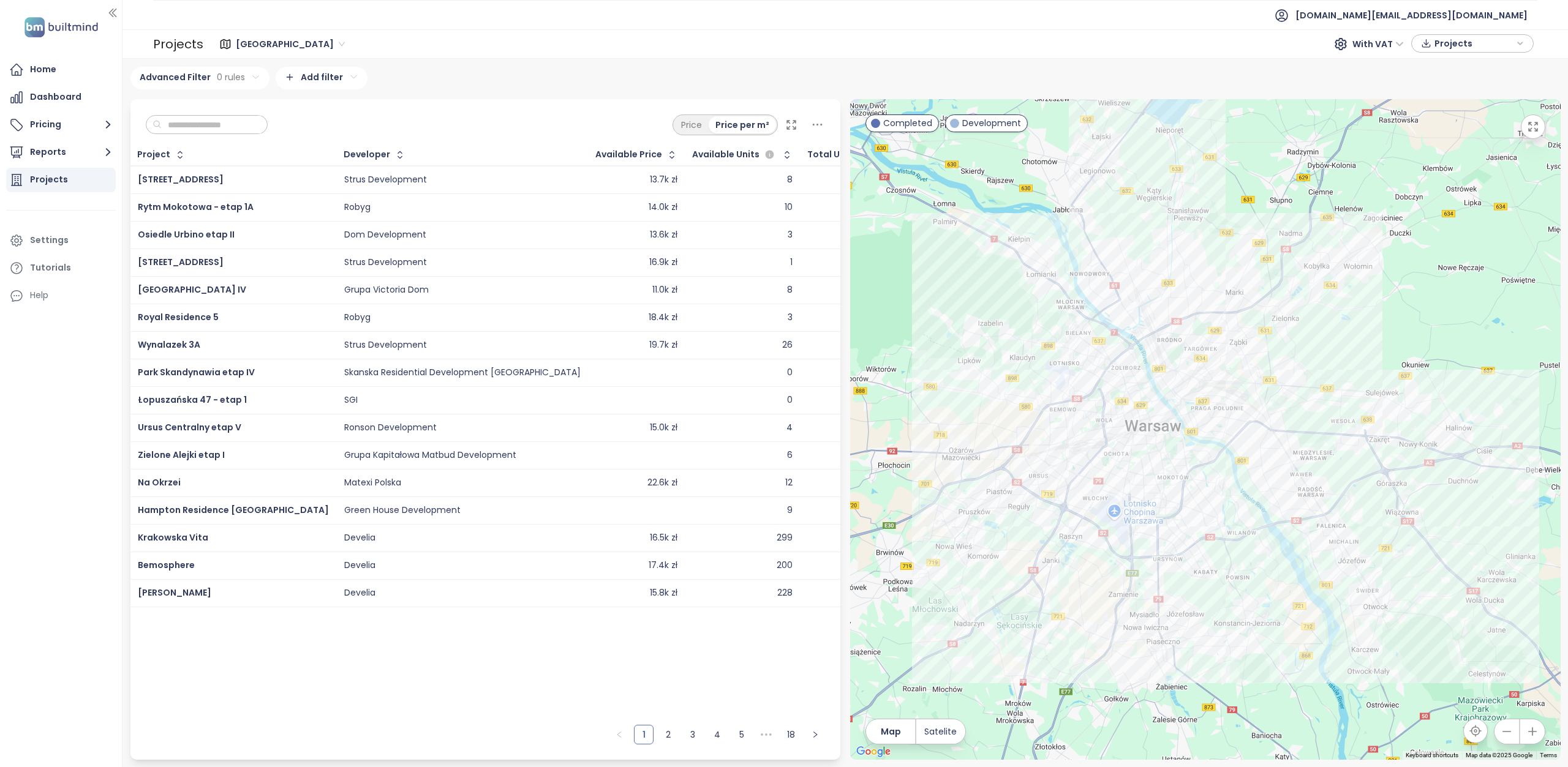
click at [202, 120] on input "text" at bounding box center [211, 125] width 99 height 18
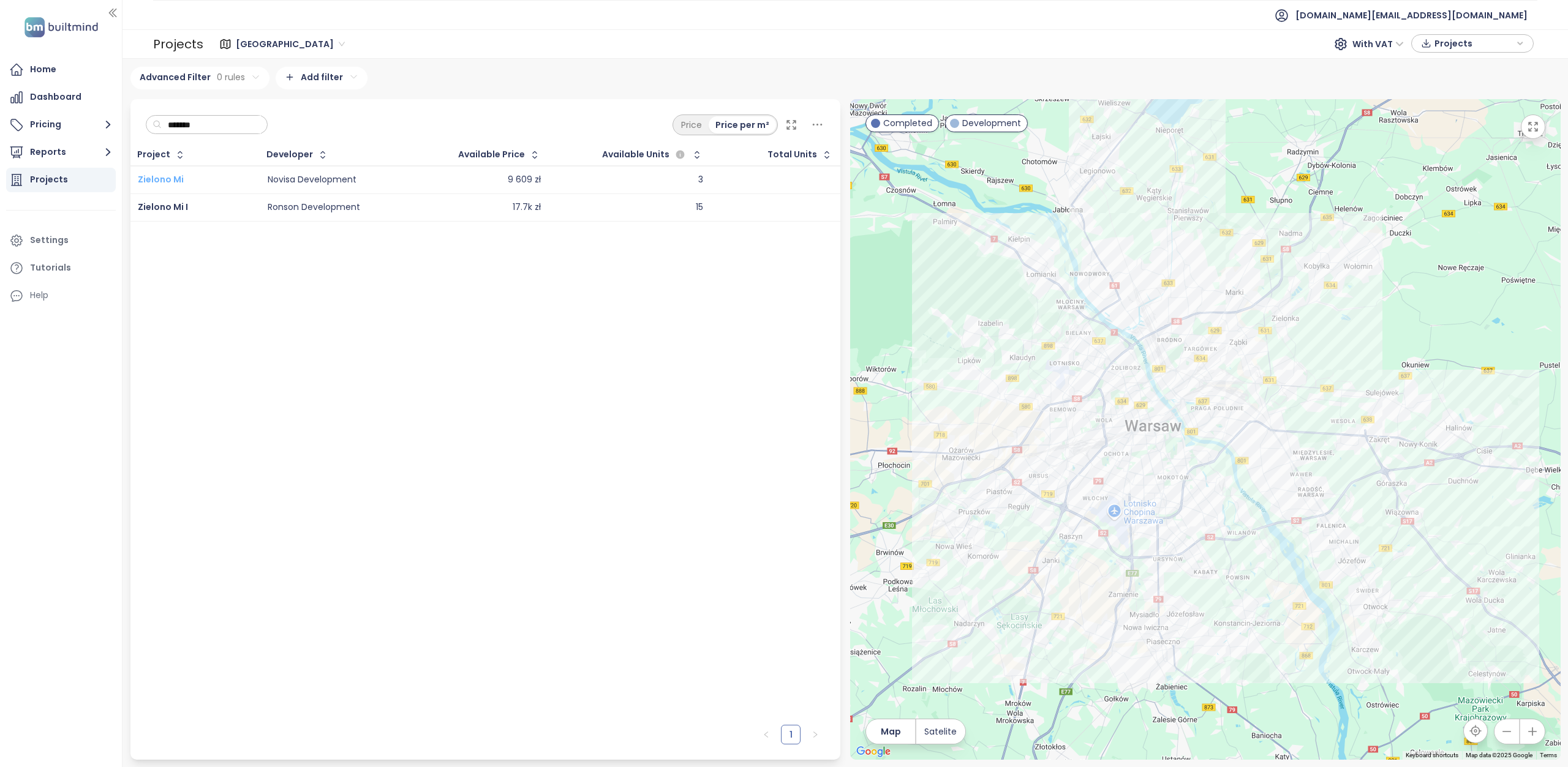
type input "*******"
click at [175, 181] on span "Zielono Mi" at bounding box center [160, 179] width 46 height 12
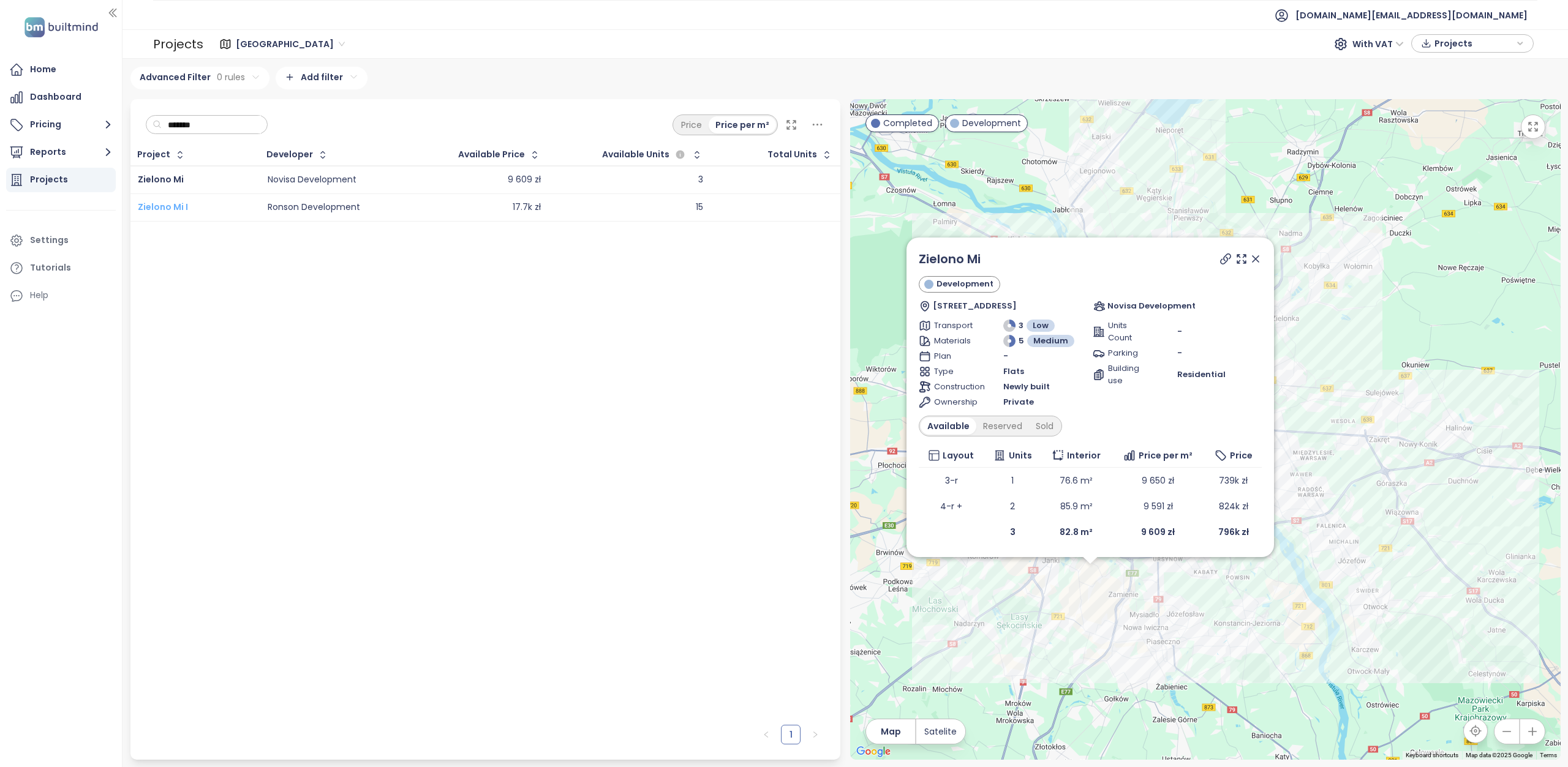
click at [173, 208] on span "Zielono Mi I" at bounding box center [163, 207] width 50 height 12
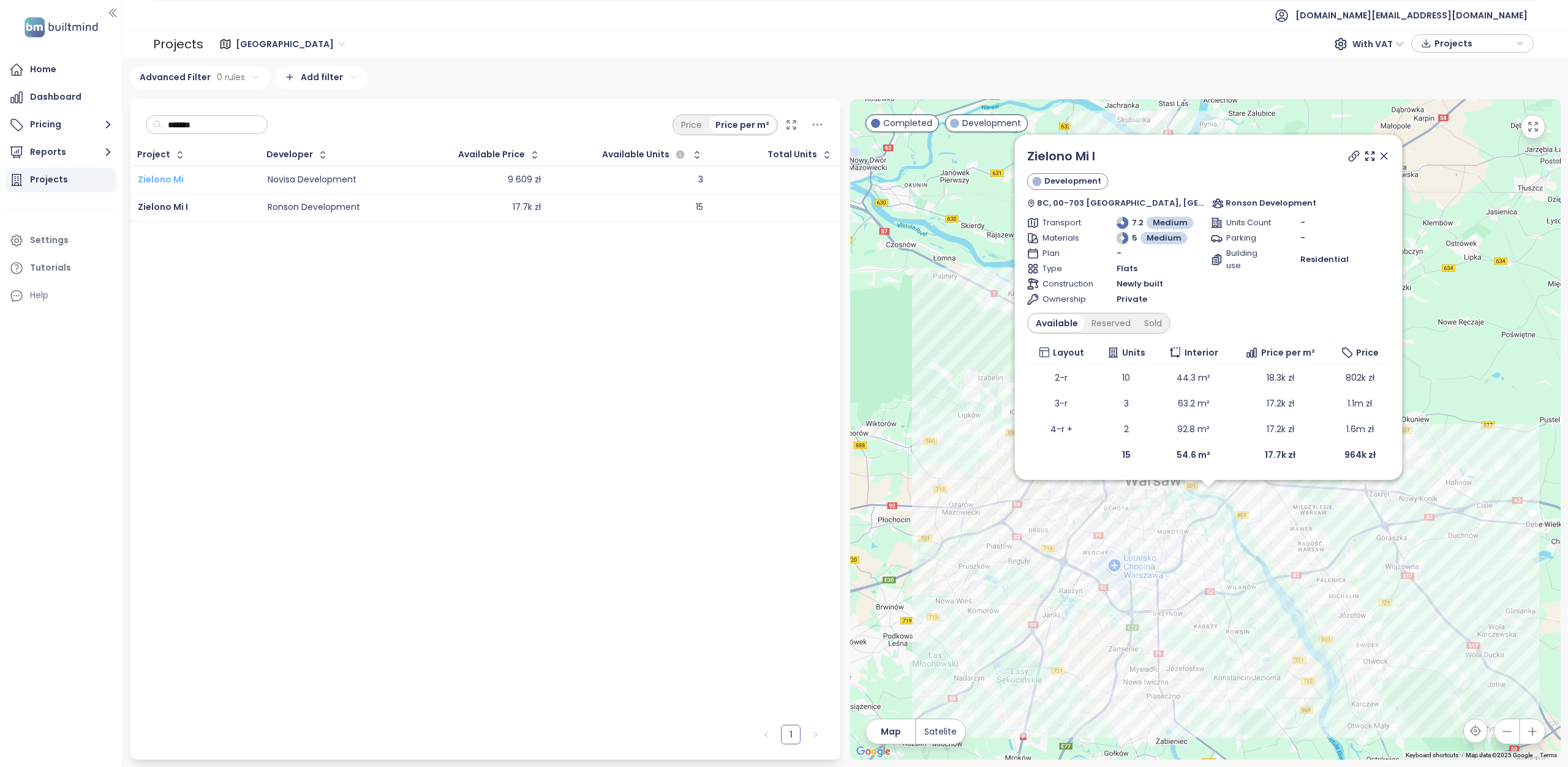
click at [162, 182] on span "Zielono Mi" at bounding box center [160, 179] width 46 height 12
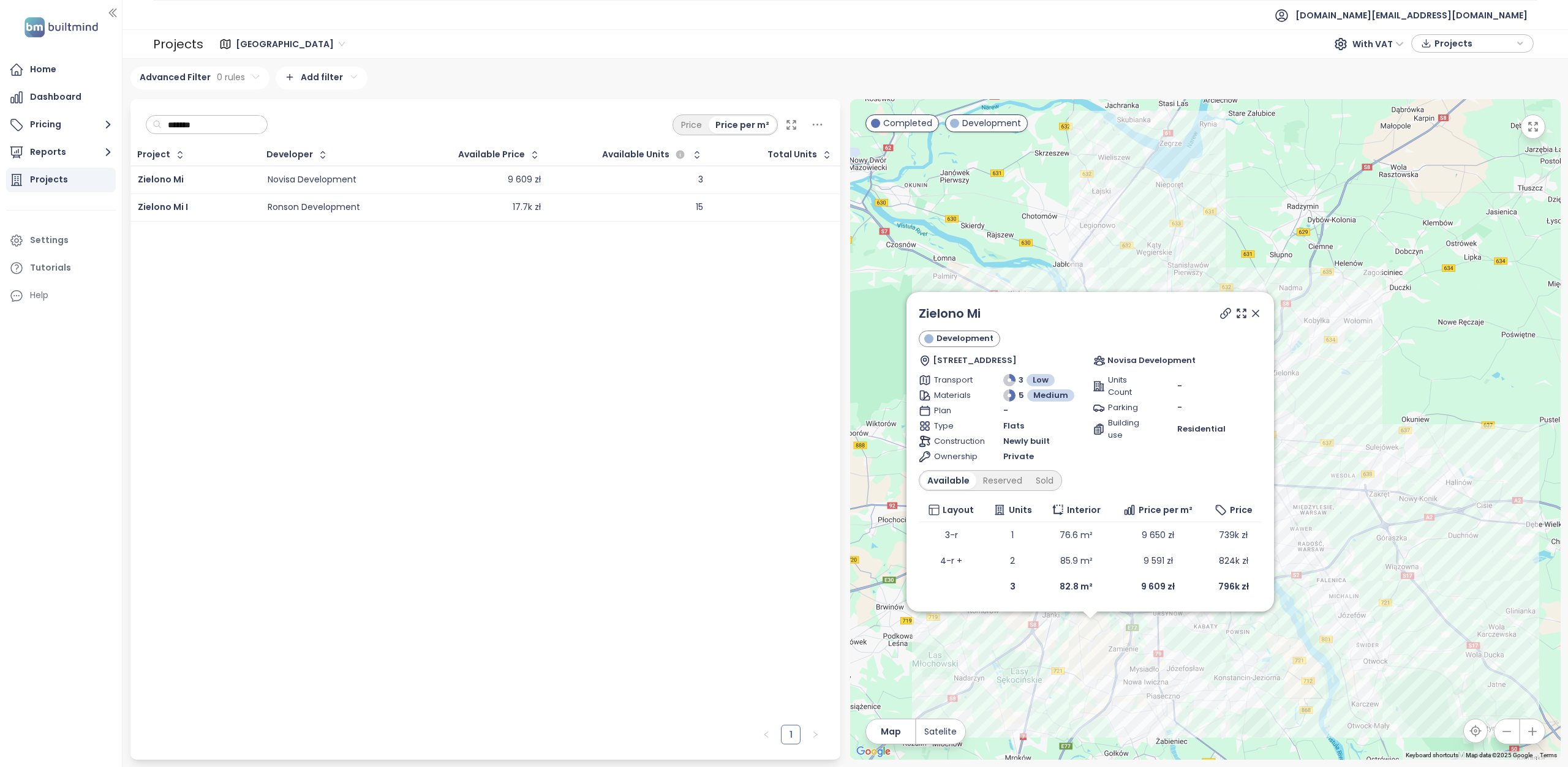
click at [218, 127] on input "*******" at bounding box center [211, 125] width 99 height 18
click at [1257, 313] on icon at bounding box center [1256, 313] width 12 height 12
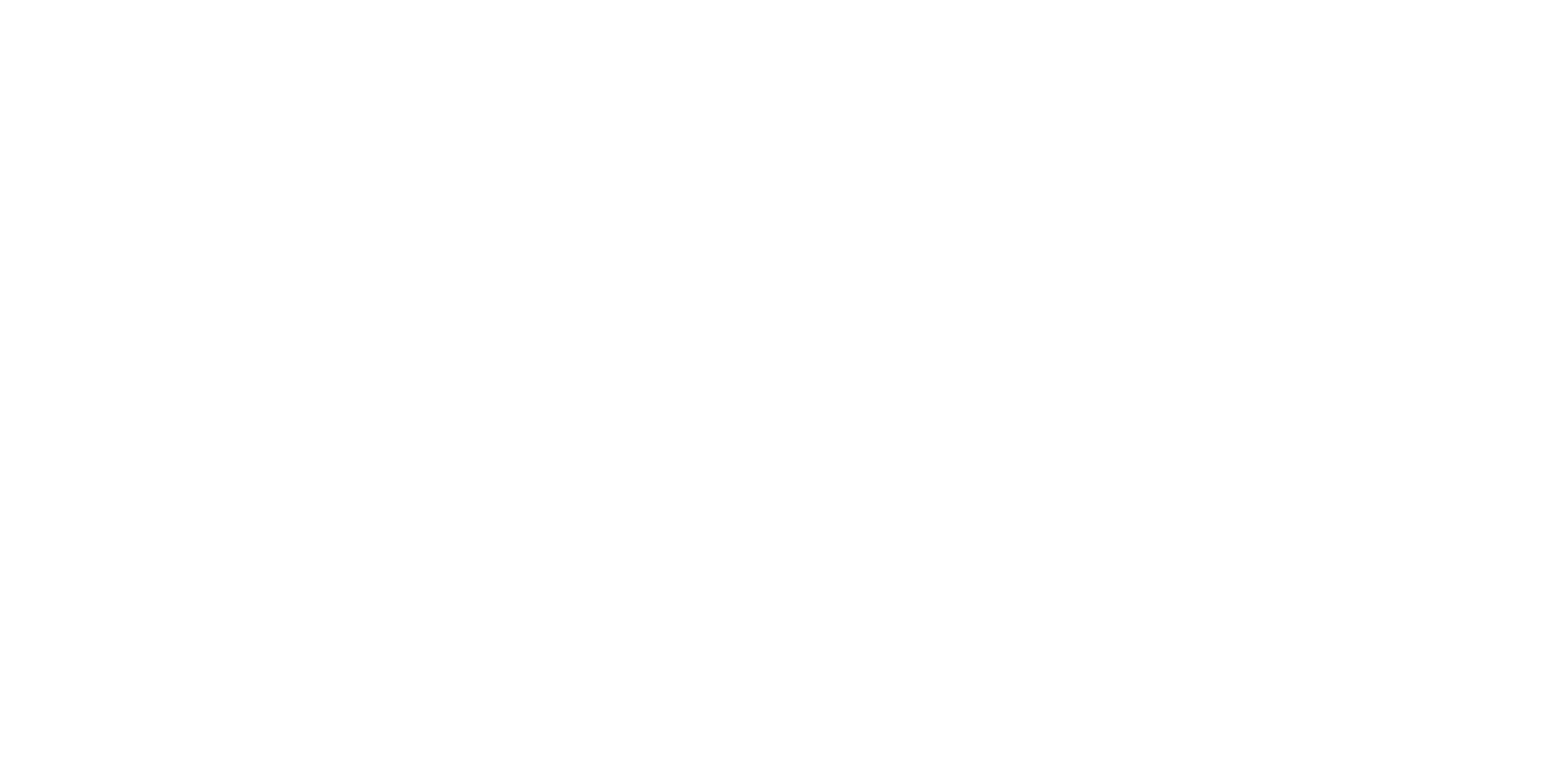
click at [458, 5] on html at bounding box center [784, 2] width 1568 height 5
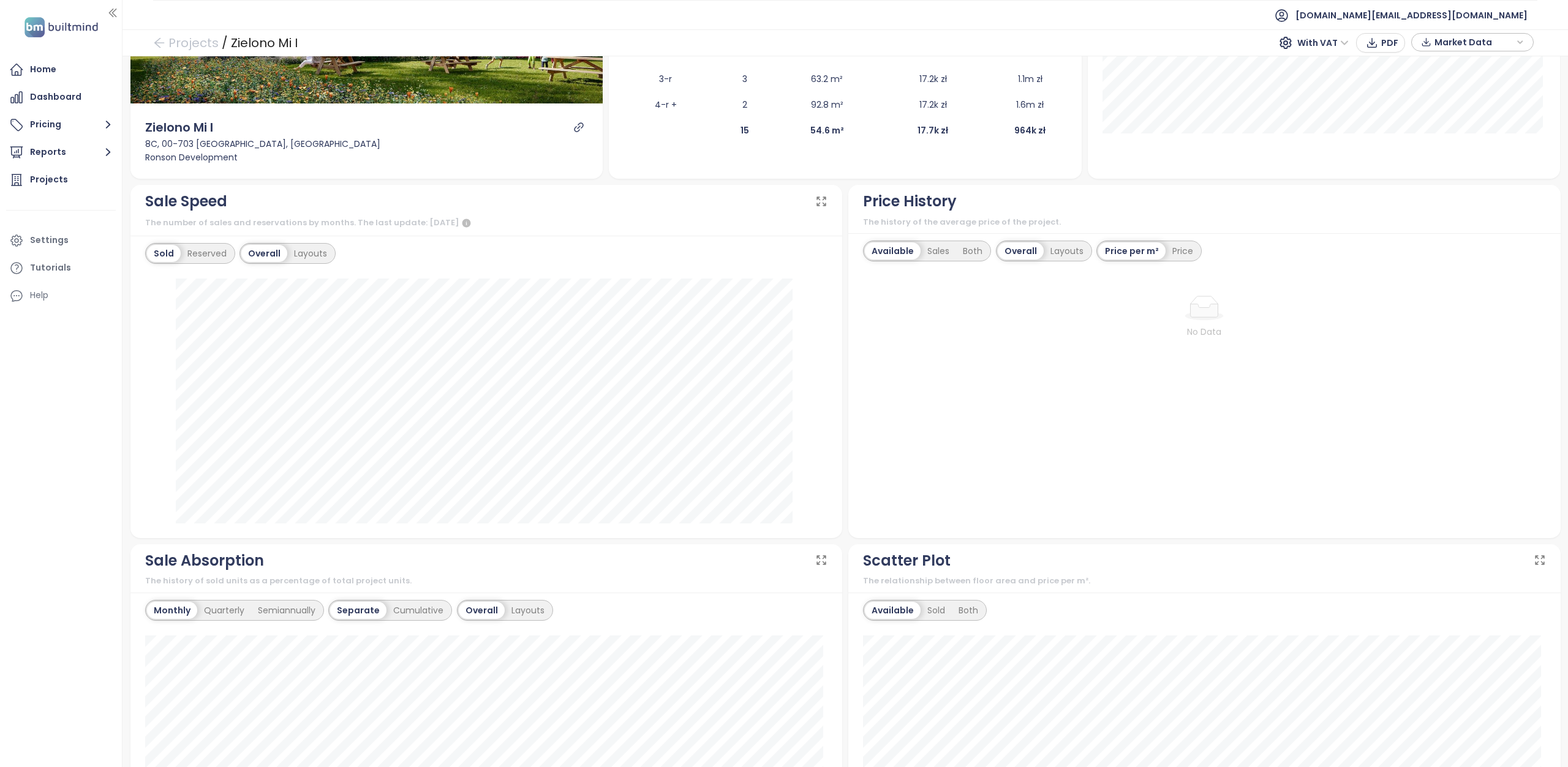
scroll to position [83, 0]
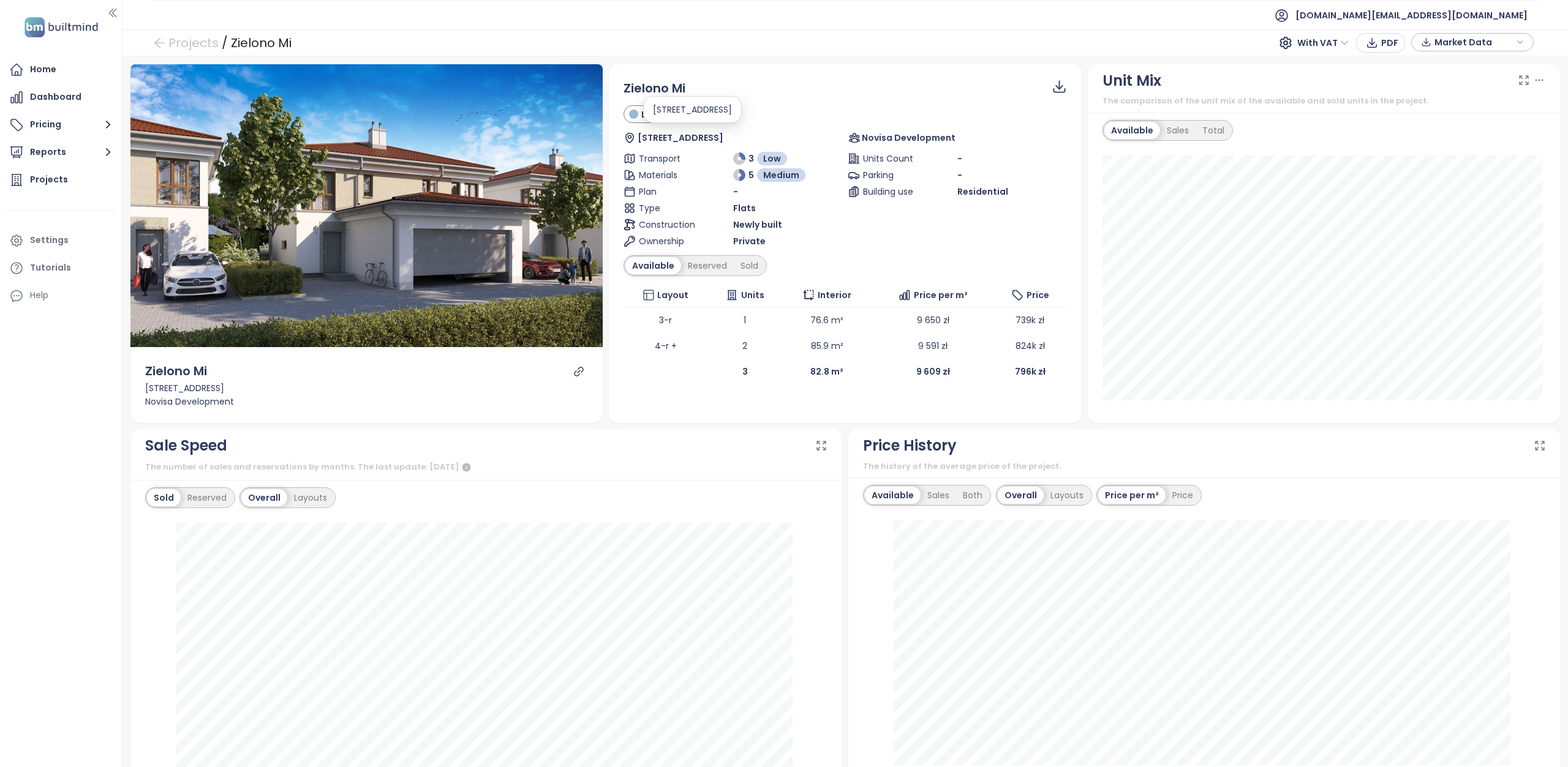
drag, startPoint x: 756, startPoint y: 136, endPoint x: 711, endPoint y: 136, distance: 45.0
click at [711, 136] on span "[STREET_ADDRESS]" at bounding box center [680, 138] width 86 height 13
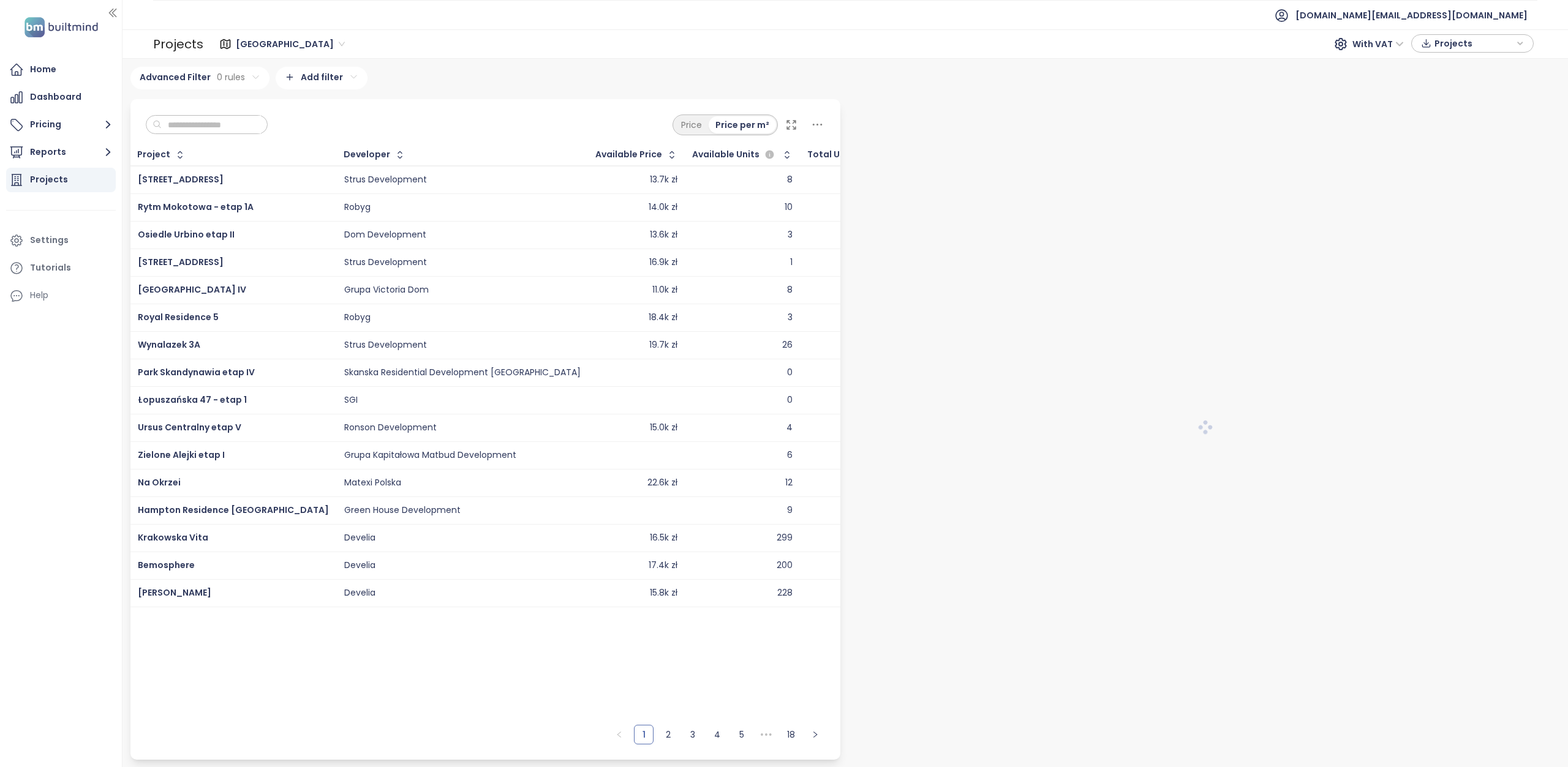
click at [234, 127] on input "text" at bounding box center [211, 125] width 99 height 18
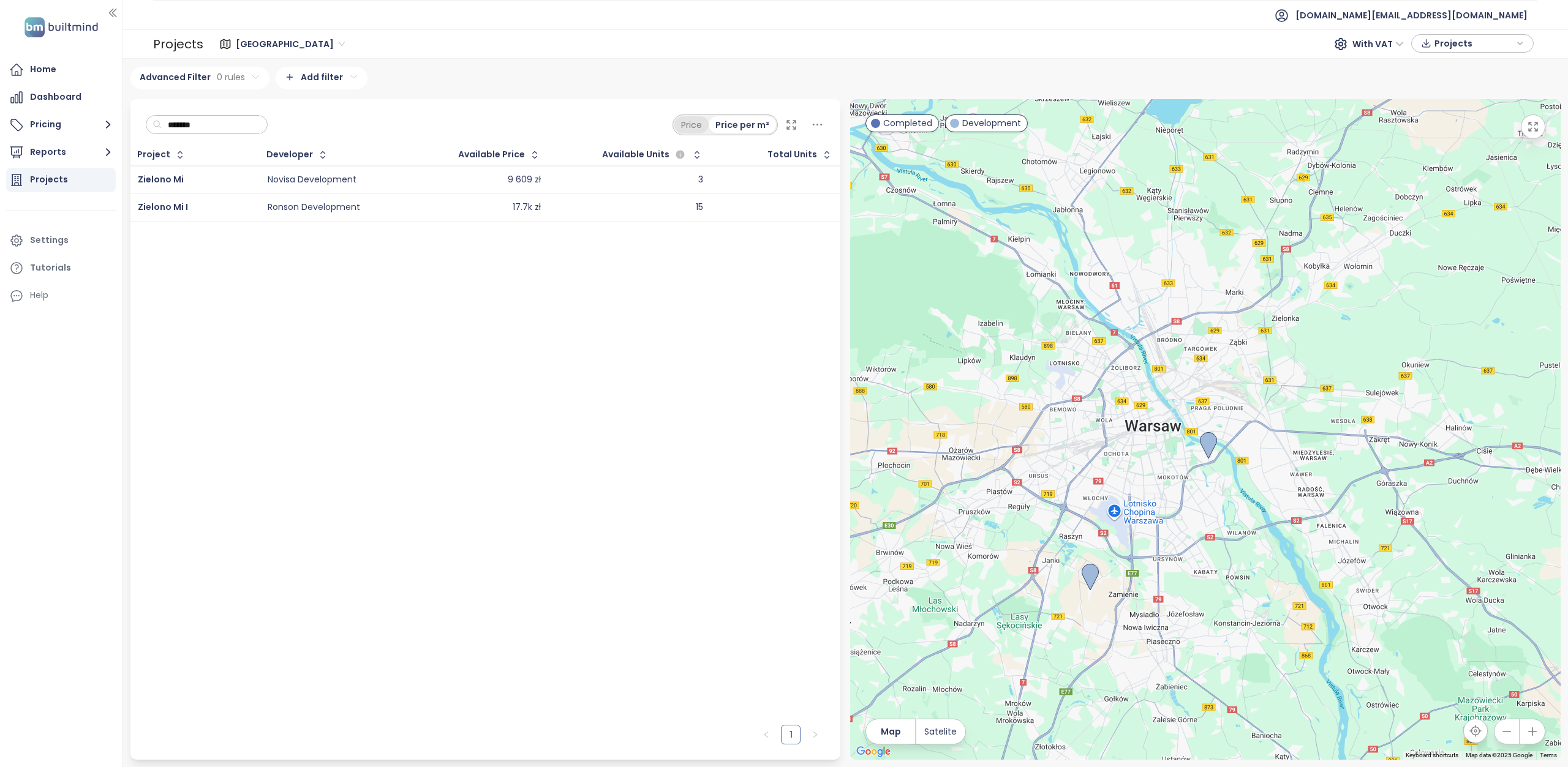
type input "*******"
click at [685, 123] on div "Price" at bounding box center [691, 125] width 34 height 17
